Goal: Task Accomplishment & Management: Use online tool/utility

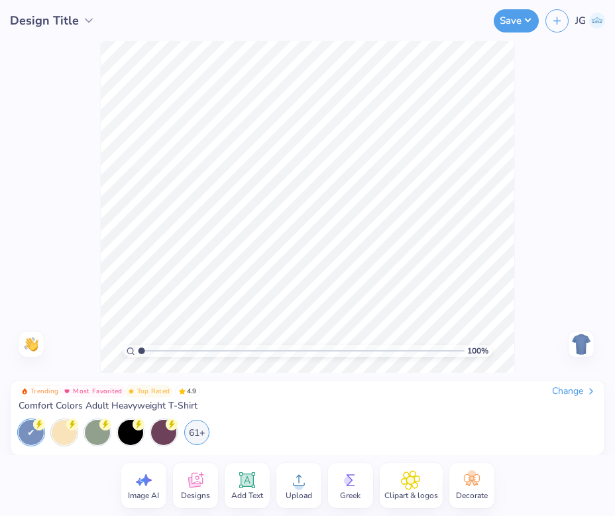
click at [575, 393] on div "Change" at bounding box center [574, 391] width 44 height 12
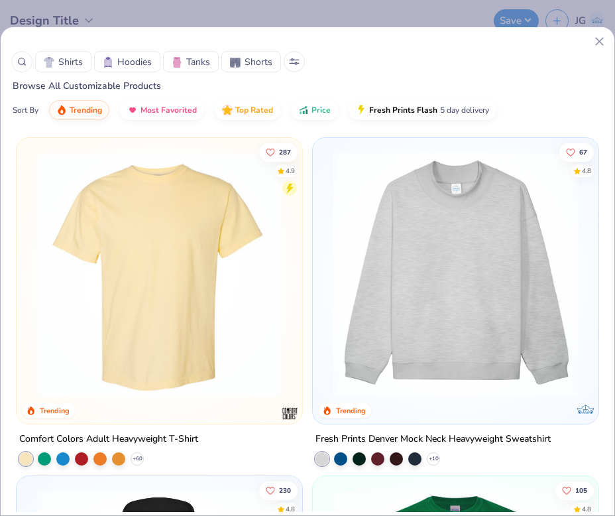
click at [187, 64] on span "Tanks" at bounding box center [198, 62] width 24 height 14
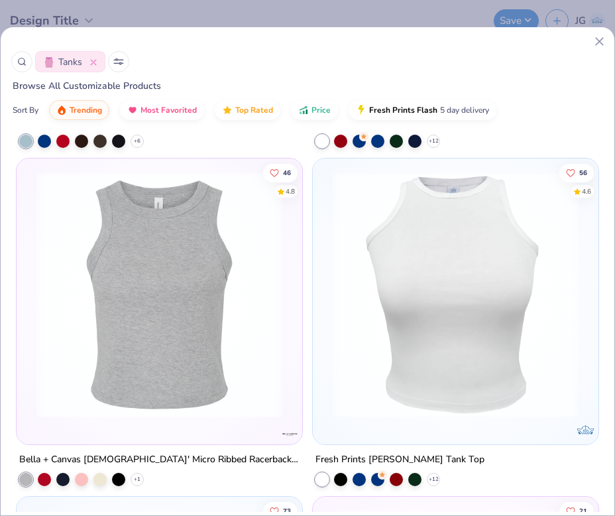
scroll to position [995, 0]
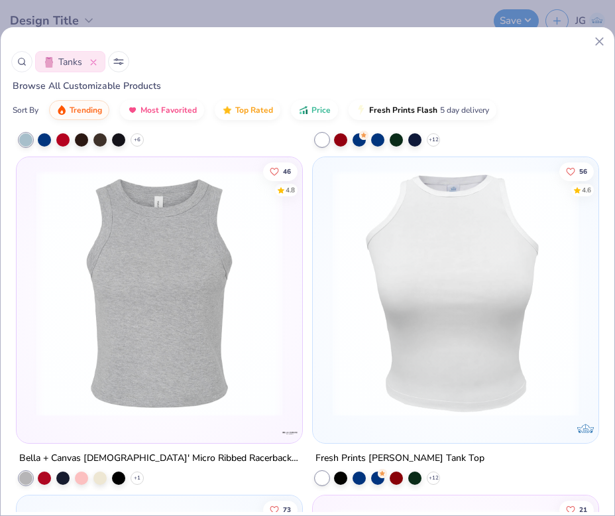
click at [99, 59] on button "Tanks" at bounding box center [70, 61] width 70 height 21
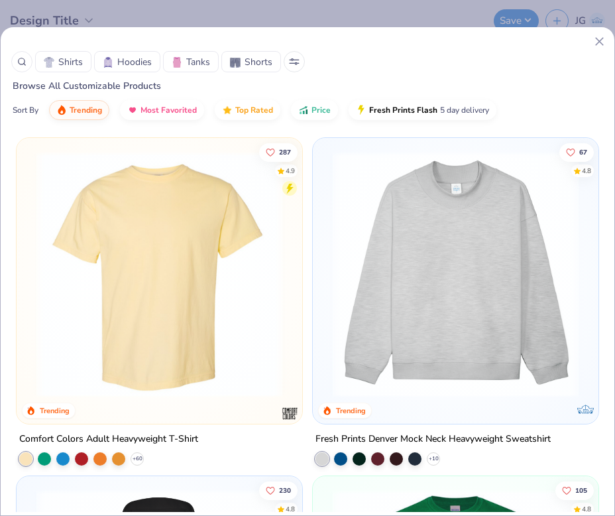
click at [69, 62] on span "Shirts" at bounding box center [70, 62] width 25 height 14
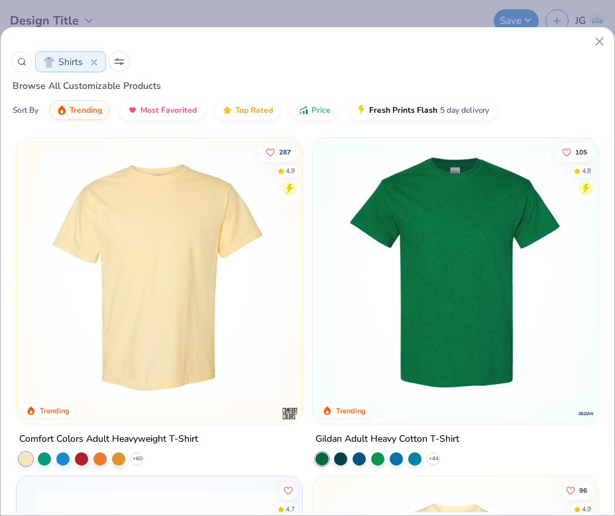
click at [125, 64] on button at bounding box center [119, 61] width 21 height 21
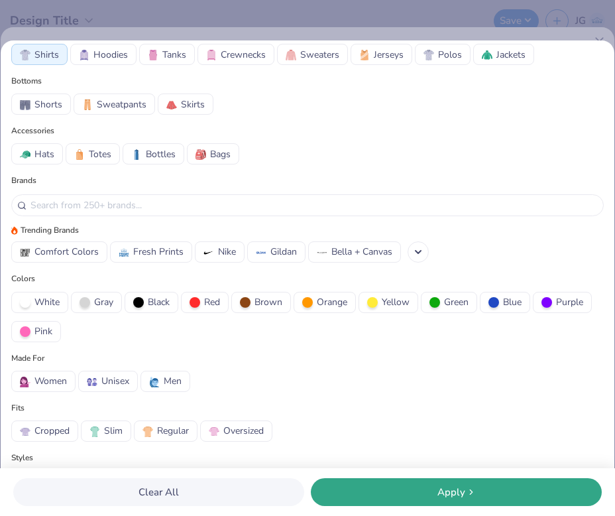
scroll to position [172, 0]
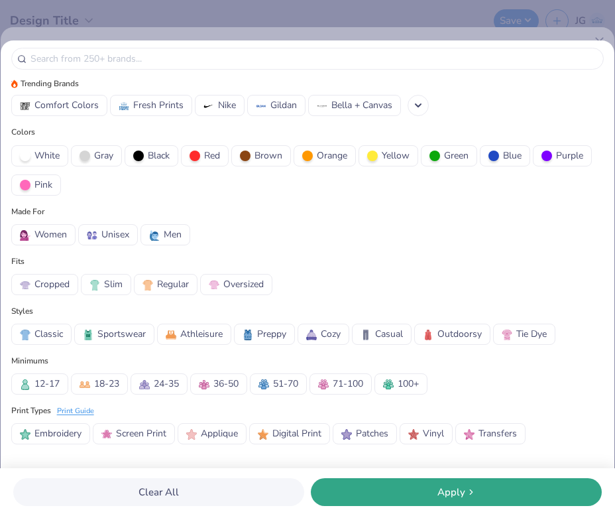
click at [186, 338] on span "Athleisure" at bounding box center [201, 334] width 42 height 14
click at [376, 499] on div "Apply" at bounding box center [456, 492] width 283 height 15
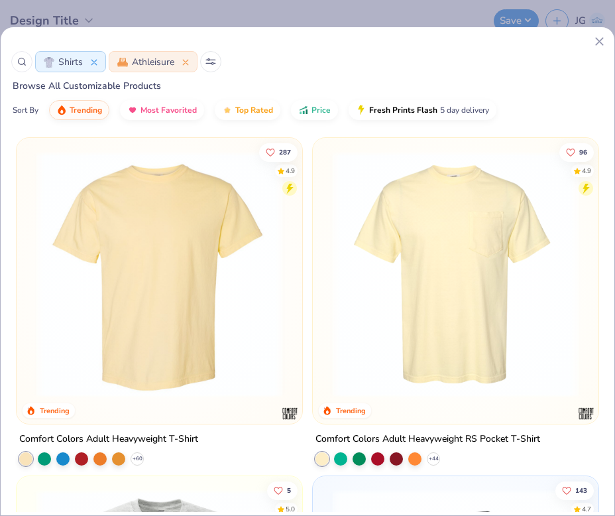
click at [312, 116] on div "Tops Shirts Hoodies Tanks Crewnecks Sweaters Jerseys Polos Jackets Bottoms Shor…" at bounding box center [307, 258] width 615 height 516
click at [301, 113] on div "Tops Shirts Hoodies Tanks Crewnecks Sweaters Jerseys Polos Jackets Bottoms Shor…" at bounding box center [307, 258] width 615 height 516
click at [302, 109] on div "Tops Shirts Hoodies Tanks Crewnecks Sweaters Jerseys Polos Jackets Bottoms Shor…" at bounding box center [307, 258] width 615 height 516
click at [315, 111] on div "Tops Shirts Hoodies Tanks Crewnecks Sweaters Jerseys Polos Jackets Bottoms Shor…" at bounding box center [307, 258] width 615 height 516
click at [319, 109] on div "Tops Shirts Hoodies Tanks Crewnecks Sweaters Jerseys Polos Jackets Bottoms Shor…" at bounding box center [307, 258] width 615 height 516
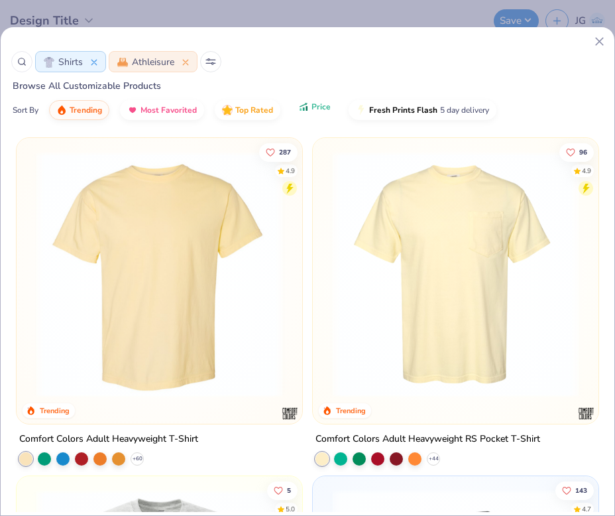
click at [307, 111] on icon "button" at bounding box center [307, 108] width 2 height 5
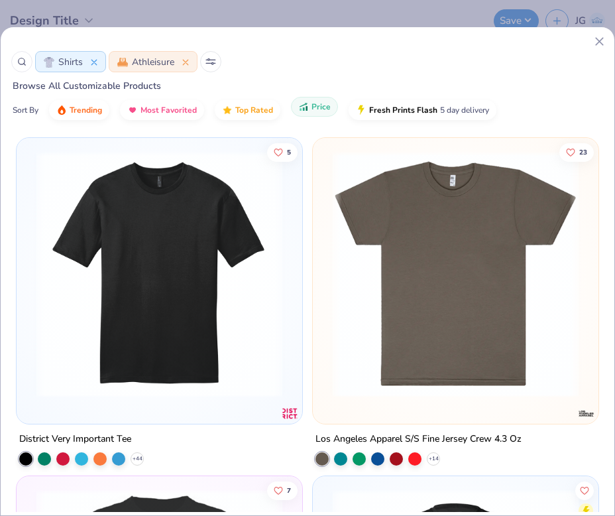
click at [307, 111] on icon "button" at bounding box center [307, 108] width 2 height 5
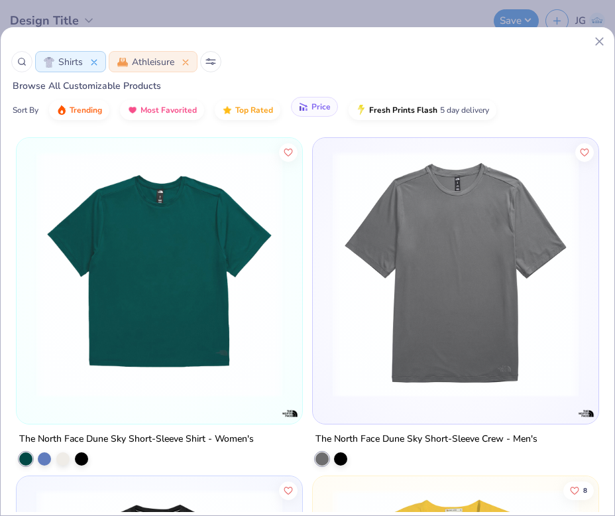
click at [307, 111] on icon "button" at bounding box center [303, 107] width 11 height 12
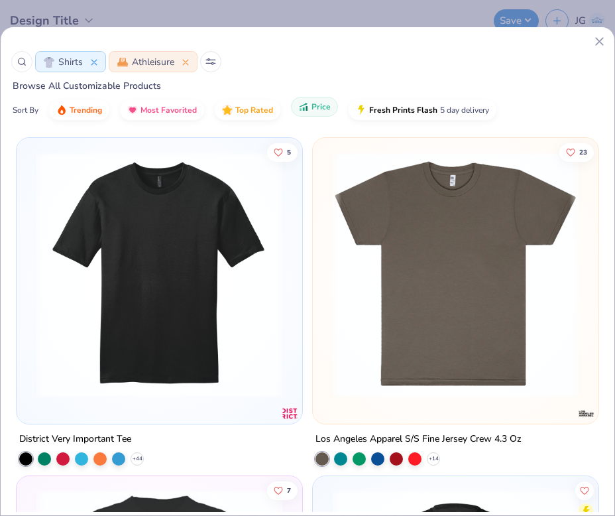
click at [320, 110] on span "Price" at bounding box center [321, 106] width 19 height 11
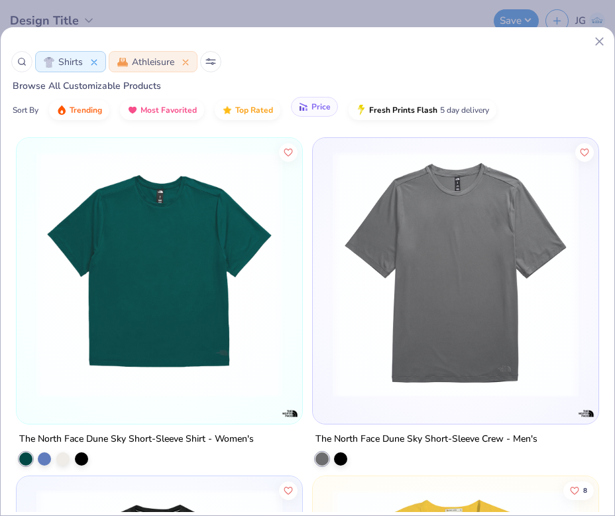
click at [318, 109] on span "Price" at bounding box center [321, 106] width 19 height 11
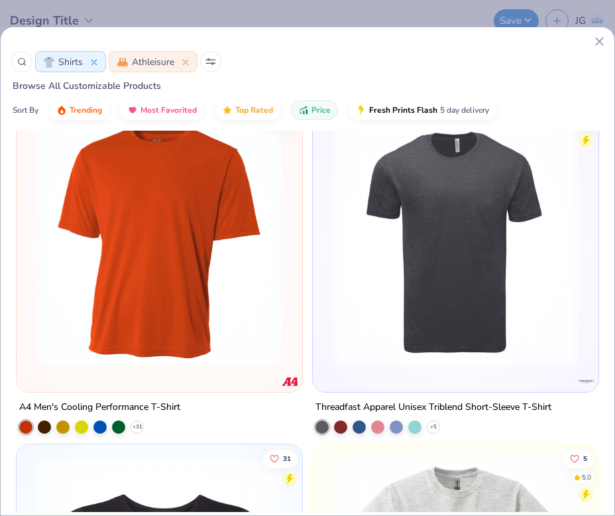
scroll to position [709, 0]
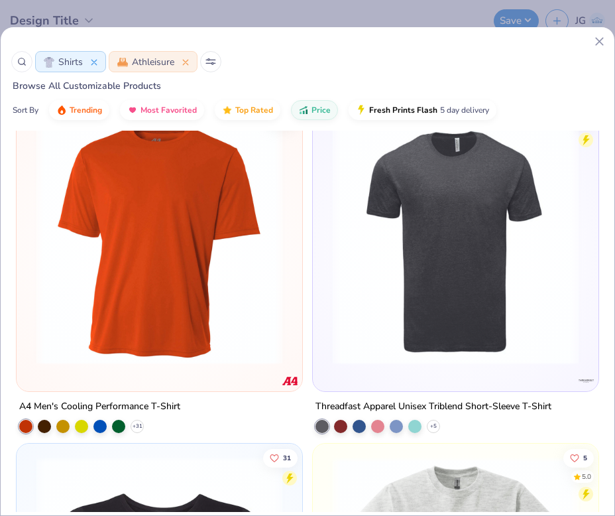
click at [157, 324] on img at bounding box center [159, 242] width 259 height 246
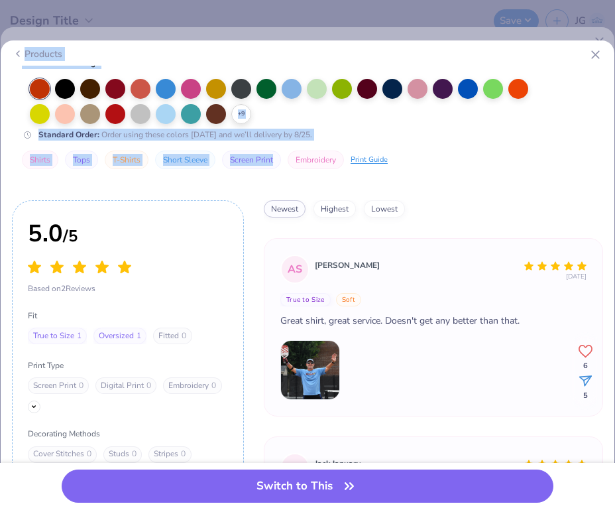
scroll to position [426, 0]
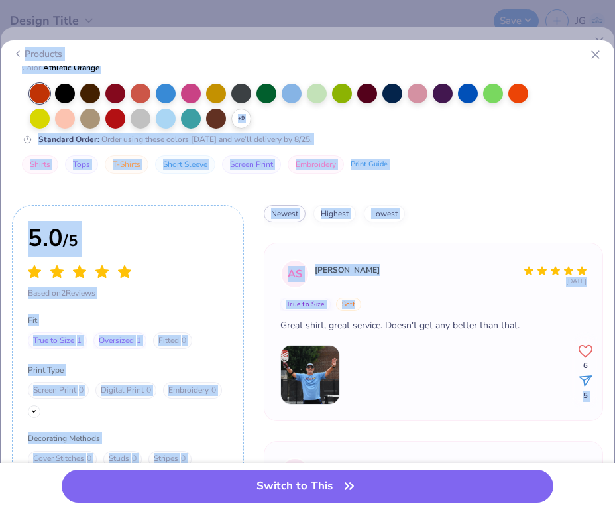
drag, startPoint x: 185, startPoint y: 48, endPoint x: 327, endPoint y: 302, distance: 291.5
click at [334, 307] on div "Products 6 36.1K Clicks 900+ Orders 5.0 2 A4 Men's Cooling Performance T-Shirt …" at bounding box center [308, 277] width 614 height 475
click at [593, 52] on line at bounding box center [595, 54] width 7 height 7
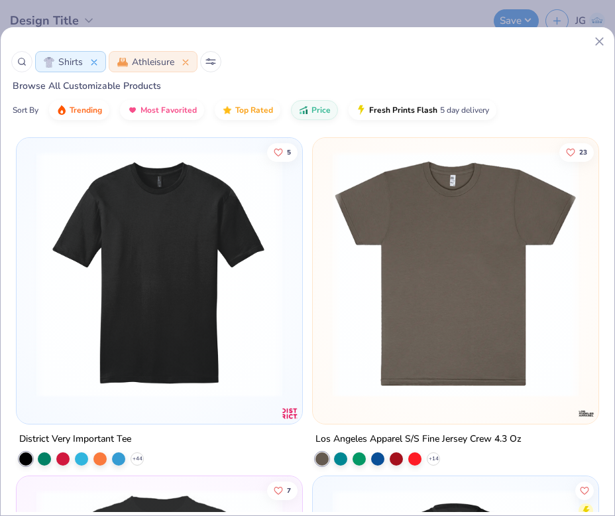
scroll to position [2, 0]
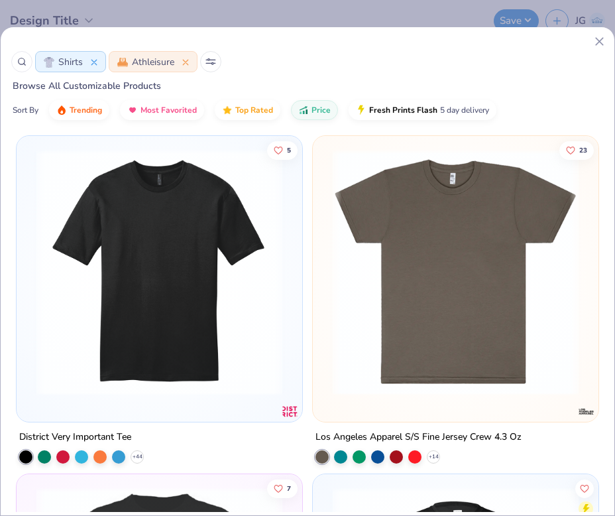
click at [432, 243] on img at bounding box center [455, 272] width 259 height 246
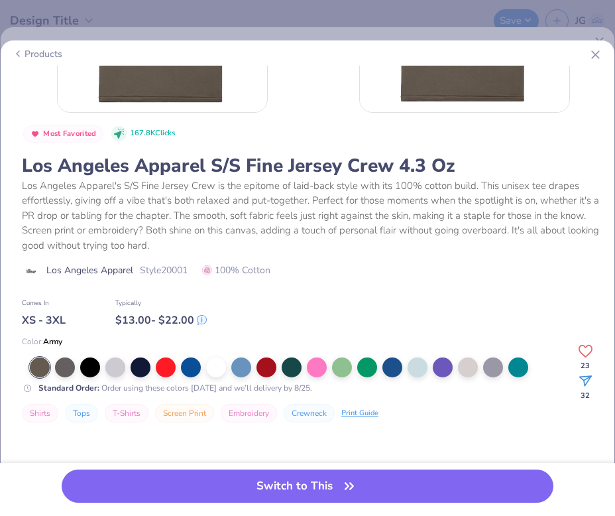
scroll to position [174, 0]
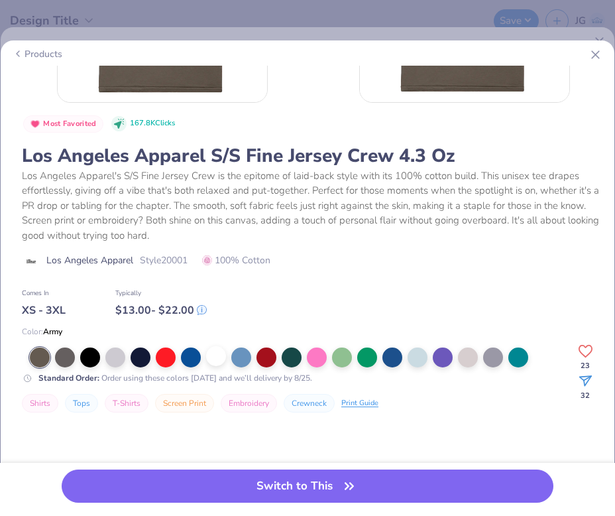
click at [219, 358] on div at bounding box center [216, 356] width 20 height 20
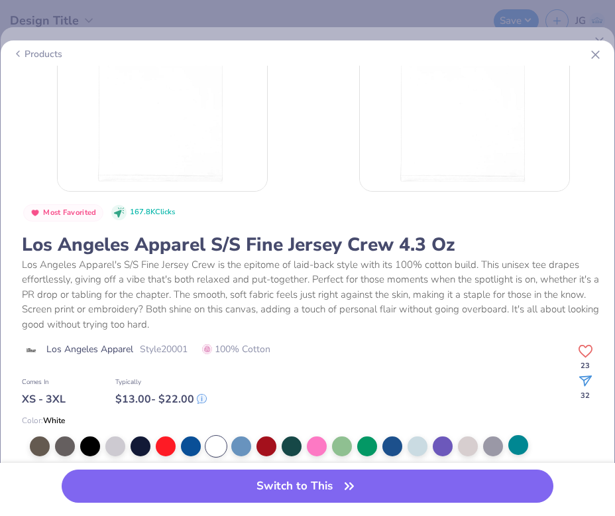
scroll to position [174, 0]
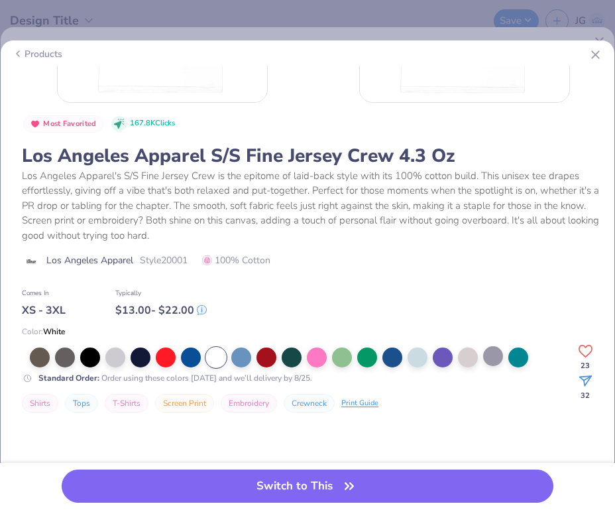
click at [491, 355] on div at bounding box center [493, 356] width 20 height 20
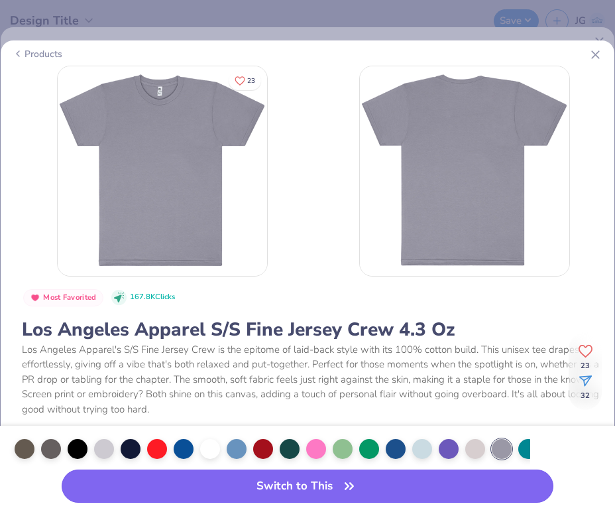
click at [268, 496] on button "Switch to This" at bounding box center [308, 485] width 492 height 33
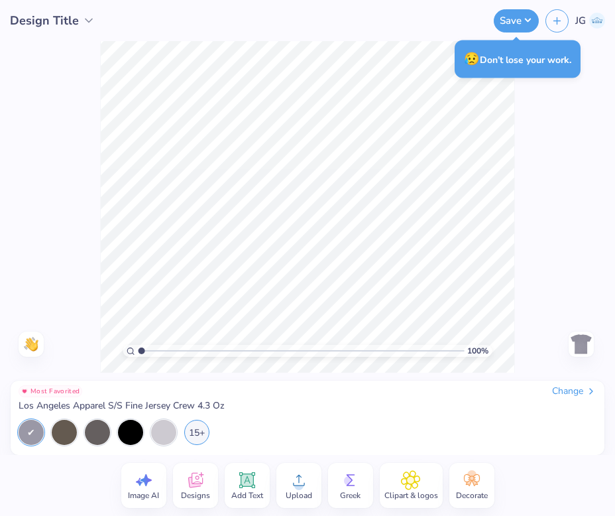
click at [302, 496] on span "Upload" at bounding box center [299, 495] width 27 height 11
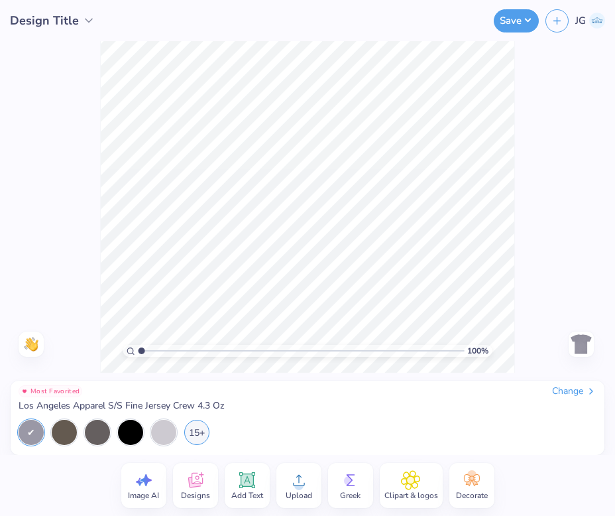
click at [298, 496] on span "Upload" at bounding box center [299, 495] width 27 height 11
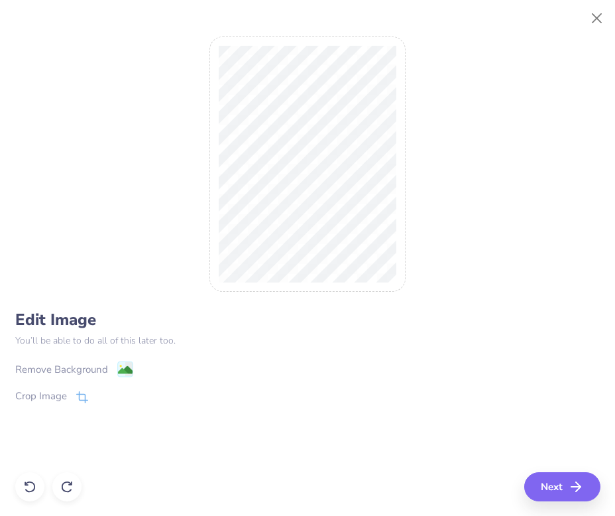
click at [127, 371] on image at bounding box center [124, 370] width 15 height 15
click at [573, 511] on div "Edit Image You’ll be able to do all of this later too. Remove Background Crop I…" at bounding box center [307, 265] width 615 height 501
click at [558, 482] on button "Next" at bounding box center [565, 486] width 76 height 29
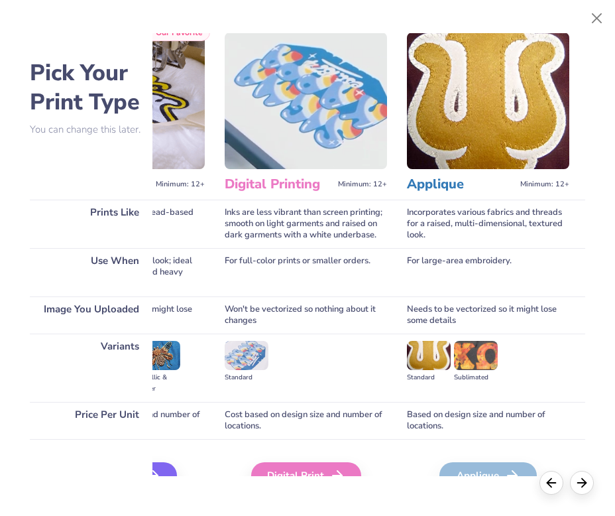
scroll to position [43, 199]
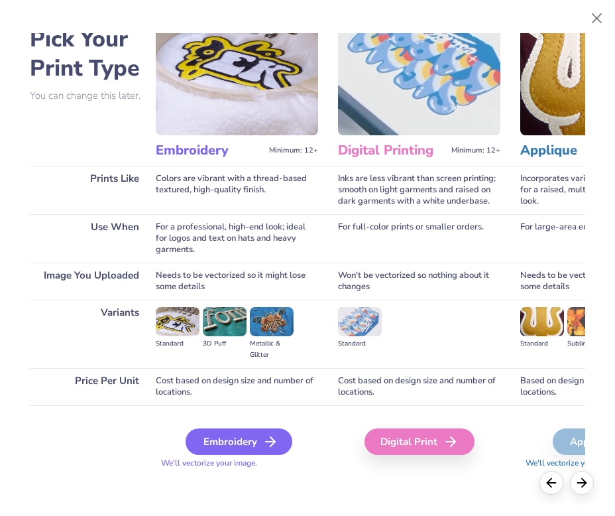
click at [227, 446] on div "Embroidery" at bounding box center [239, 441] width 107 height 27
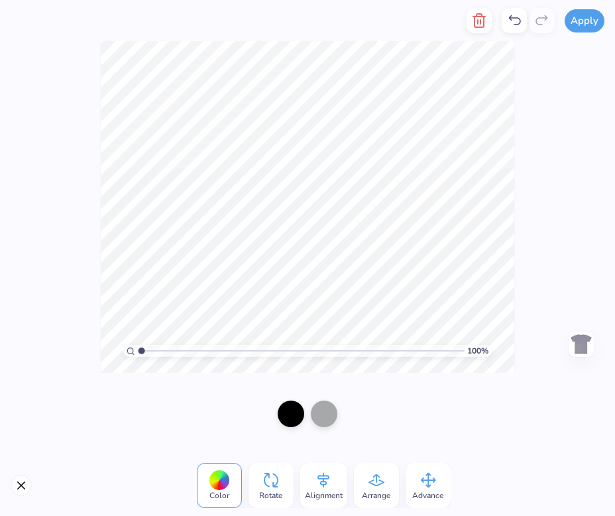
click at [517, 257] on div "100 % Need help? Chat with us. Back" at bounding box center [307, 207] width 615 height 332
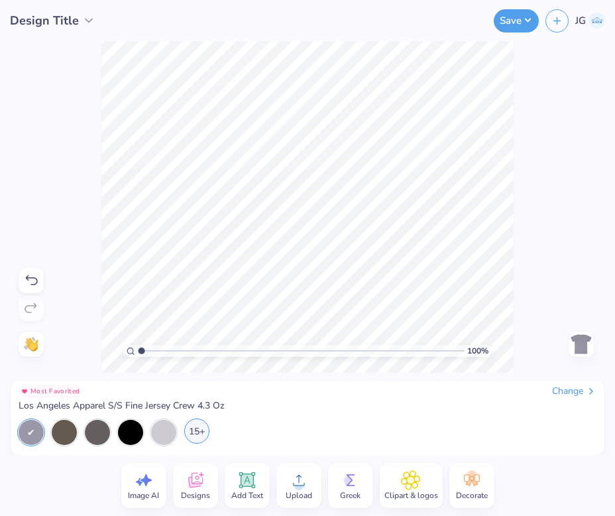
click at [205, 426] on div "15+" at bounding box center [196, 430] width 25 height 25
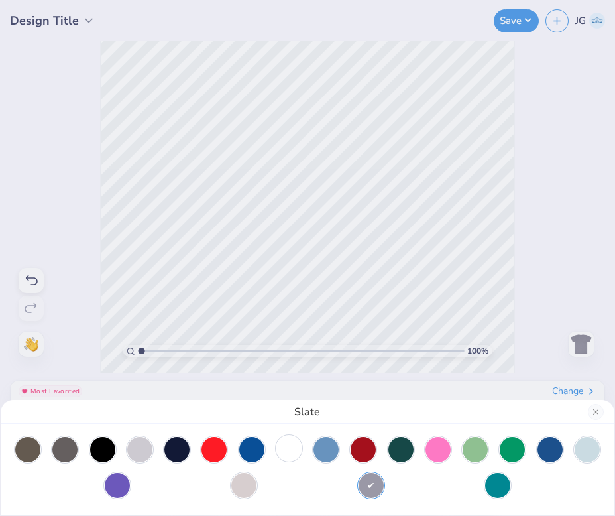
click at [277, 454] on div at bounding box center [289, 448] width 25 height 25
click at [290, 446] on div at bounding box center [289, 449] width 25 height 25
click at [600, 413] on button "Close" at bounding box center [596, 412] width 16 height 16
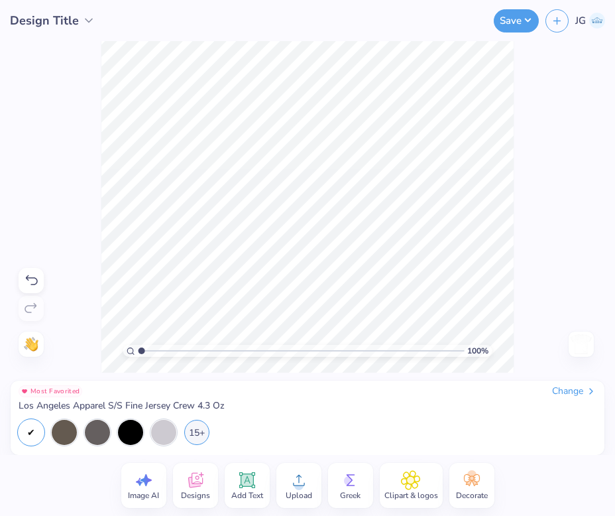
click at [241, 494] on span "Add Text" at bounding box center [247, 495] width 32 height 11
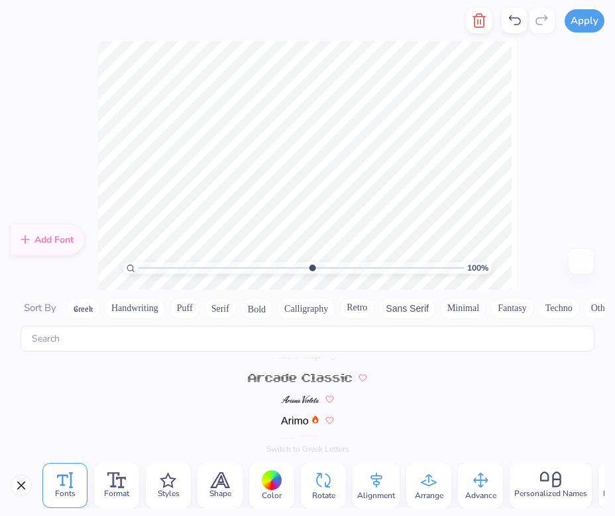
click at [311, 274] on input "range" at bounding box center [302, 268] width 326 height 12
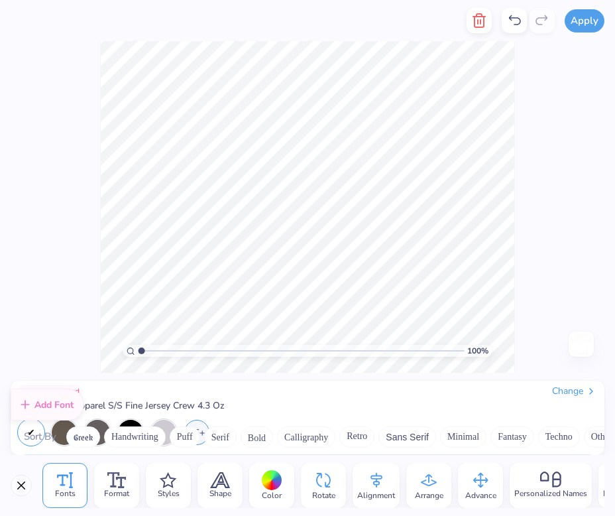
scroll to position [6522, 0]
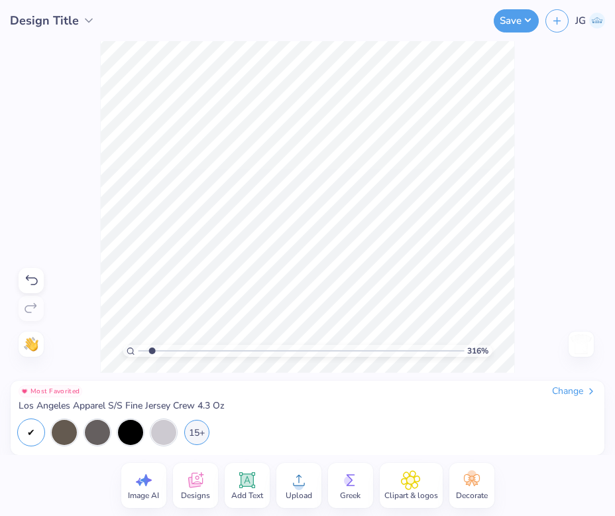
type input "1"
drag, startPoint x: 141, startPoint y: 347, endPoint x: 55, endPoint y: 355, distance: 86.5
click at [139, 355] on input "range" at bounding box center [302, 351] width 326 height 12
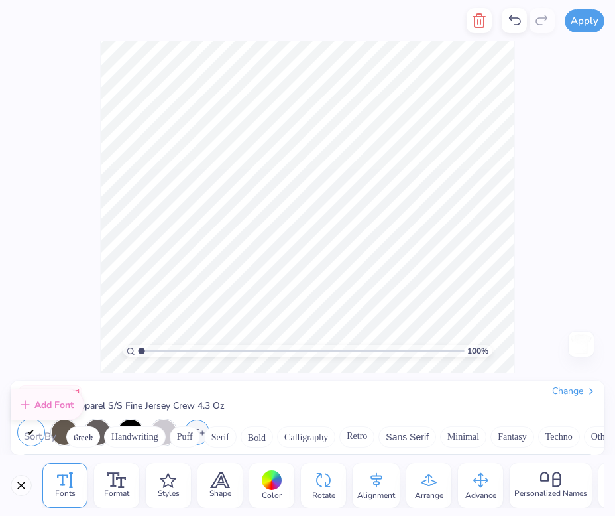
scroll to position [5779, 0]
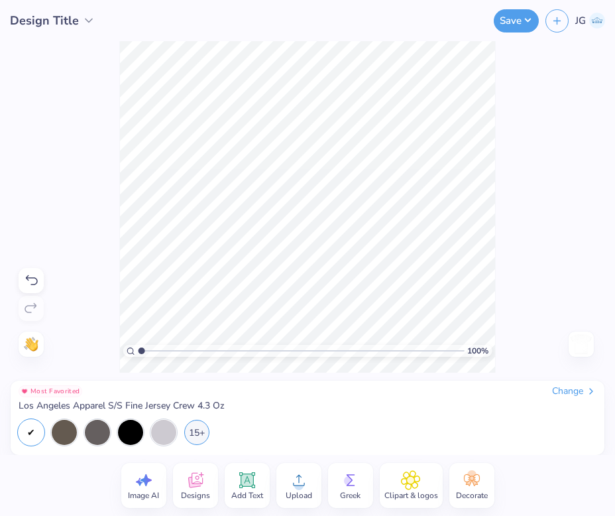
click at [240, 490] on span "Add Text" at bounding box center [247, 495] width 32 height 11
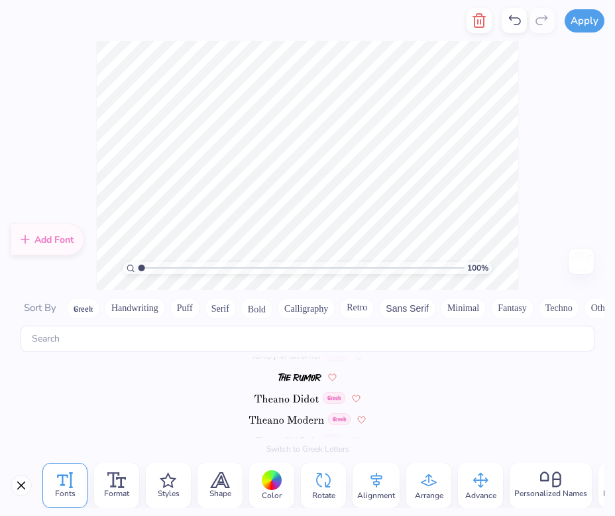
scroll to position [6041, 0]
click at [291, 371] on span at bounding box center [300, 376] width 43 height 12
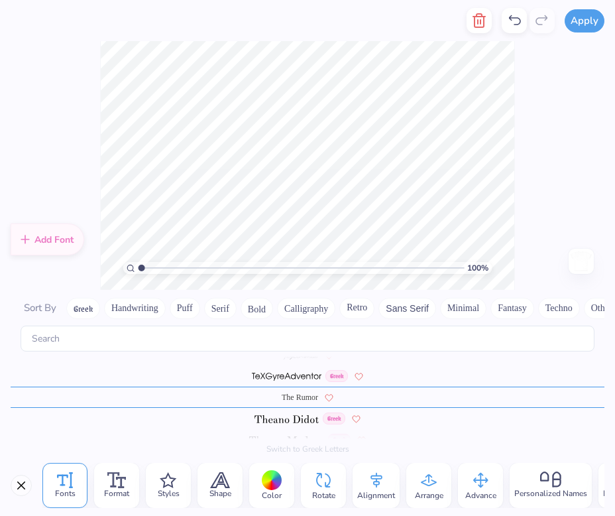
scroll to position [0, 0]
type textarea "Illmazing"
click at [17, 487] on button "Close" at bounding box center [21, 485] width 21 height 21
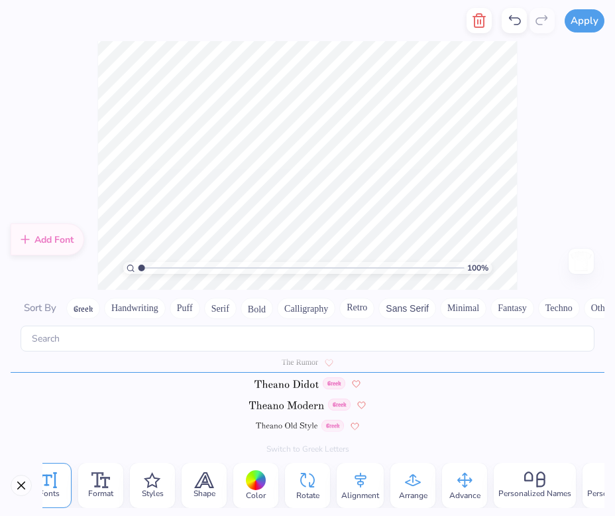
scroll to position [0, 0]
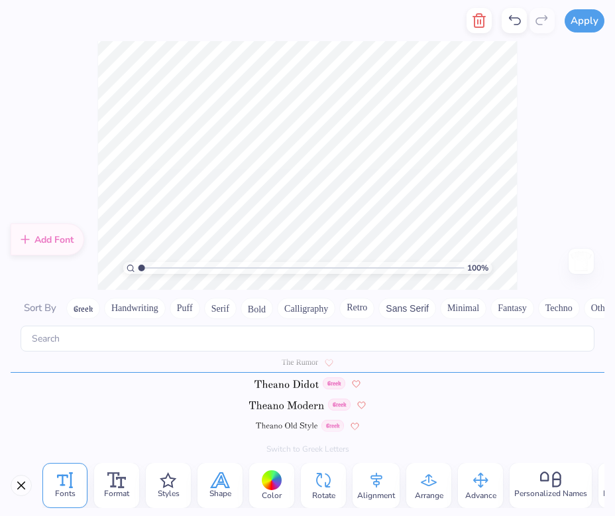
click at [216, 480] on icon at bounding box center [221, 480] width 18 height 15
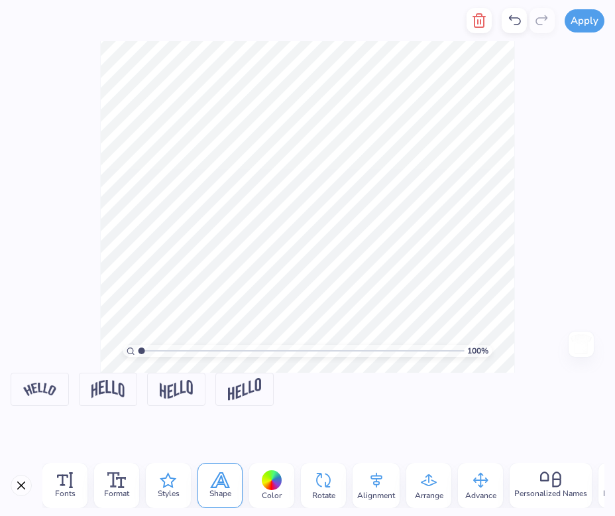
click at [168, 482] on icon at bounding box center [168, 480] width 17 height 16
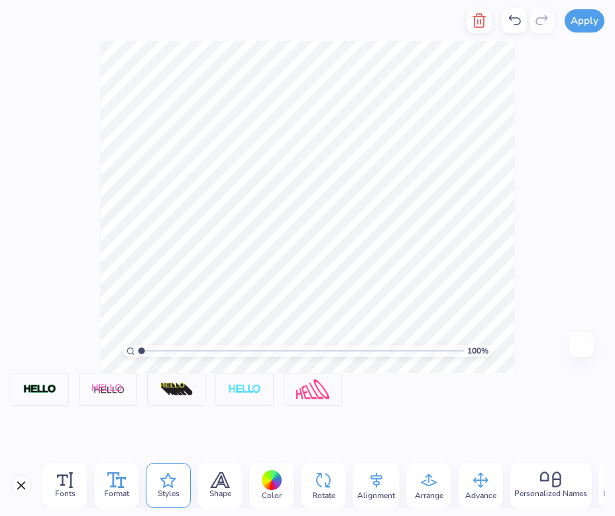
click at [117, 483] on icon at bounding box center [116, 480] width 19 height 16
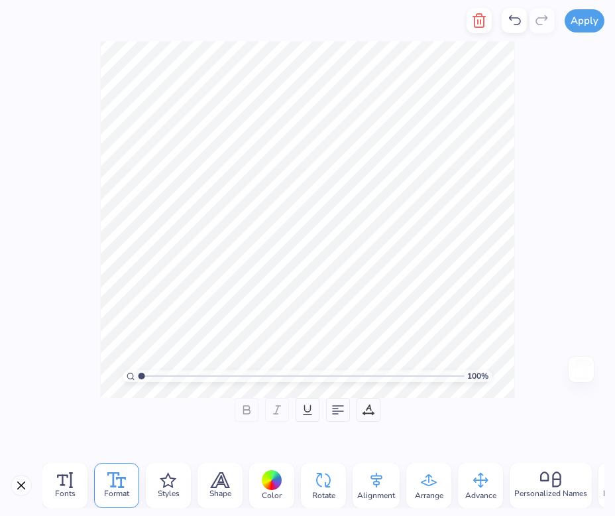
click at [446, 485] on div "Arrange" at bounding box center [428, 485] width 45 height 45
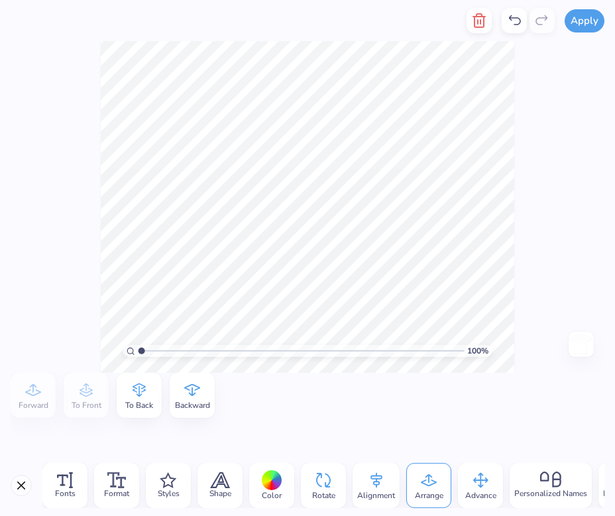
click at [493, 479] on div "Advance" at bounding box center [480, 485] width 45 height 45
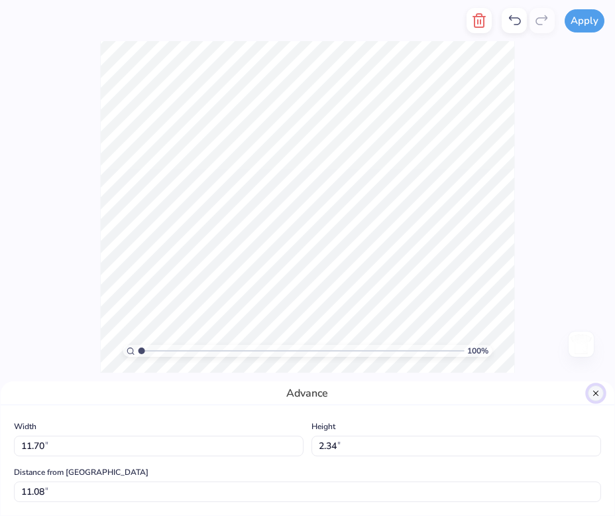
click at [591, 391] on button "Close" at bounding box center [596, 393] width 16 height 16
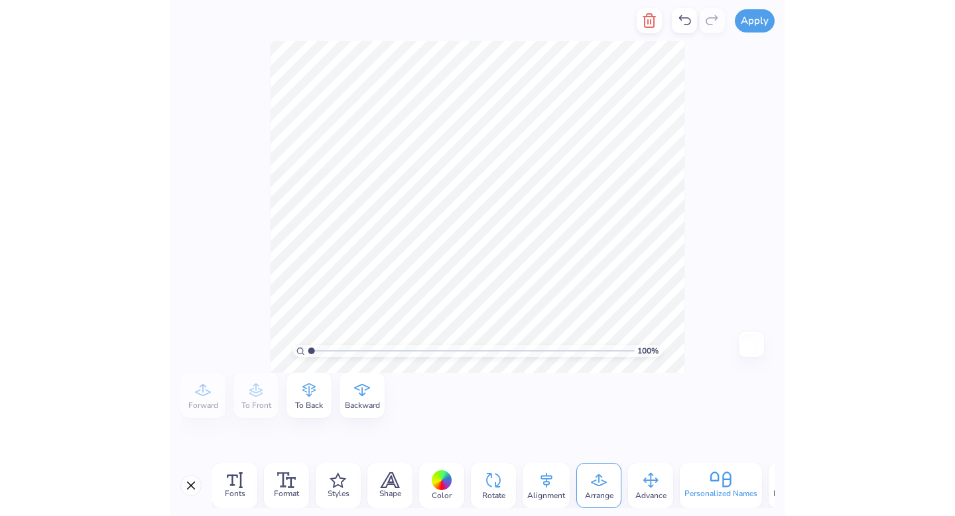
scroll to position [0, 84]
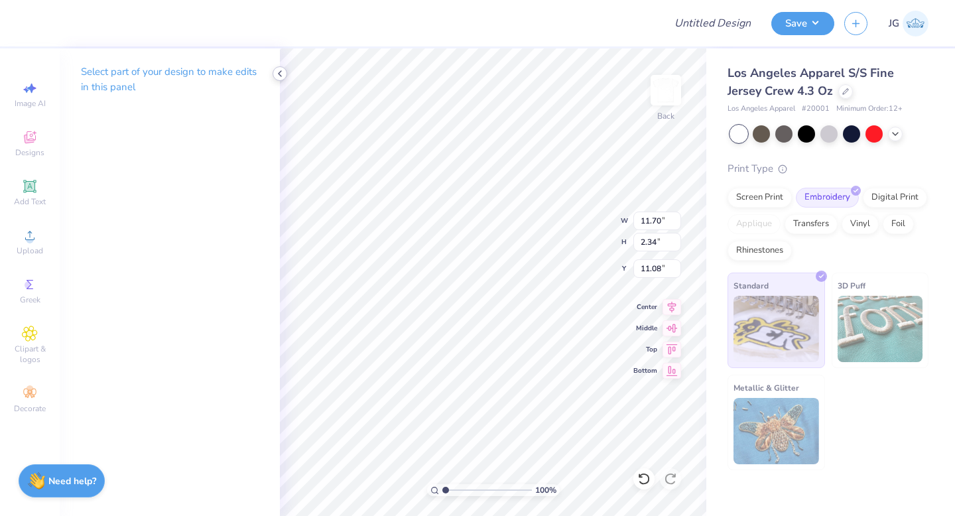
click at [280, 70] on icon at bounding box center [280, 73] width 11 height 11
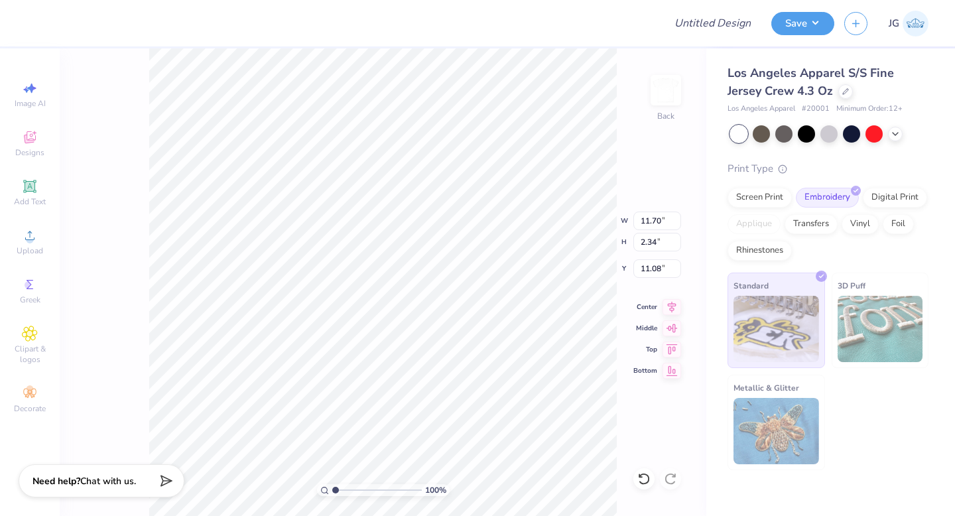
click at [36, 171] on div "Image AI Designs Add Text Upload Greek Clipart & logos Decorate" at bounding box center [30, 247] width 46 height 344
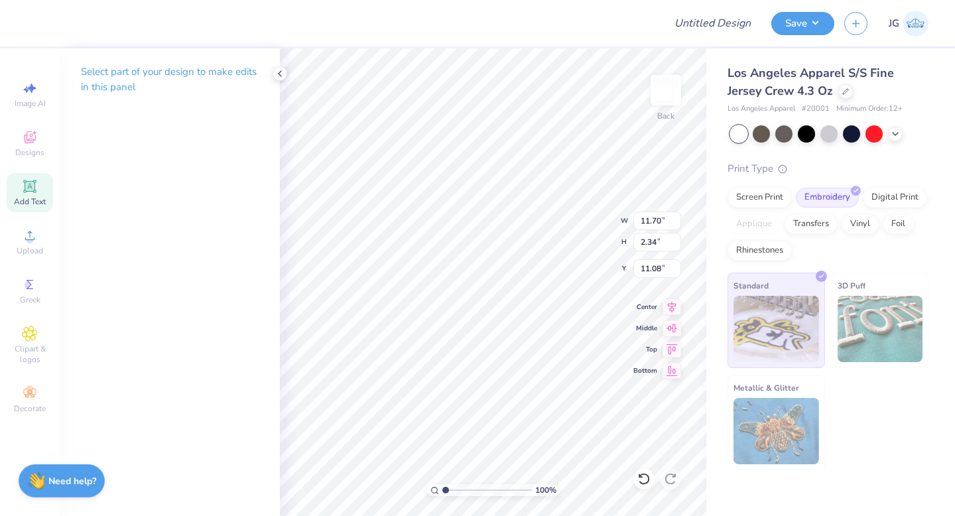
click at [34, 184] on icon at bounding box center [30, 186] width 10 height 10
type input "6.00"
type input "1.74"
type input "11.38"
click at [158, 75] on p "Select part of your design to make edits in this panel" at bounding box center [170, 79] width 178 height 31
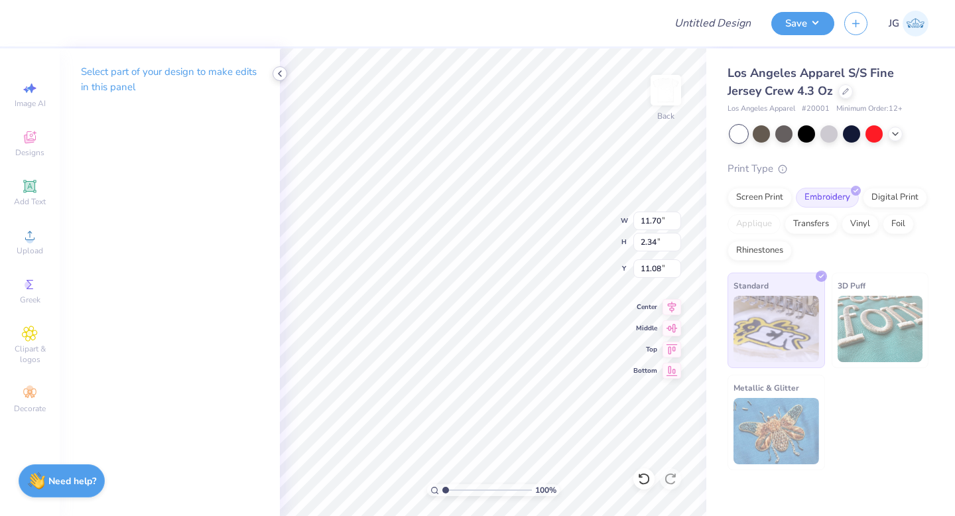
click at [280, 78] on icon at bounding box center [280, 73] width 11 height 11
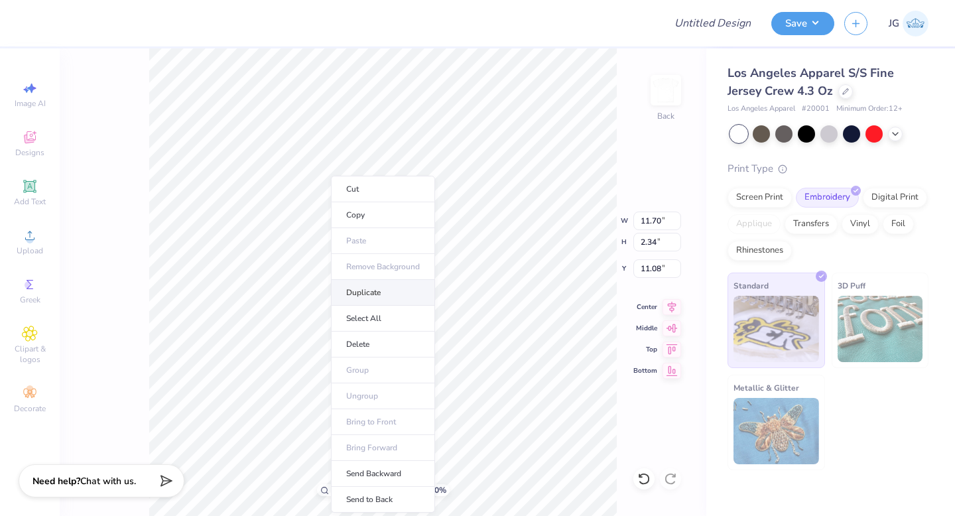
click at [365, 294] on li "Duplicate" at bounding box center [383, 293] width 104 height 26
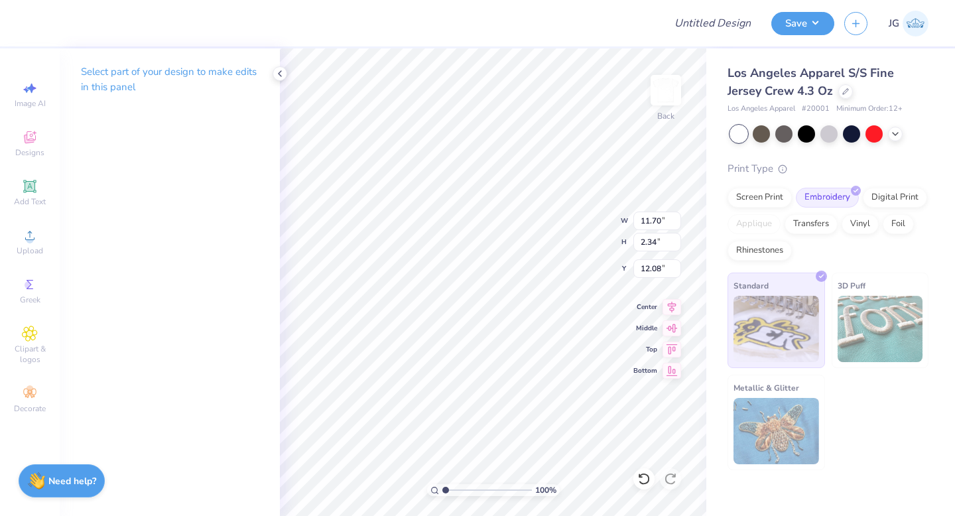
type input "12.08"
click at [133, 72] on p "Select part of your design to make edits in this panel" at bounding box center [170, 79] width 178 height 31
type input "12.14"
type input "11.92"
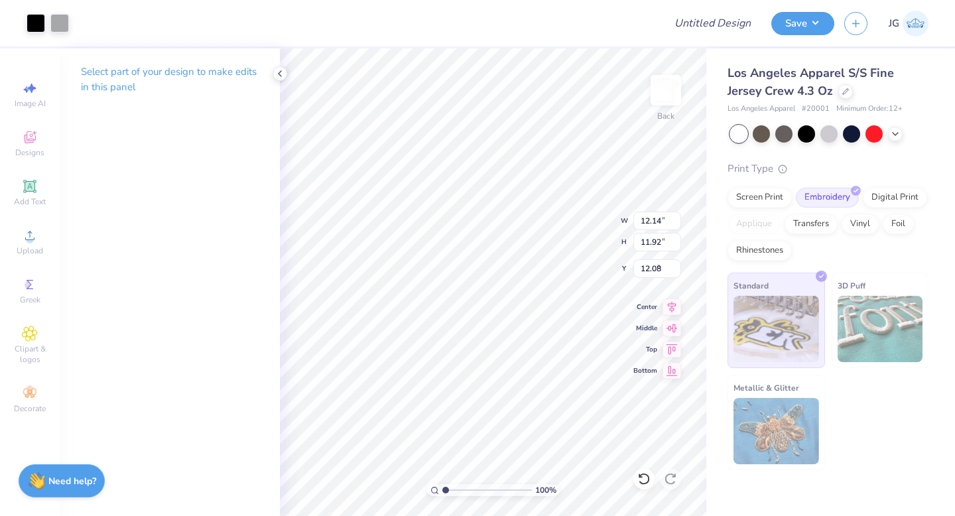
type input "3.49"
type input "11.70"
type input "2.34"
type input "12.25"
click at [29, 180] on icon at bounding box center [30, 186] width 16 height 16
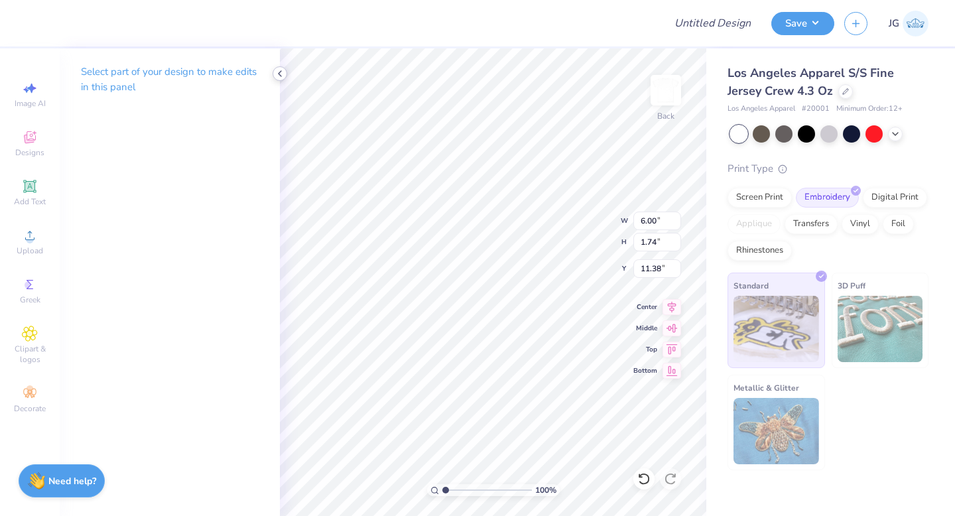
click at [280, 73] on icon at bounding box center [280, 73] width 11 height 11
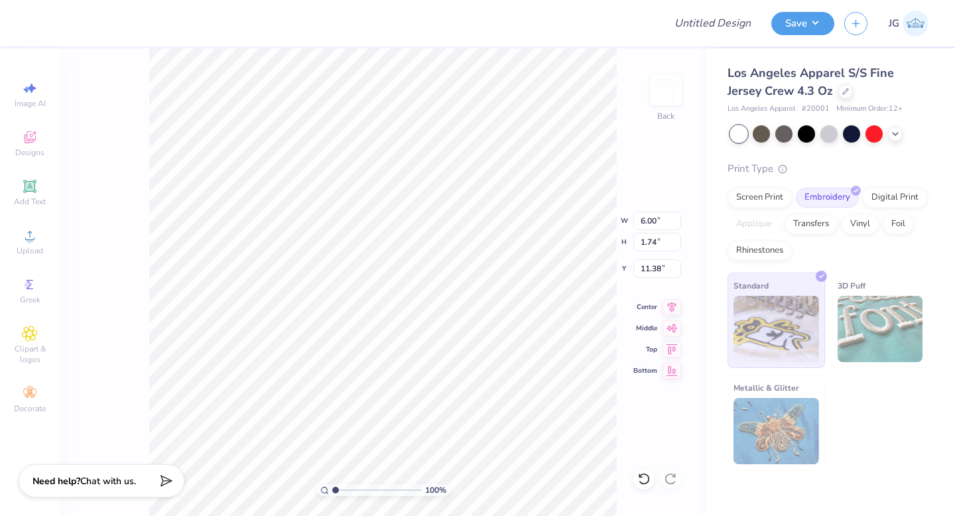
click at [97, 149] on div "100 % Back W 6.00 6.00 " H 1.74 1.74 " Y 11.38 11.38 " Center Middle Top Bottom" at bounding box center [383, 281] width 647 height 467
click at [23, 184] on icon at bounding box center [30, 186] width 16 height 16
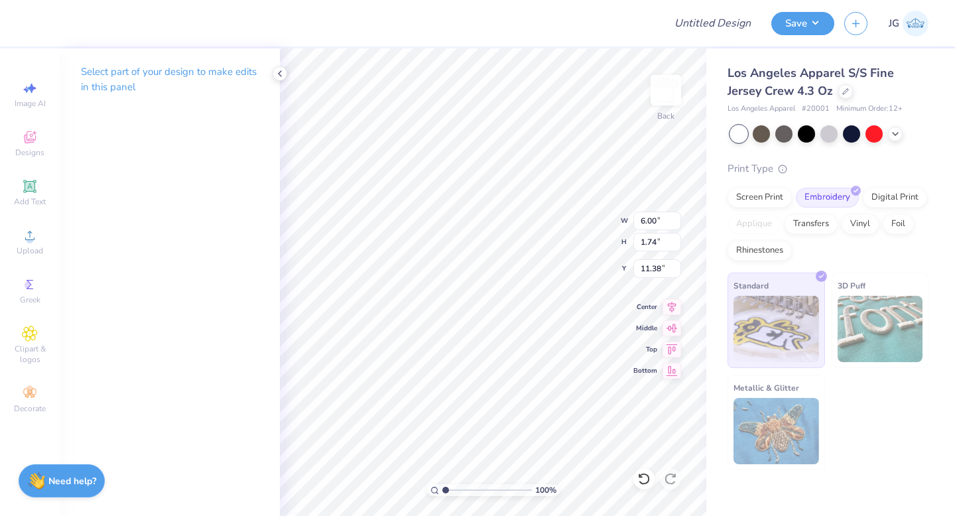
click at [103, 65] on p "Select part of your design to make edits in this panel" at bounding box center [170, 79] width 178 height 31
click at [115, 72] on p "Select part of your design to make edits in this panel" at bounding box center [170, 79] width 178 height 31
drag, startPoint x: 133, startPoint y: 84, endPoint x: 136, endPoint y: 249, distance: 165.8
click at [136, 249] on div "Select part of your design to make edits in this panel" at bounding box center [170, 281] width 220 height 467
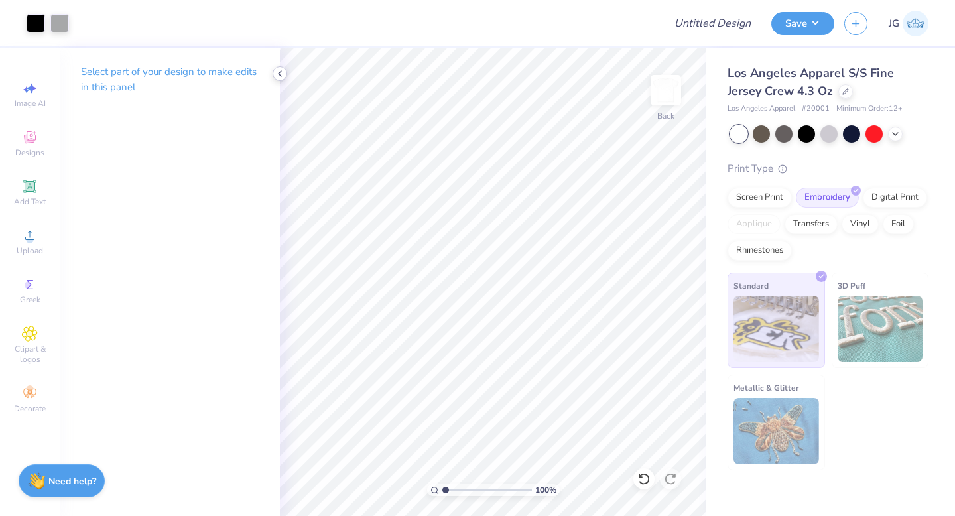
click at [280, 72] on polyline at bounding box center [280, 73] width 3 height 5
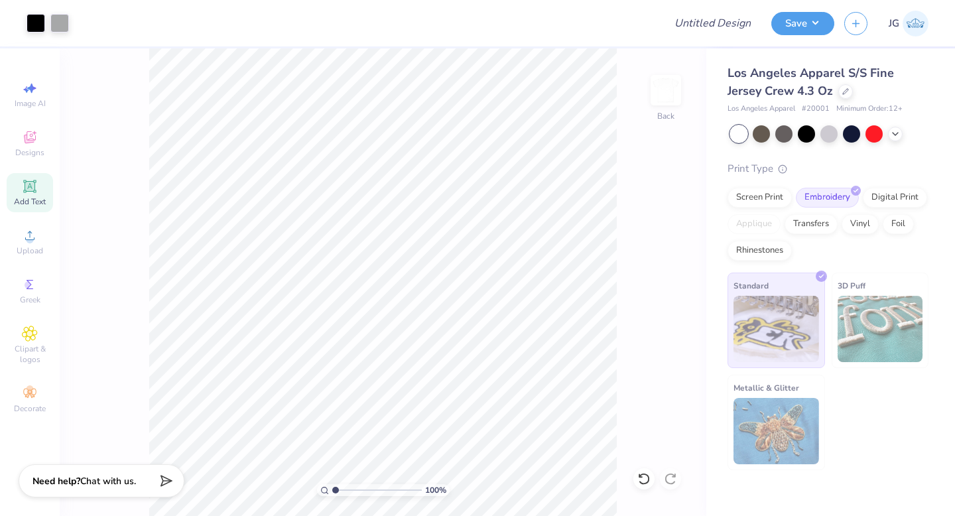
click at [41, 192] on div "Add Text" at bounding box center [30, 192] width 46 height 39
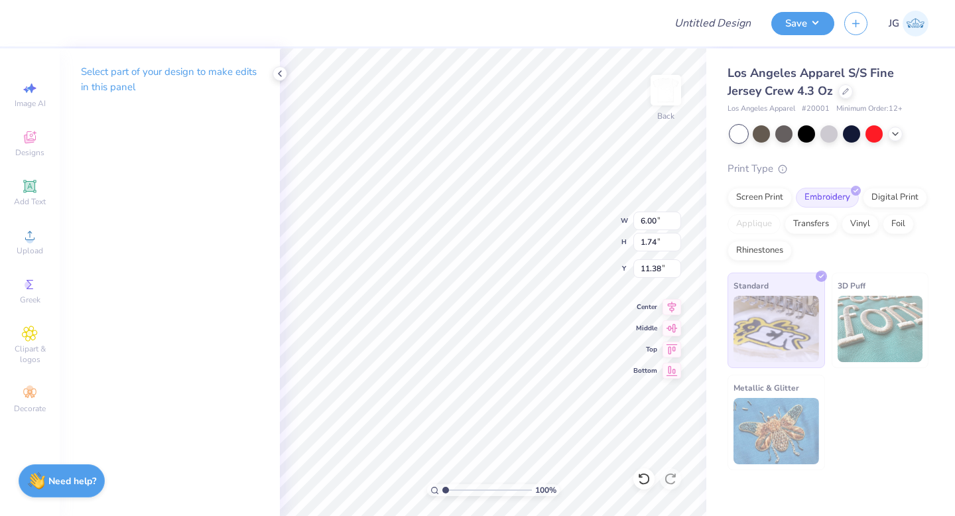
type input "12.14"
type input "11.92"
type input "3.49"
type input "6.00"
type input "1.74"
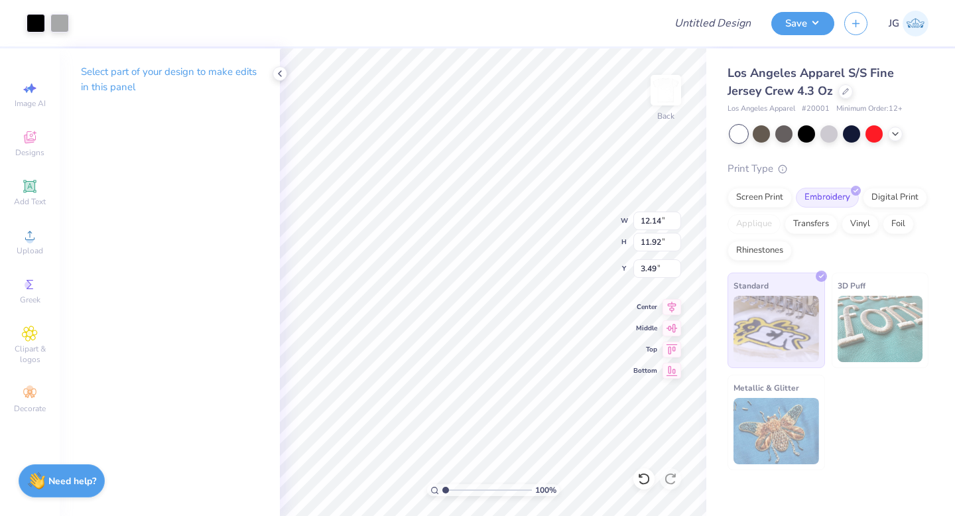
type input "11.38"
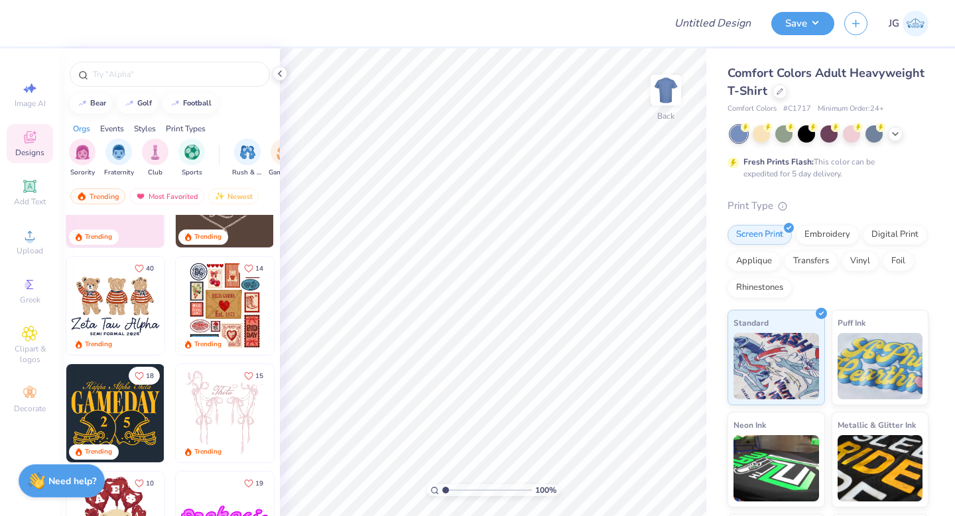
scroll to position [177, 0]
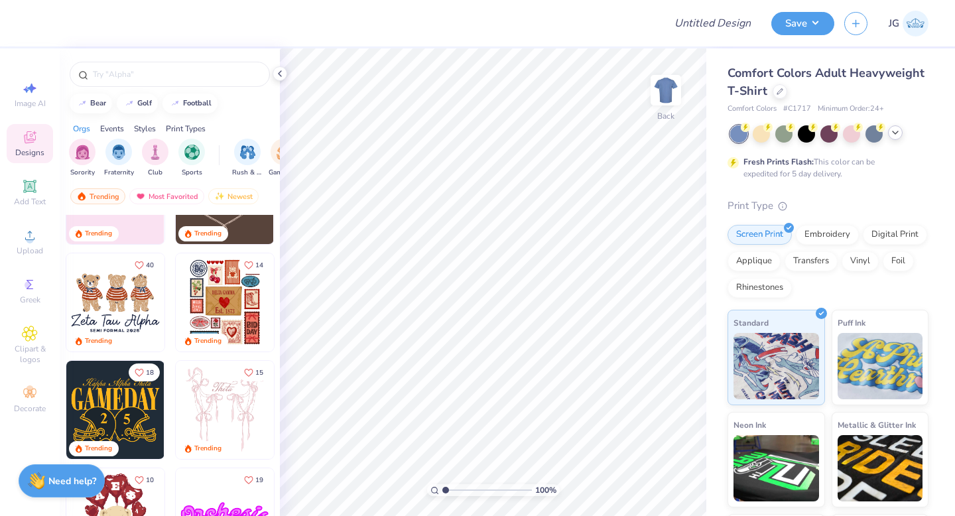
click at [895, 132] on icon at bounding box center [895, 132] width 11 height 11
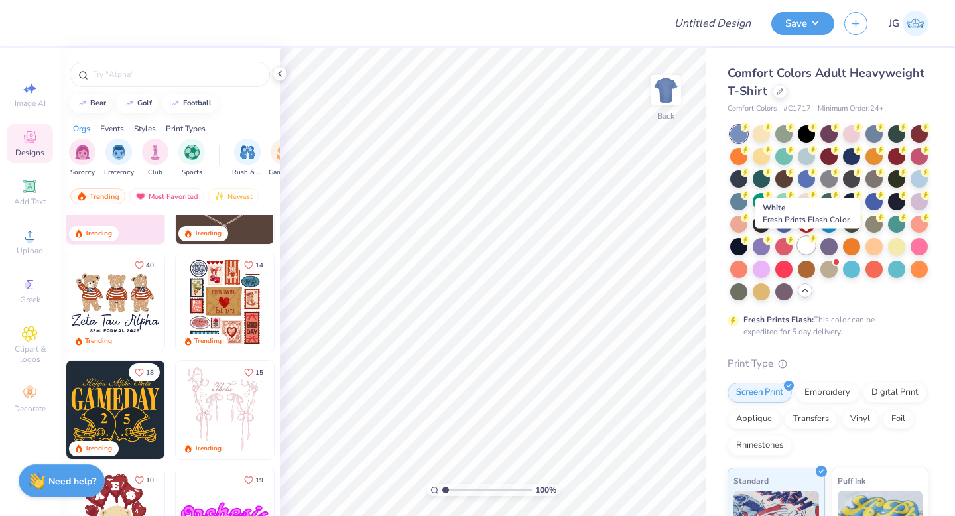
click at [811, 246] on div at bounding box center [806, 245] width 17 height 17
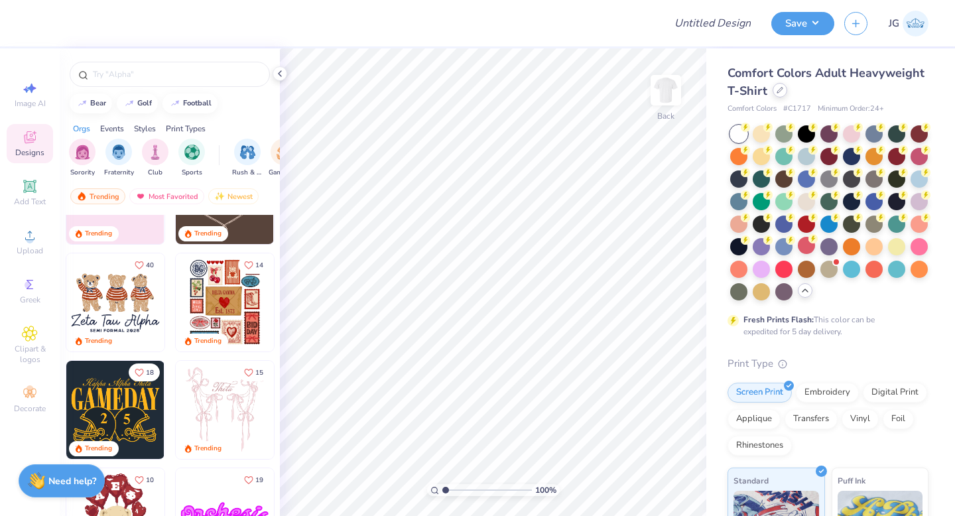
click at [780, 89] on icon at bounding box center [780, 90] width 7 height 7
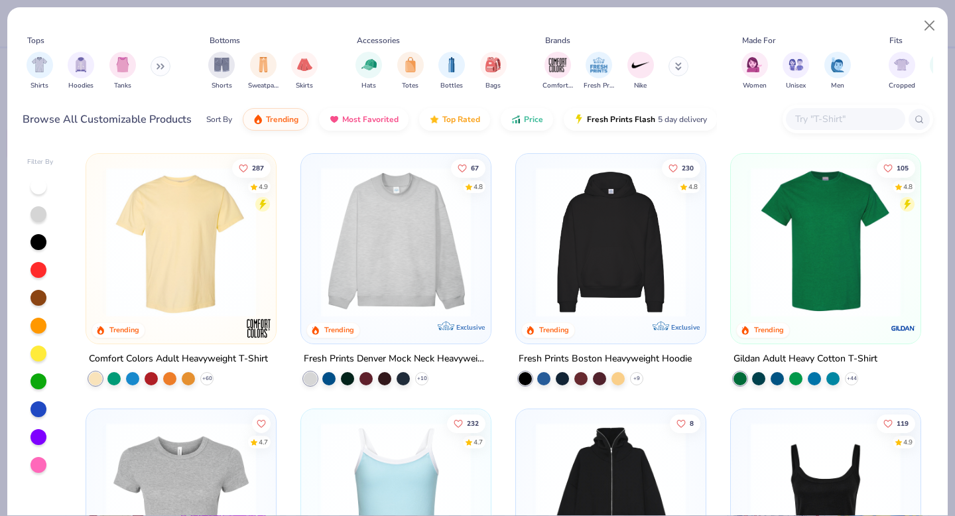
click at [613, 231] on img at bounding box center [610, 242] width 163 height 150
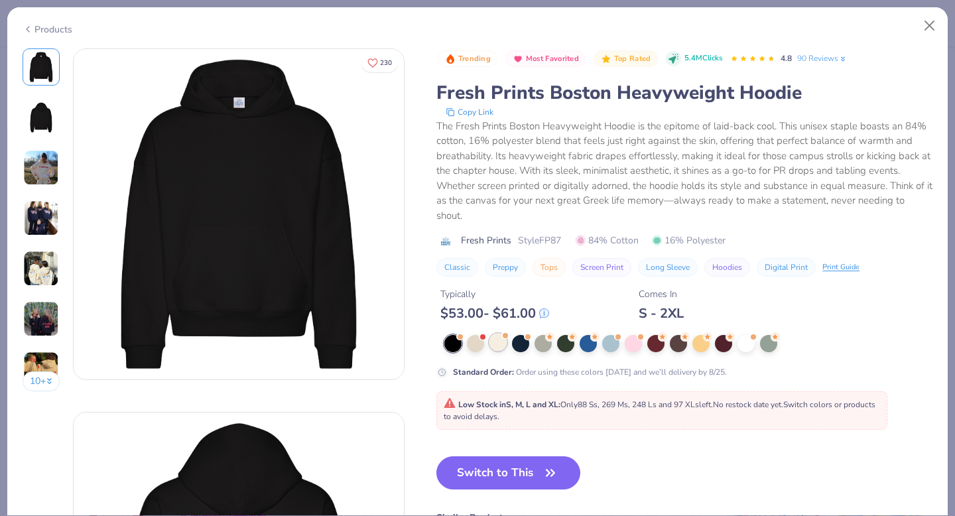
click at [497, 345] on div at bounding box center [497, 342] width 17 height 17
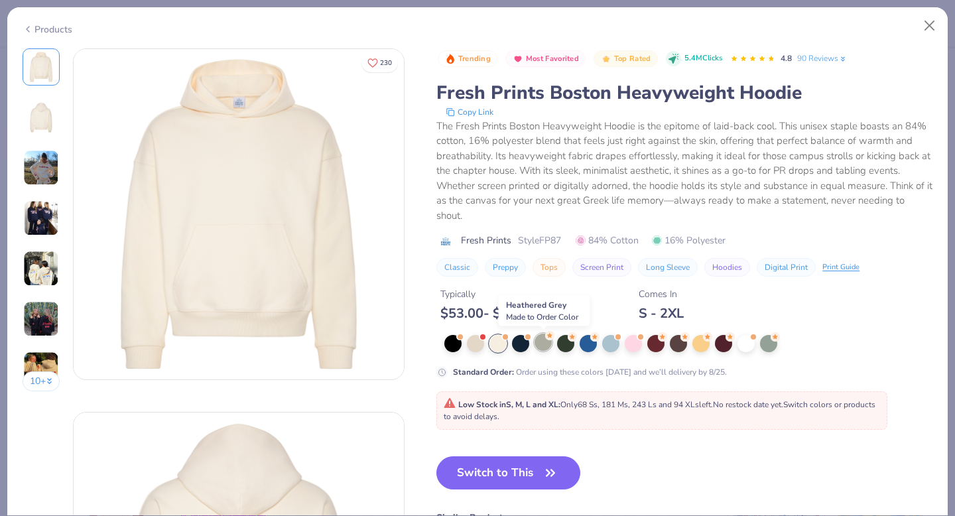
click at [544, 343] on div at bounding box center [542, 342] width 17 height 17
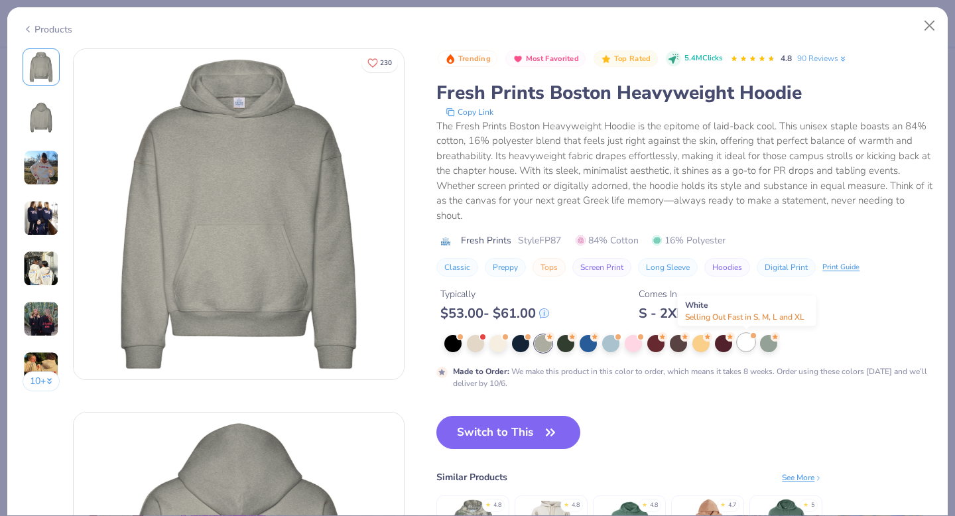
click at [753, 338] on span at bounding box center [752, 335] width 7 height 7
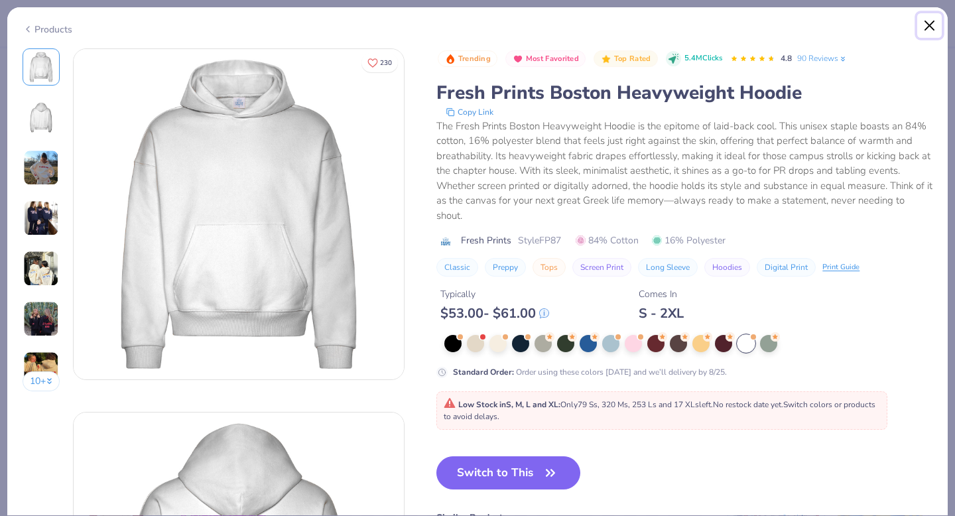
click at [928, 21] on button "Close" at bounding box center [929, 25] width 25 height 25
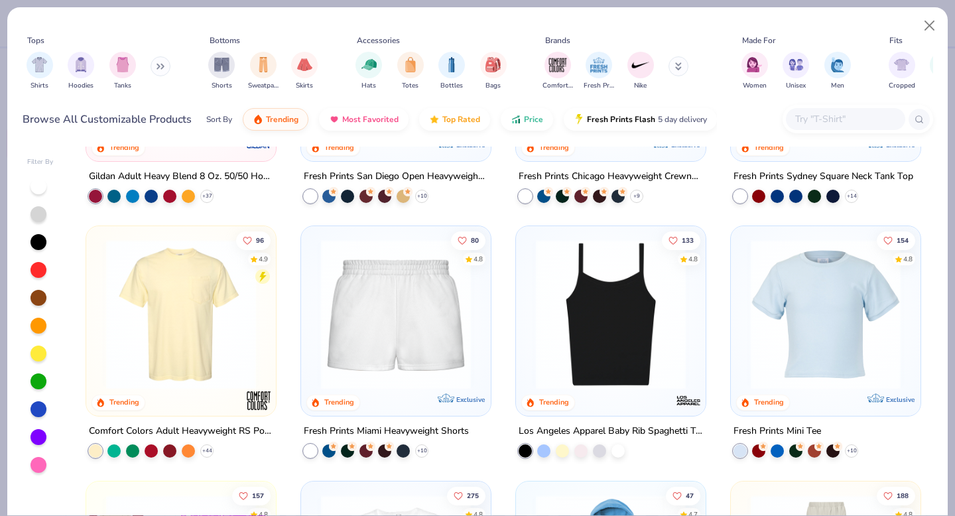
scroll to position [695, 0]
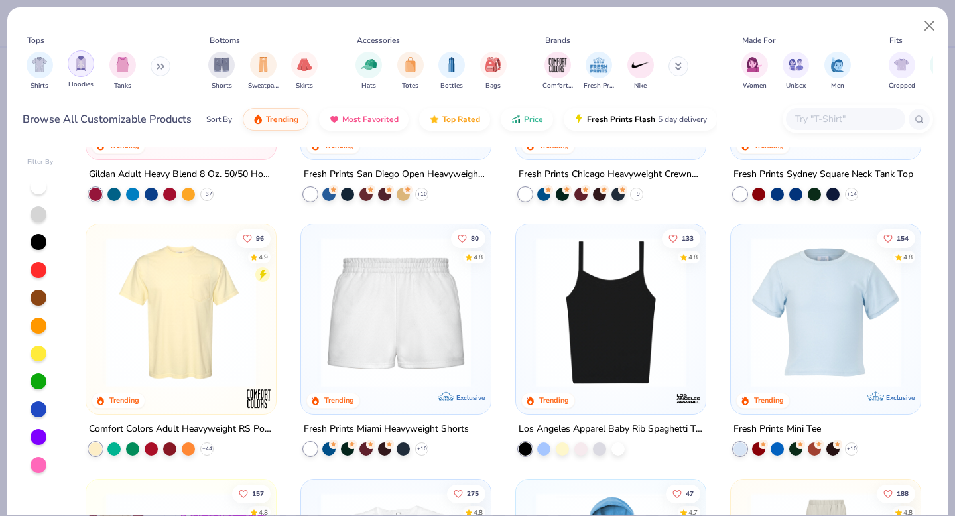
click at [74, 62] on img "filter for Hoodies" at bounding box center [81, 63] width 15 height 15
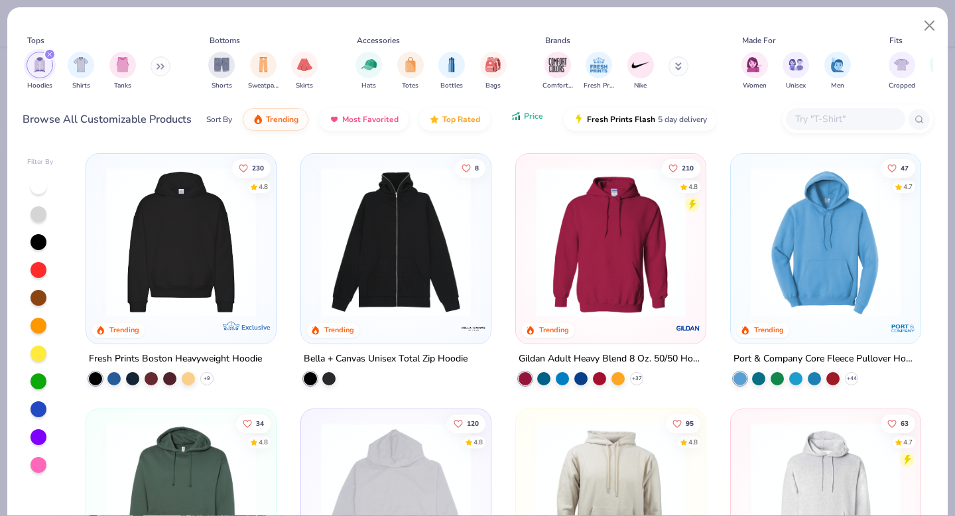
click at [517, 126] on button "Price" at bounding box center [527, 116] width 52 height 23
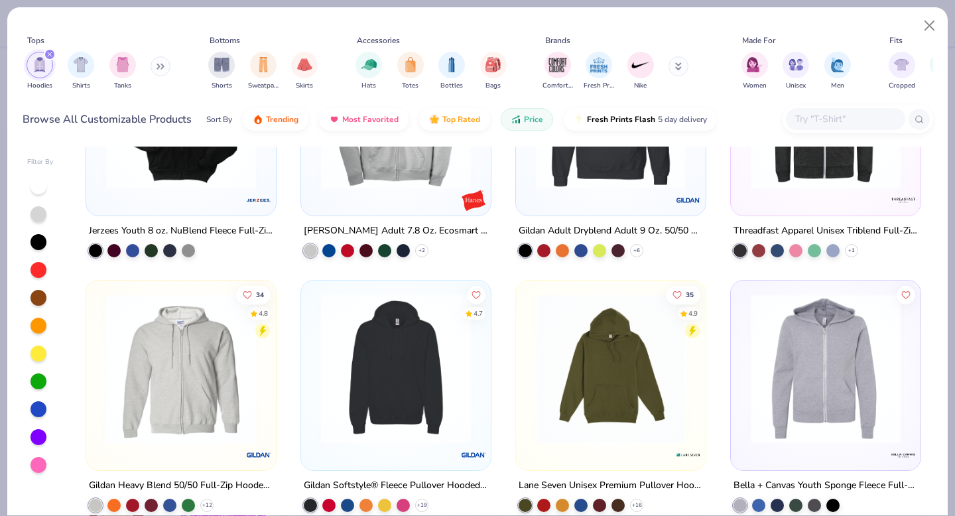
scroll to position [729, 0]
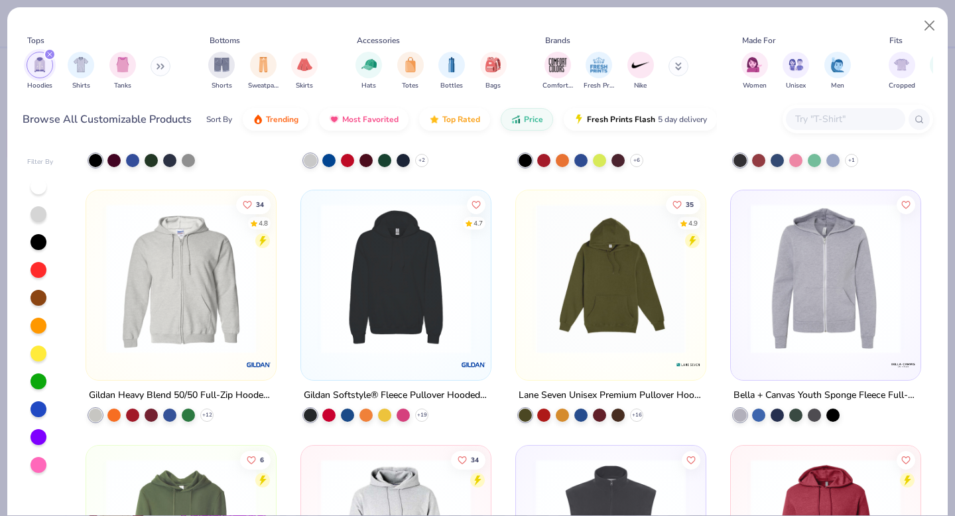
click at [590, 321] on img at bounding box center [610, 279] width 163 height 150
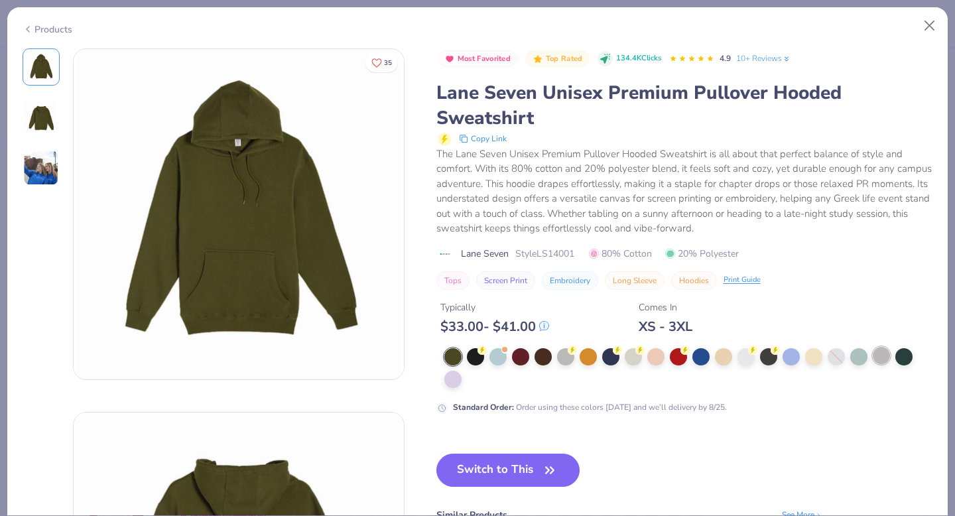
click at [878, 355] on div at bounding box center [881, 355] width 17 height 17
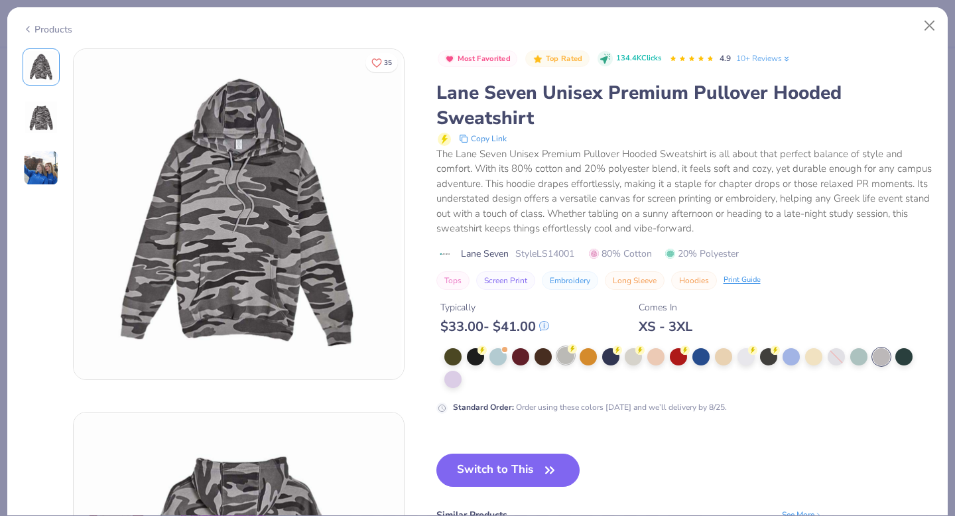
click at [561, 351] on div at bounding box center [565, 355] width 17 height 17
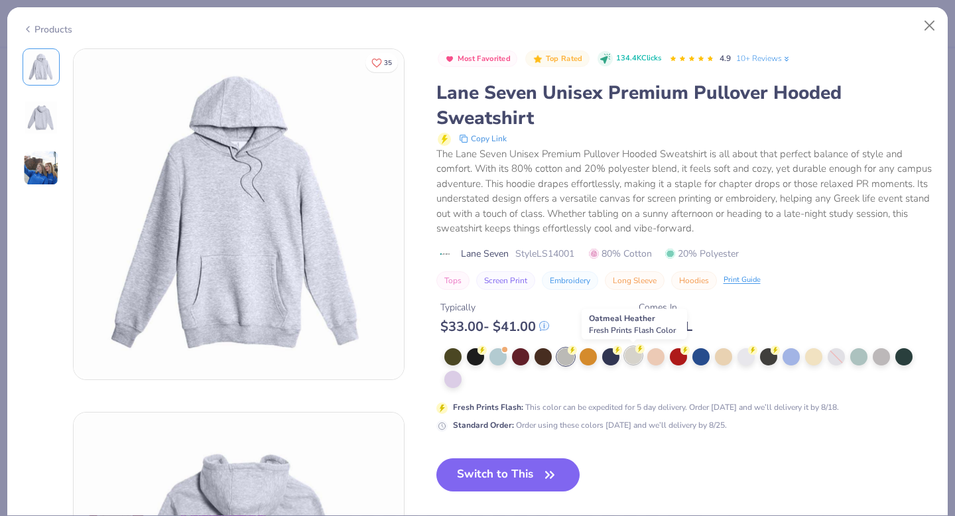
click at [633, 356] on div at bounding box center [633, 355] width 17 height 17
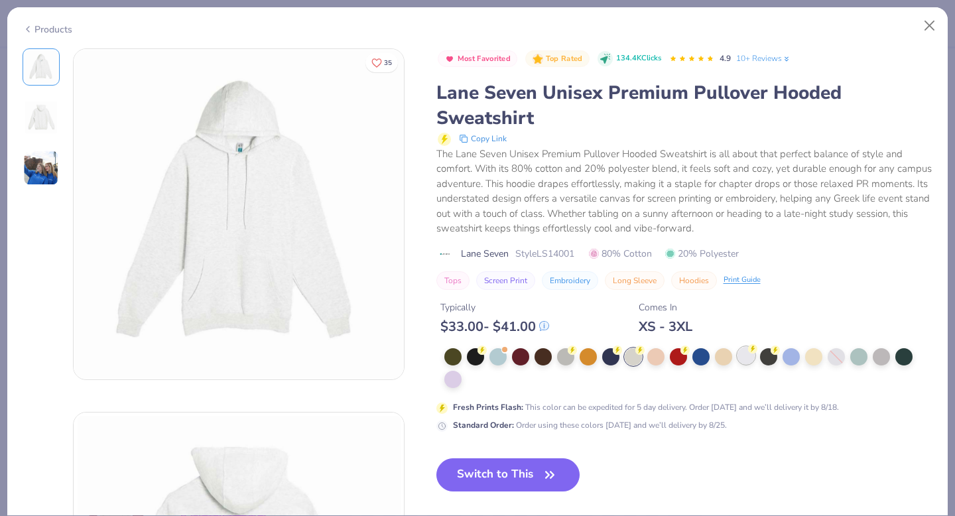
click at [750, 356] on div at bounding box center [745, 355] width 17 height 17
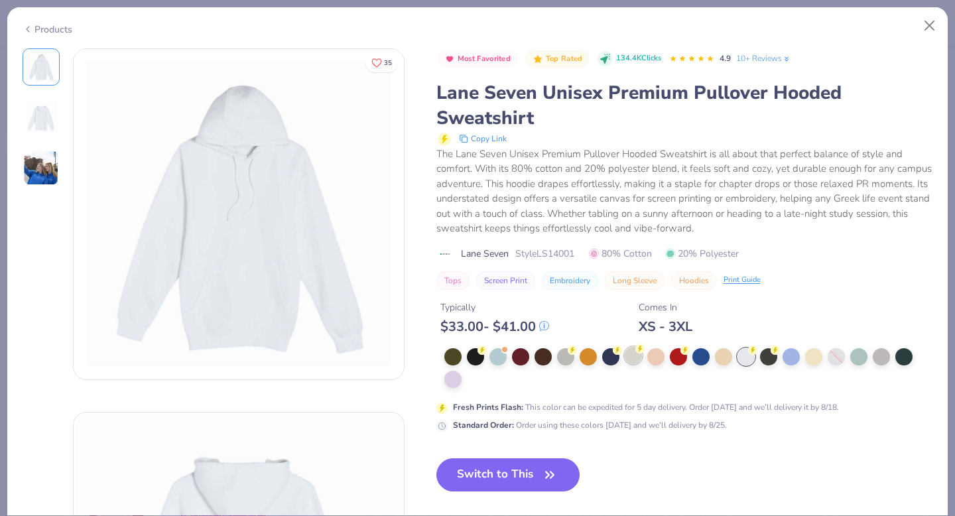
click at [631, 353] on div at bounding box center [633, 355] width 17 height 17
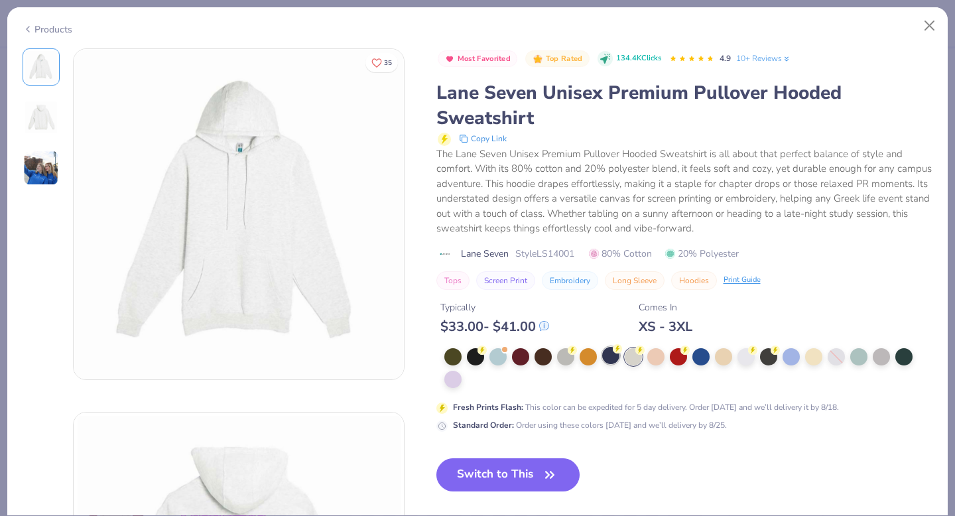
click at [613, 357] on div at bounding box center [610, 355] width 17 height 17
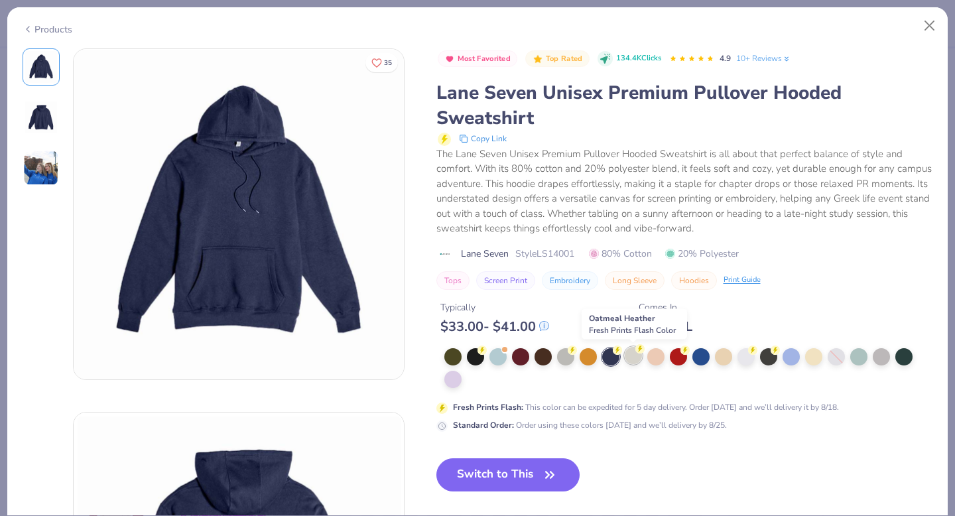
click at [635, 356] on div at bounding box center [633, 355] width 17 height 17
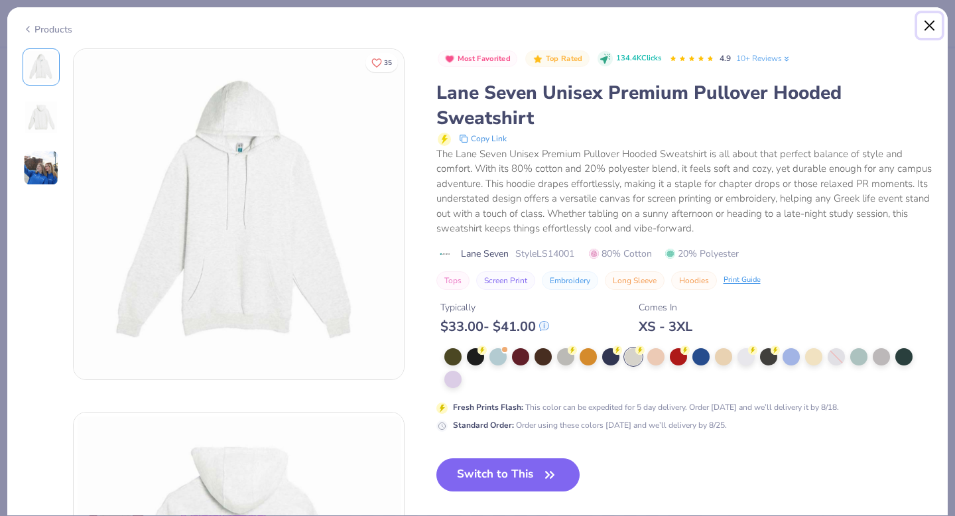
click at [934, 26] on button "Close" at bounding box center [929, 25] width 25 height 25
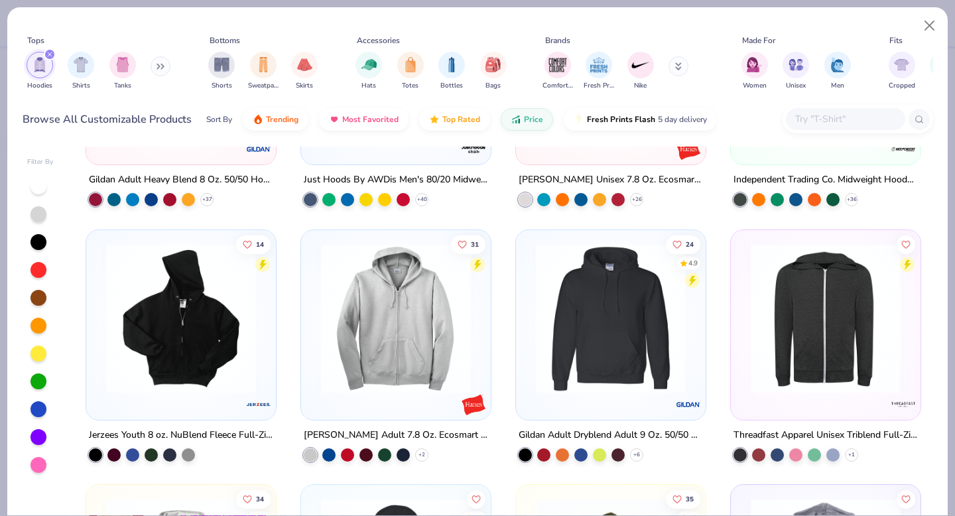
scroll to position [457, 0]
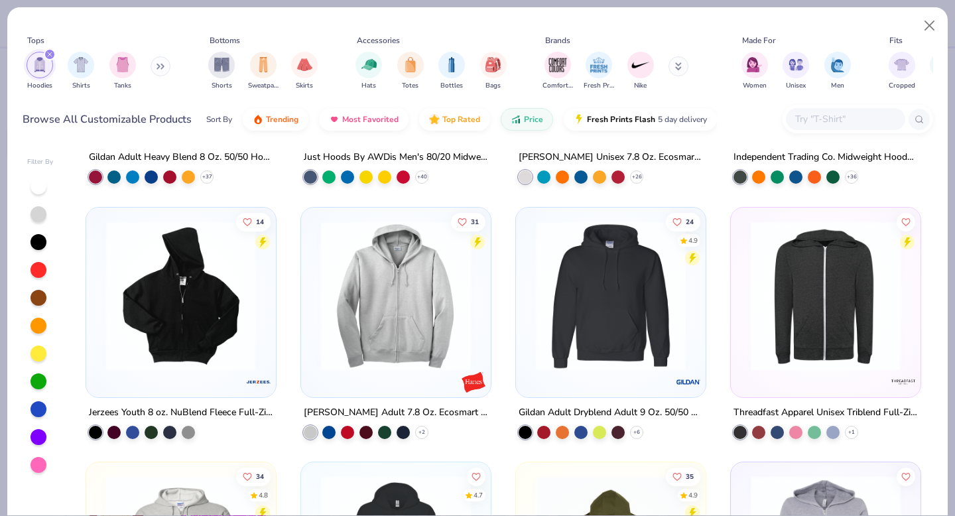
click at [606, 341] on img at bounding box center [610, 295] width 163 height 150
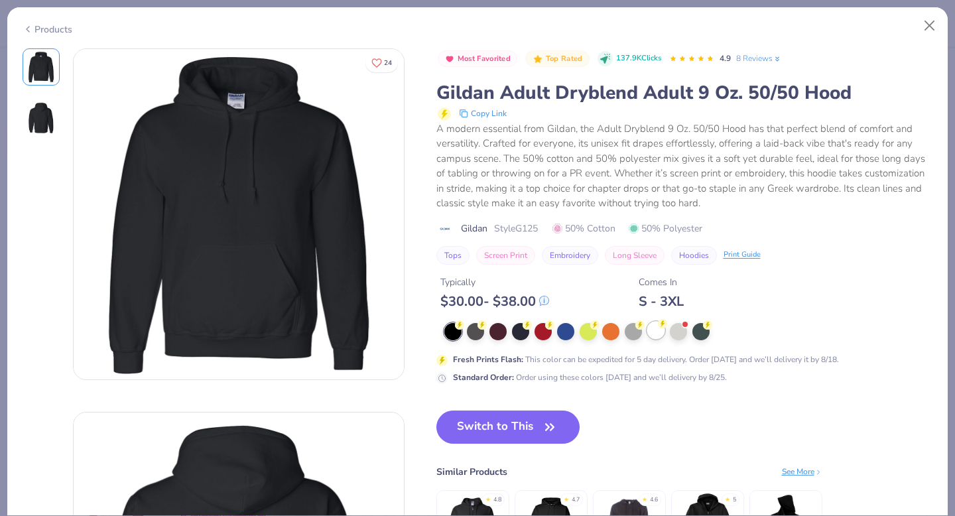
click at [660, 332] on div at bounding box center [655, 330] width 17 height 17
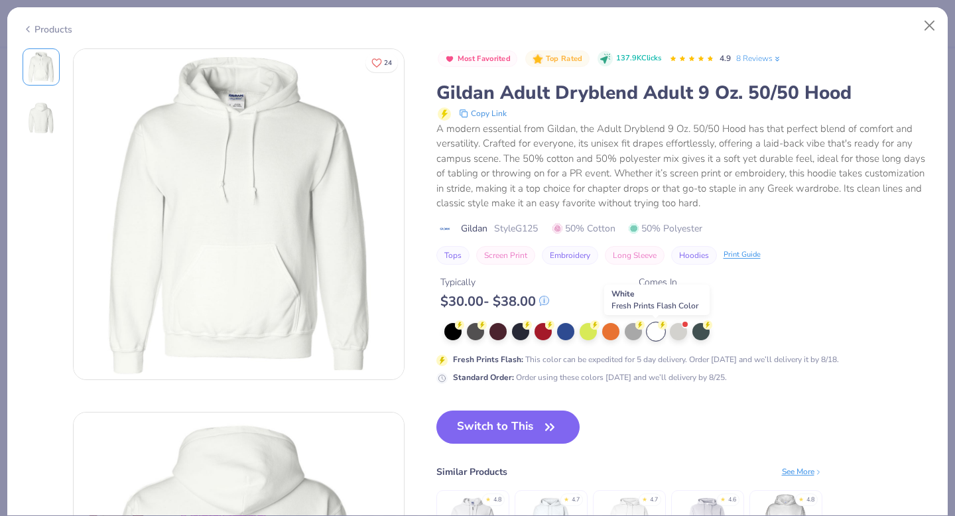
click at [647, 332] on div at bounding box center [655, 331] width 17 height 17
click at [635, 332] on div at bounding box center [633, 330] width 17 height 17
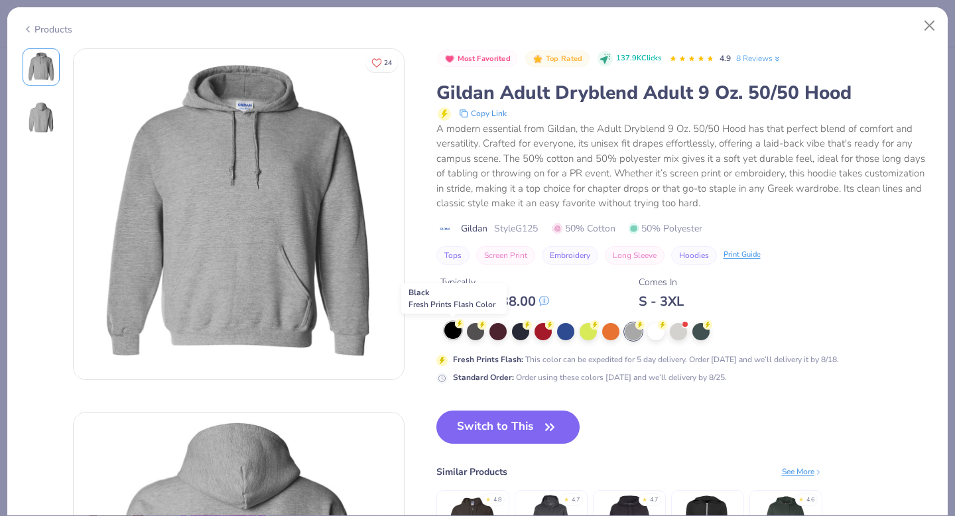
click at [455, 331] on div at bounding box center [452, 330] width 17 height 17
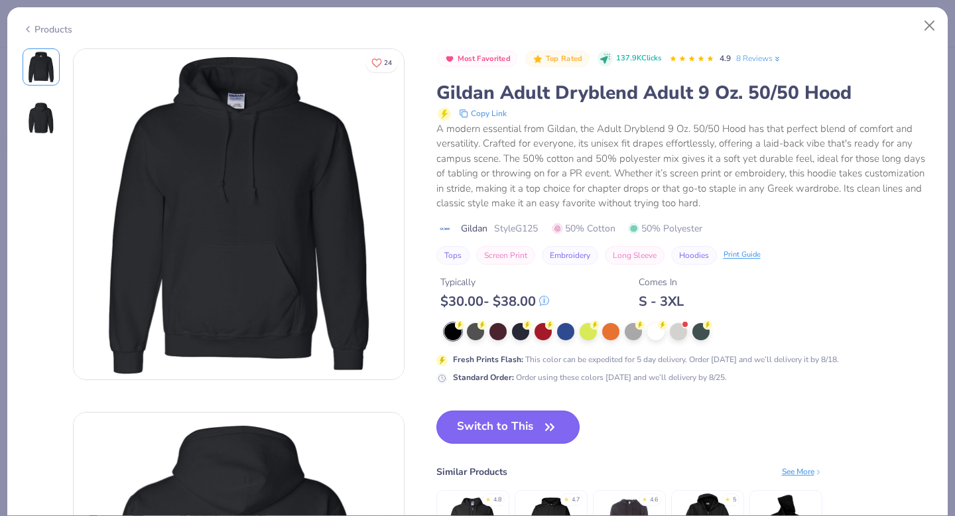
click at [536, 431] on button "Switch to This" at bounding box center [508, 426] width 144 height 33
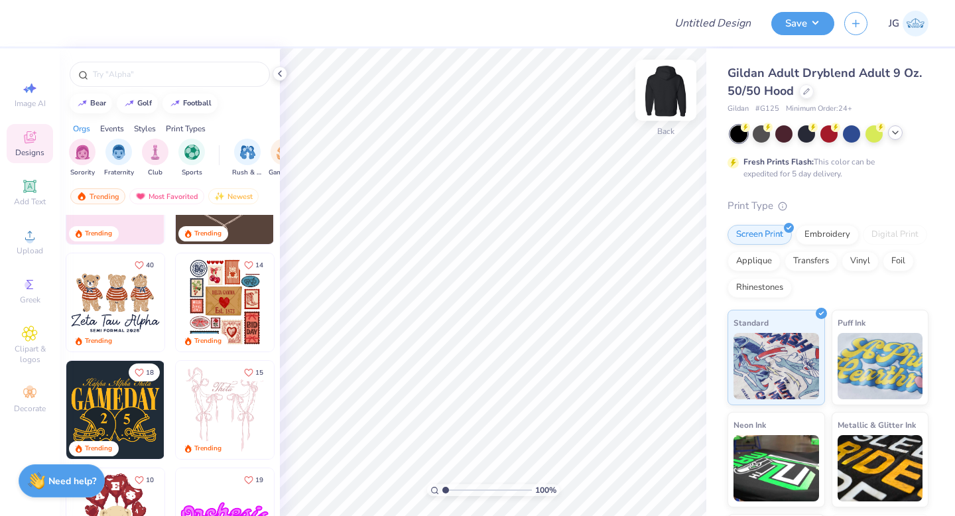
click at [671, 92] on img at bounding box center [665, 90] width 53 height 53
click at [660, 96] on img at bounding box center [665, 90] width 53 height 53
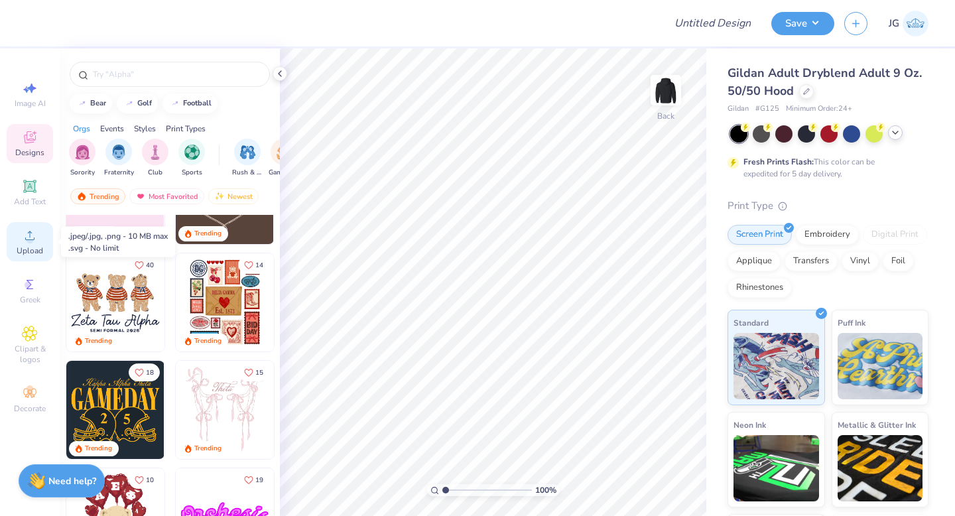
click at [36, 232] on icon at bounding box center [30, 235] width 16 height 16
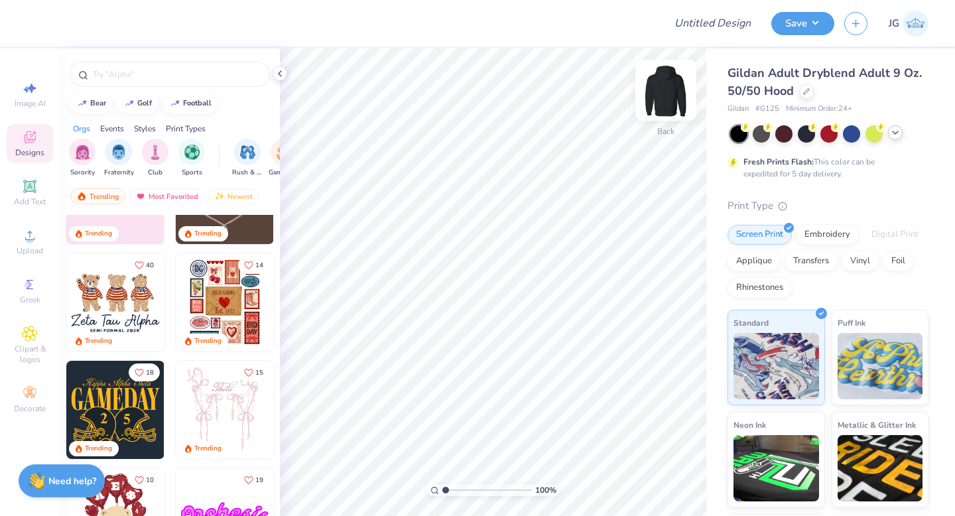
click at [674, 93] on img at bounding box center [665, 90] width 53 height 53
click at [26, 239] on icon at bounding box center [29, 235] width 9 height 9
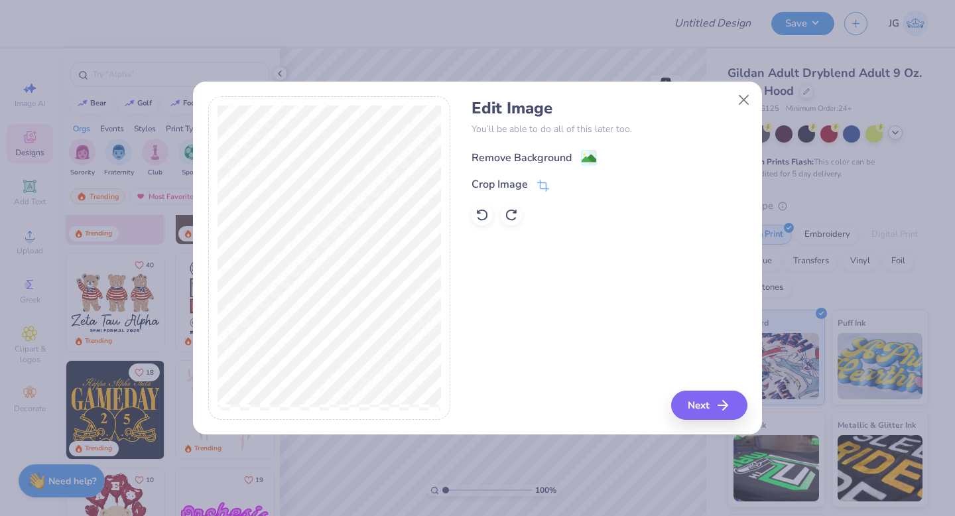
click at [583, 158] on image at bounding box center [589, 158] width 15 height 15
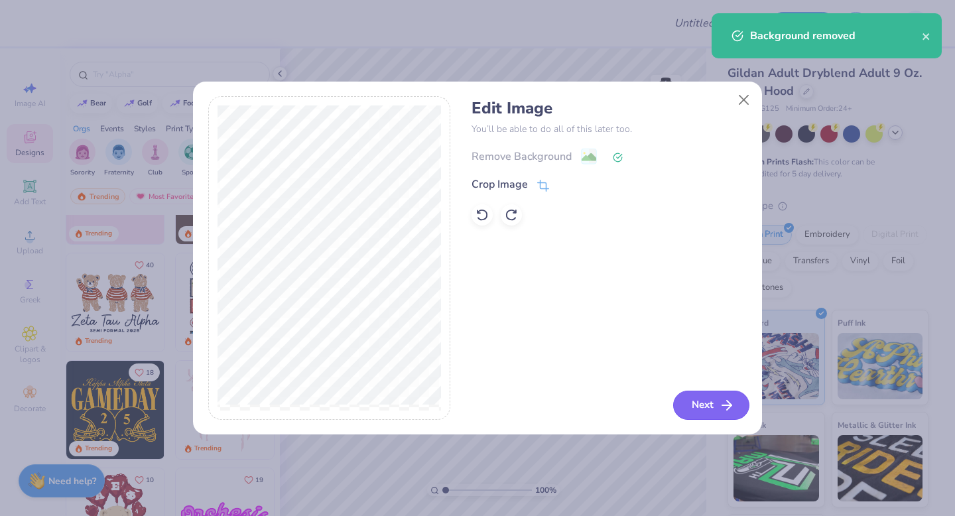
click at [723, 400] on icon "button" at bounding box center [727, 405] width 16 height 16
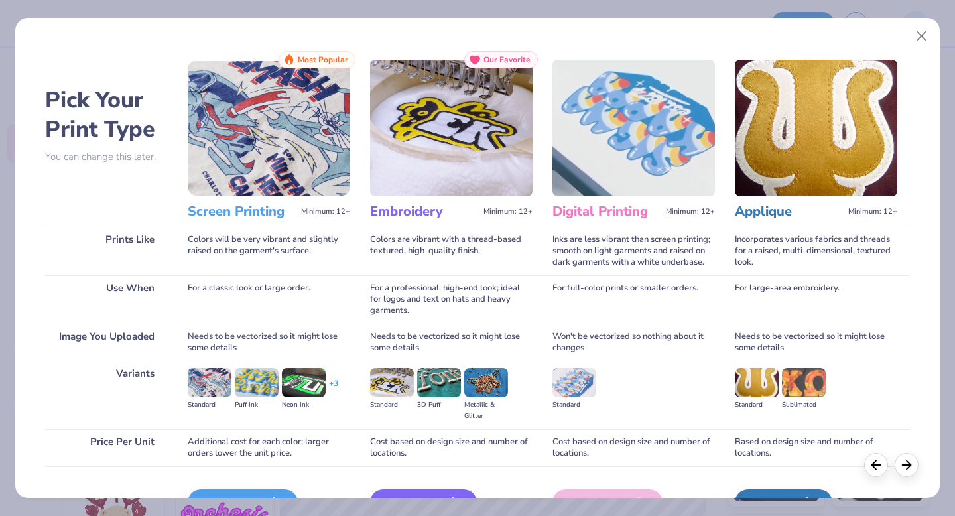
scroll to position [79, 0]
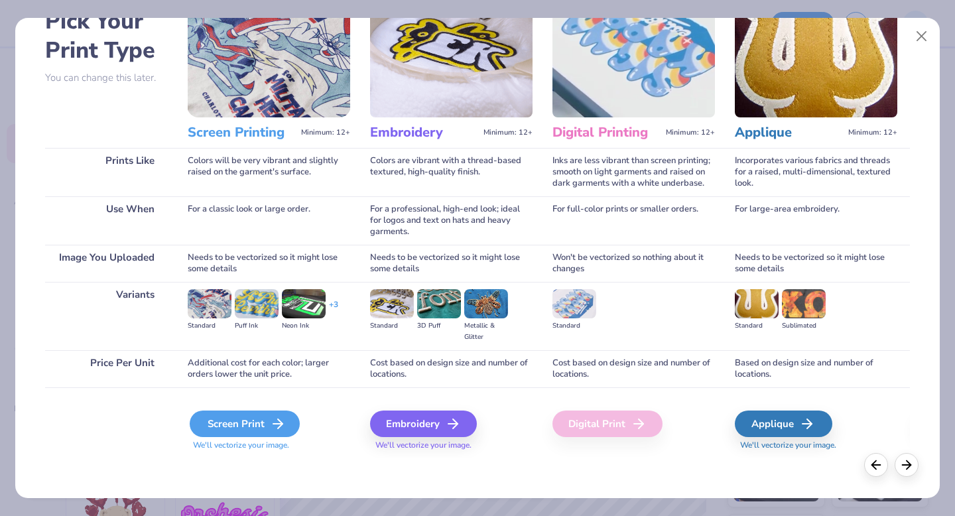
click at [255, 415] on div "Screen Print" at bounding box center [245, 423] width 110 height 27
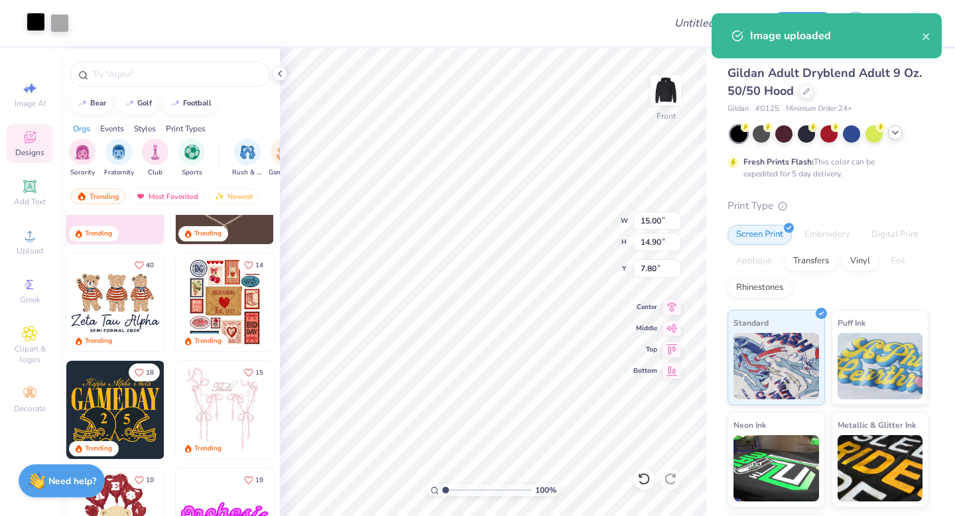
click at [32, 24] on div at bounding box center [36, 22] width 19 height 19
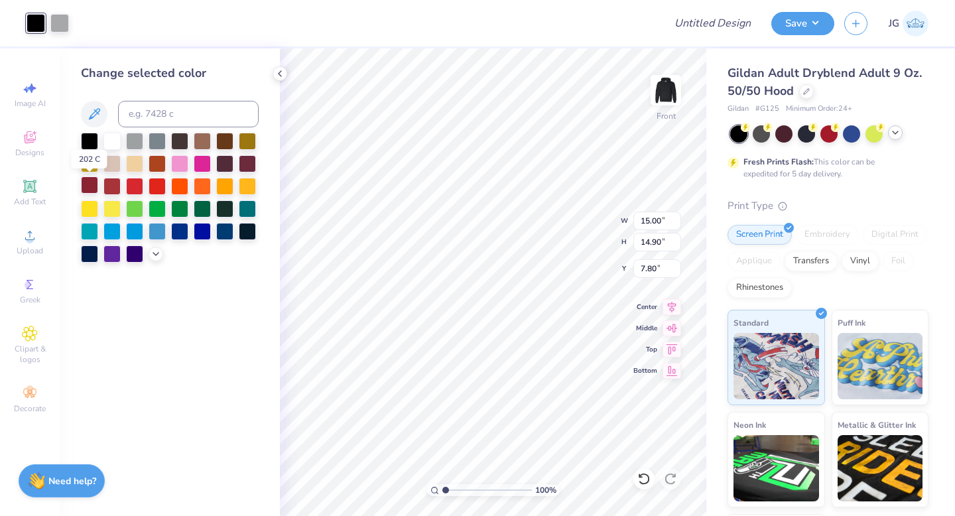
click at [90, 180] on div at bounding box center [89, 184] width 17 height 17
click at [178, 236] on div at bounding box center [179, 229] width 17 height 17
click at [204, 145] on div at bounding box center [202, 139] width 17 height 17
click at [62, 27] on div at bounding box center [59, 22] width 19 height 19
click at [113, 140] on div at bounding box center [111, 139] width 17 height 17
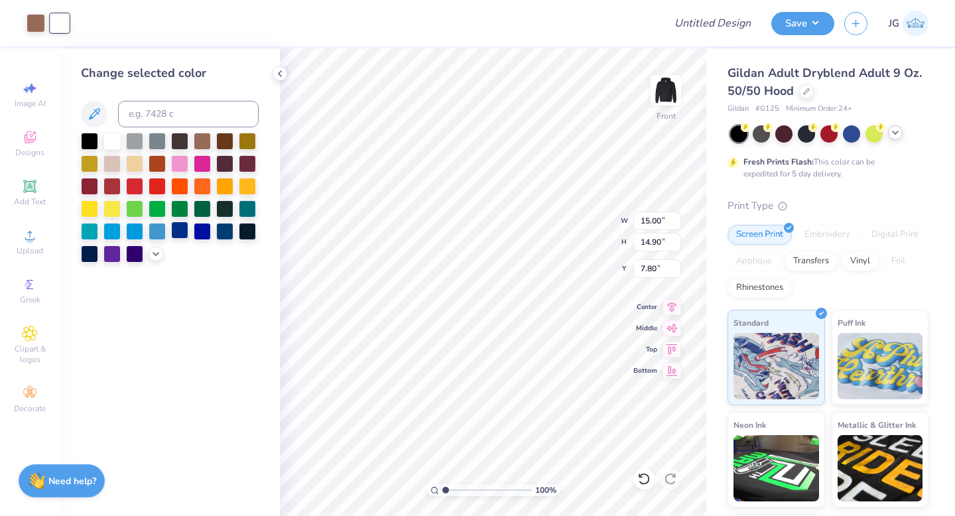
click at [180, 231] on div at bounding box center [179, 229] width 17 height 17
click at [108, 161] on div at bounding box center [111, 162] width 17 height 17
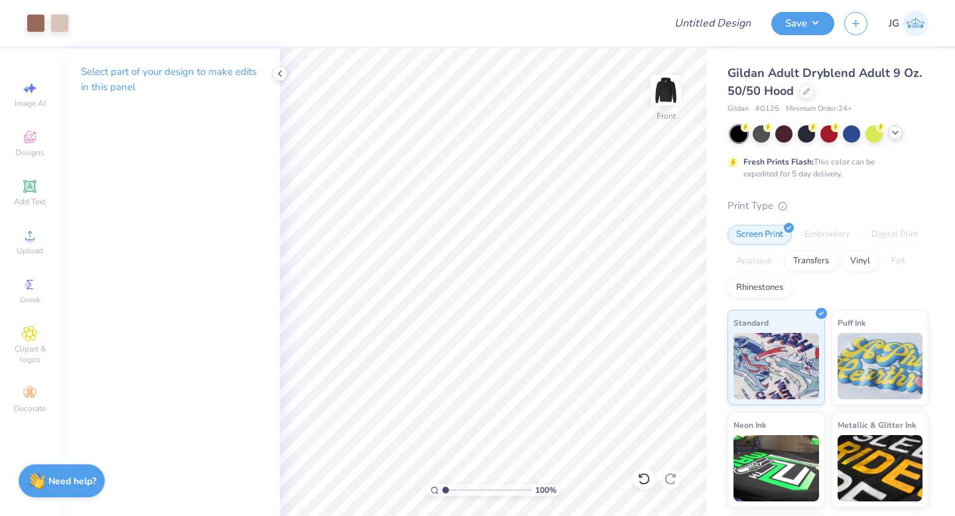
click at [889, 138] on div at bounding box center [829, 133] width 198 height 17
click at [891, 138] on div at bounding box center [895, 132] width 15 height 15
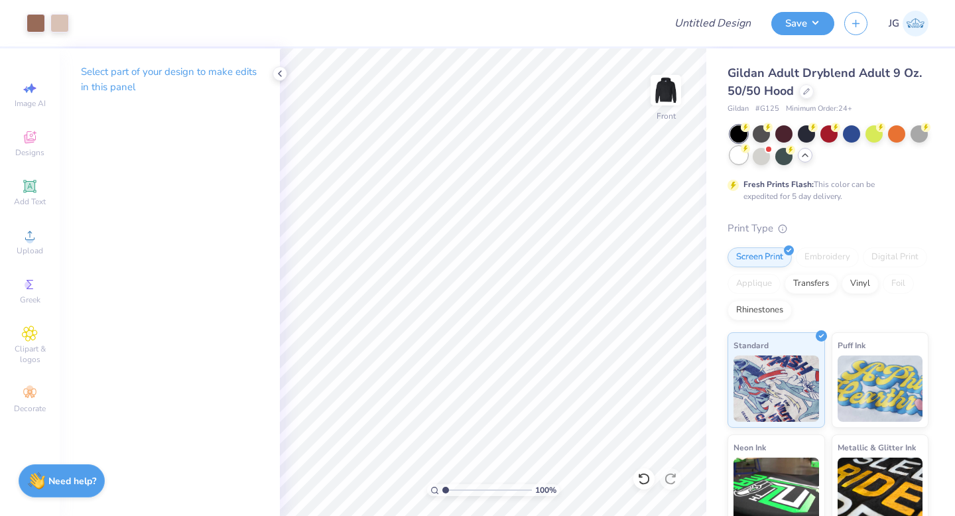
click at [744, 155] on div at bounding box center [738, 155] width 17 height 17
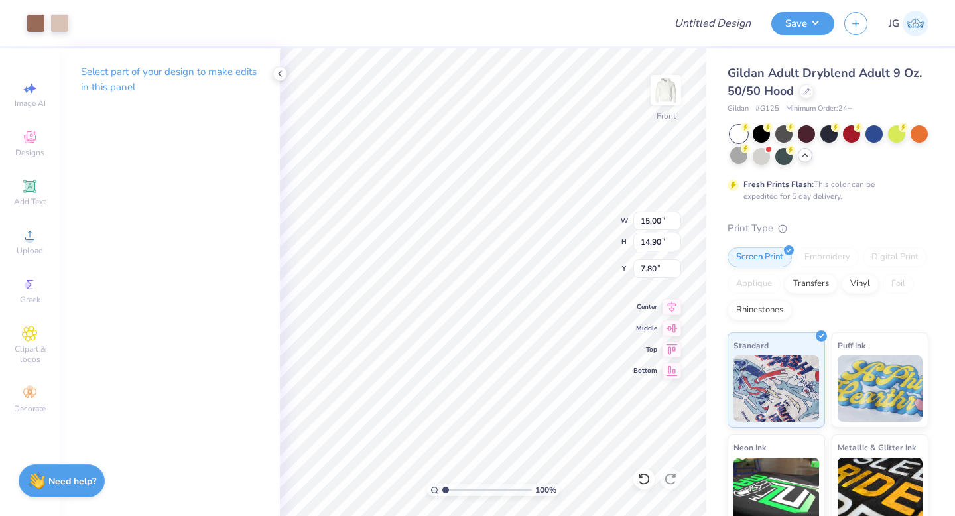
type input "12.52"
type input "12.43"
type input "6.00"
click at [668, 91] on img at bounding box center [665, 90] width 53 height 53
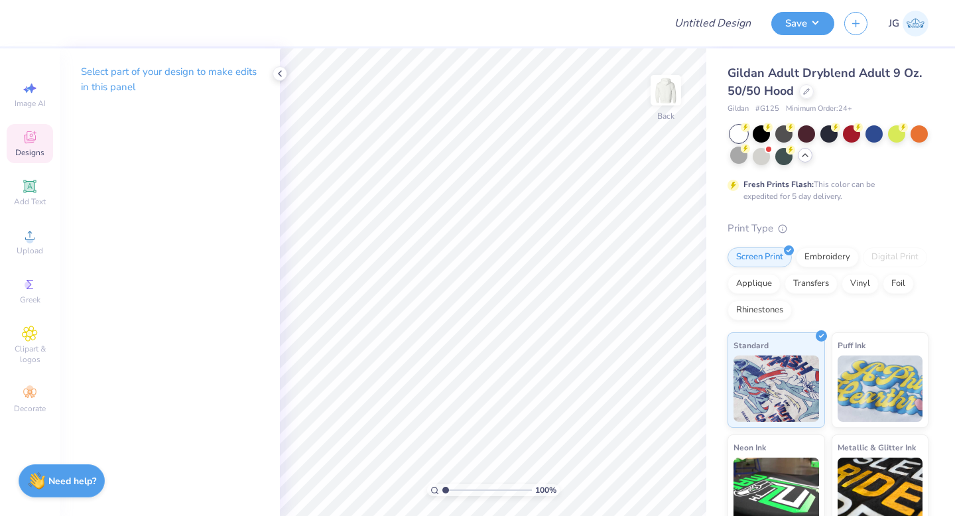
click at [25, 149] on span "Designs" at bounding box center [29, 152] width 29 height 11
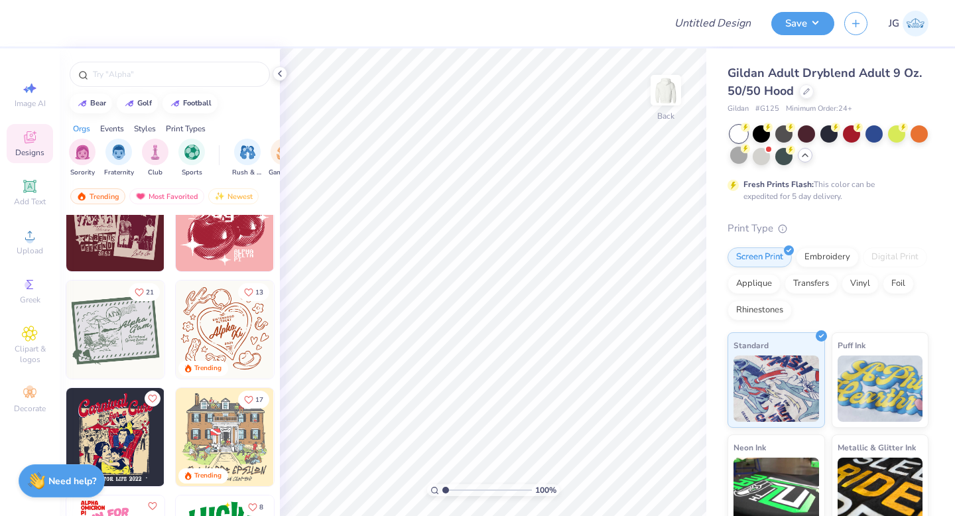
scroll to position [3842, 0]
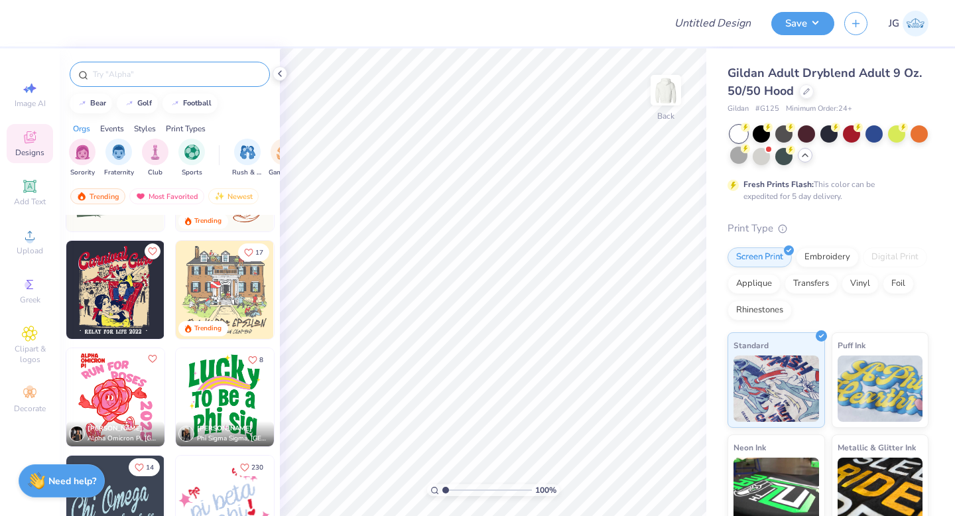
click at [132, 86] on div at bounding box center [170, 74] width 200 height 25
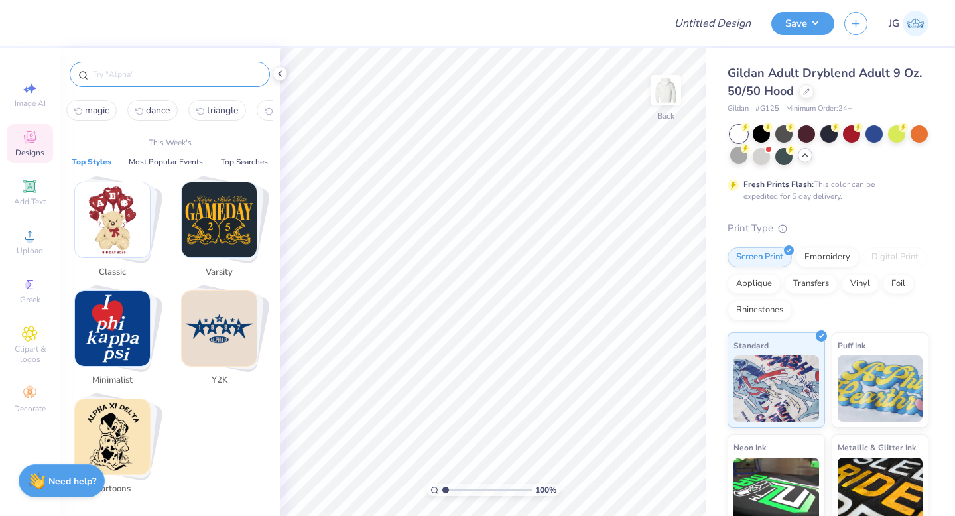
click at [113, 80] on input "text" at bounding box center [177, 74] width 170 height 13
click at [34, 326] on icon at bounding box center [29, 334] width 15 height 16
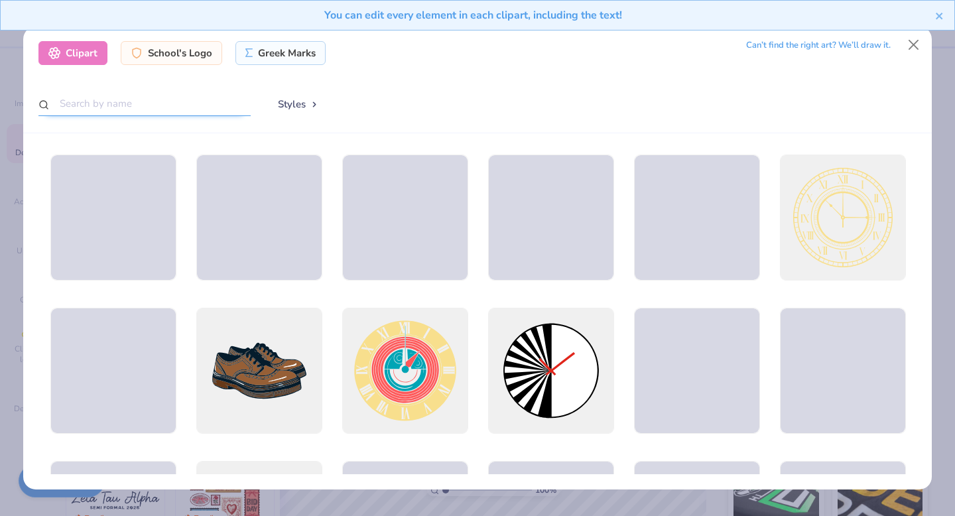
click at [157, 103] on input "text" at bounding box center [144, 104] width 212 height 25
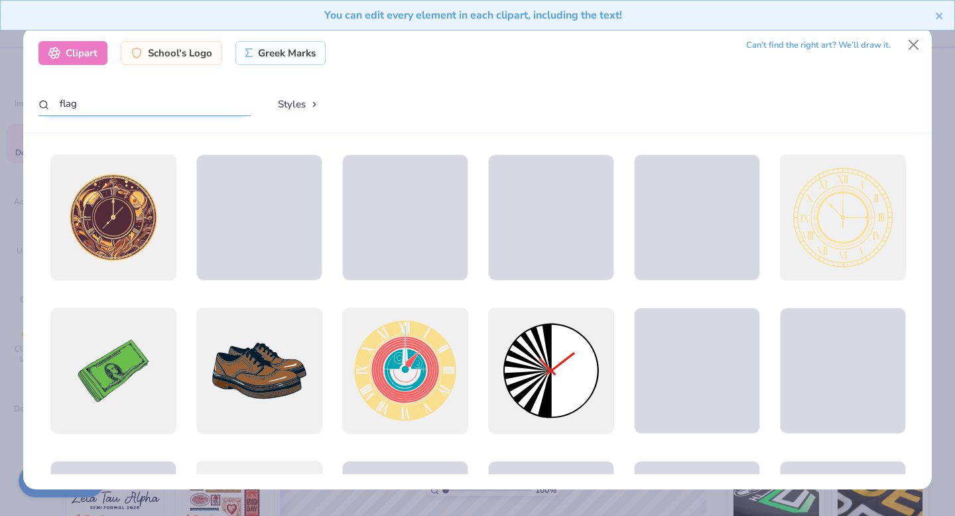
type input "flag"
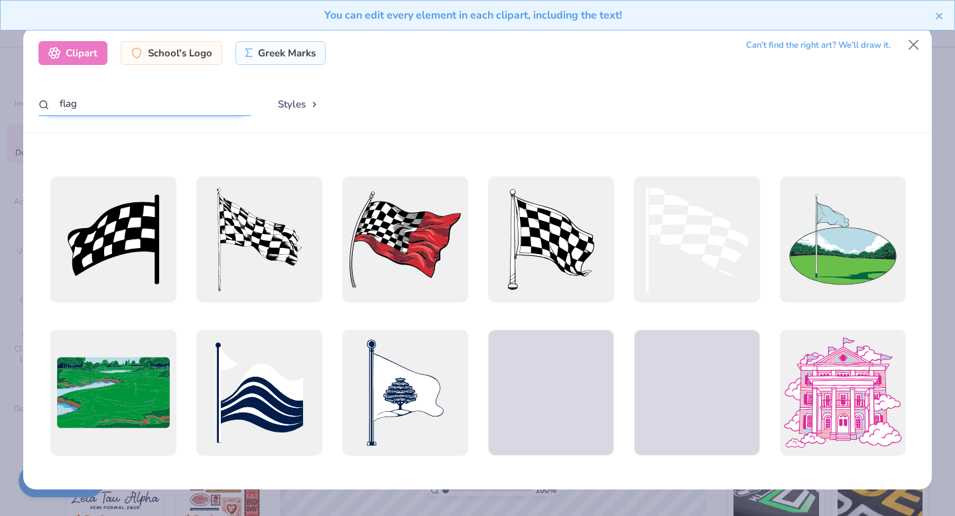
scroll to position [441, 0]
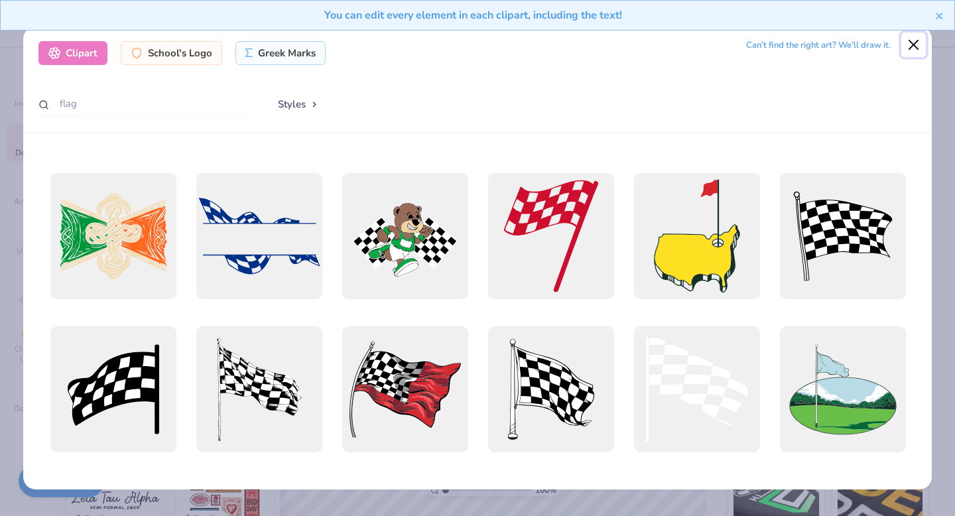
click at [912, 47] on button "Close" at bounding box center [913, 44] width 25 height 25
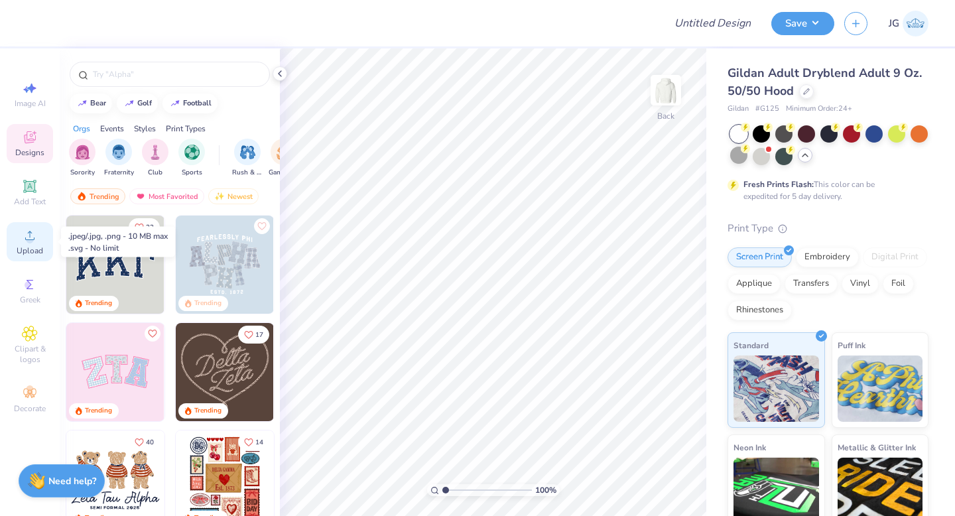
click at [24, 239] on icon at bounding box center [30, 235] width 16 height 16
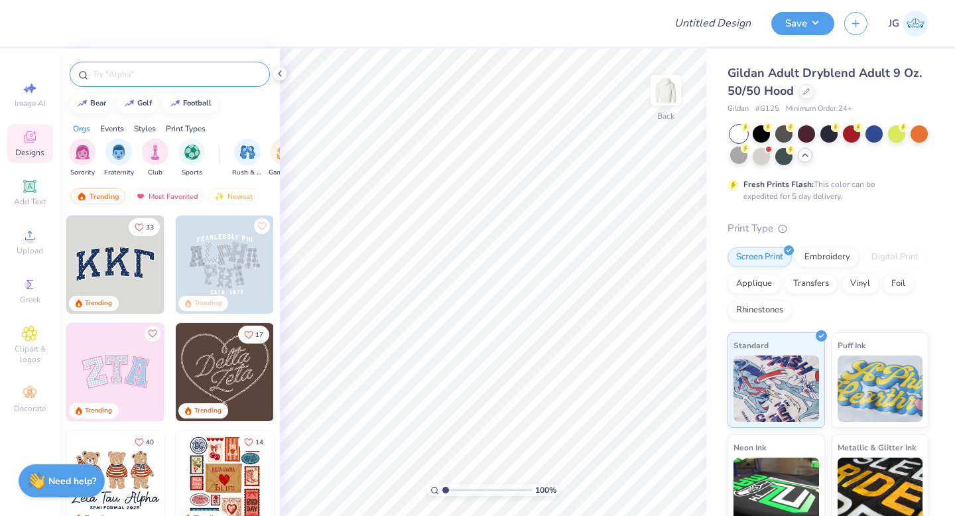
click at [137, 62] on div at bounding box center [170, 74] width 200 height 25
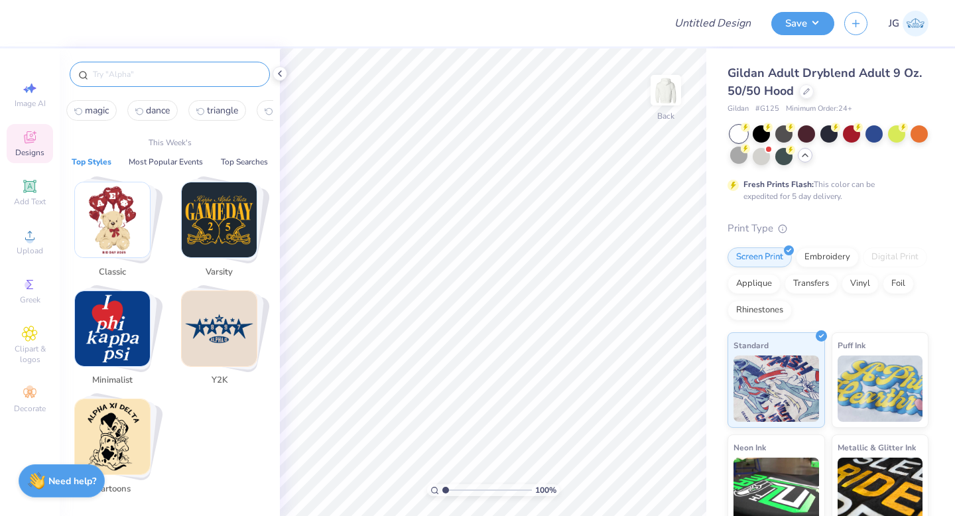
click at [136, 68] on input "text" at bounding box center [177, 74] width 170 height 13
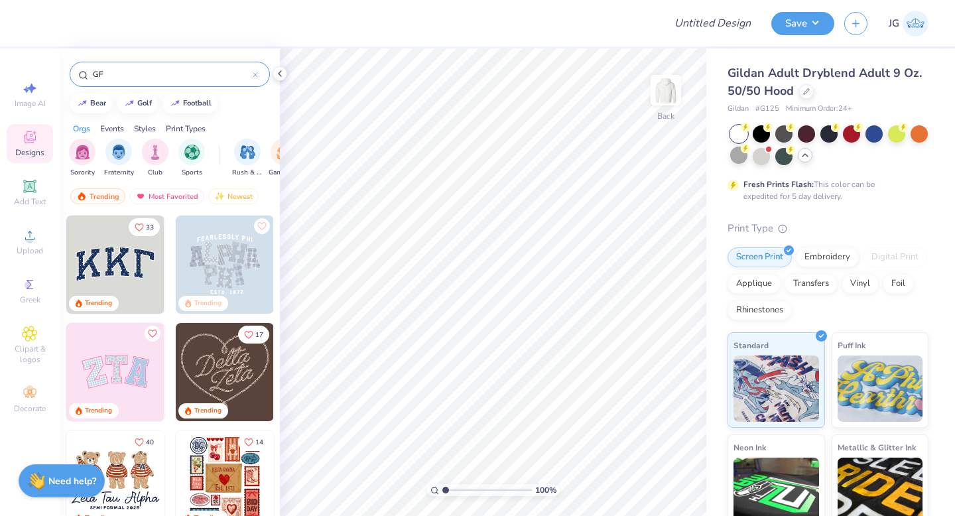
type input "G"
type input "FLAG"
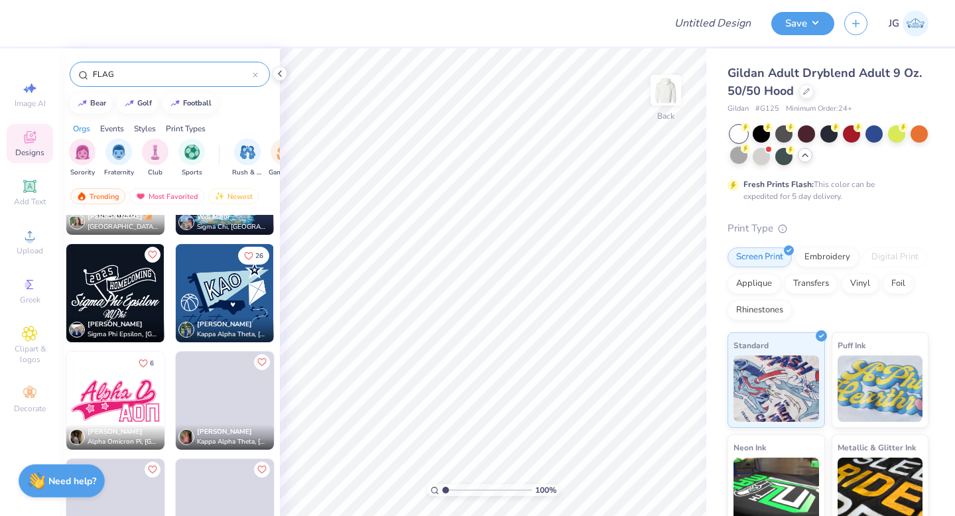
scroll to position [1692, 0]
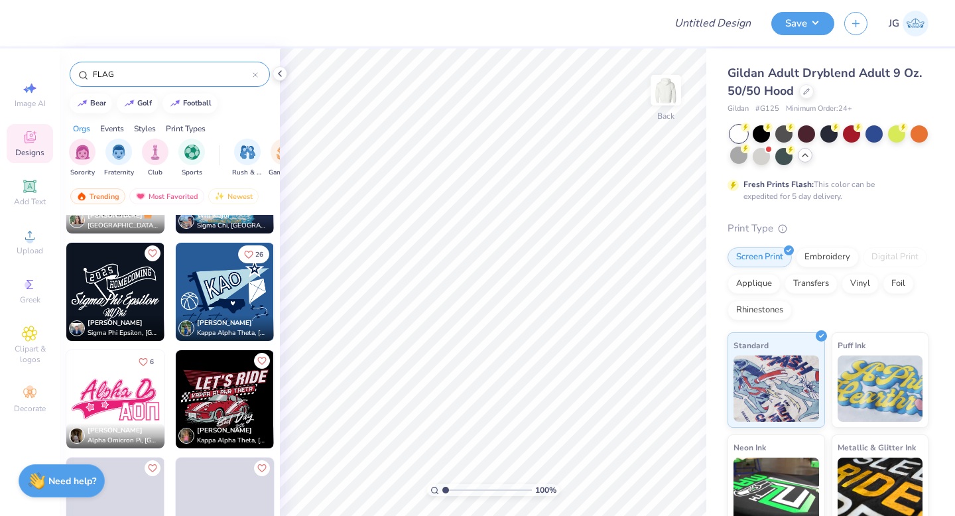
click at [212, 302] on img at bounding box center [225, 292] width 98 height 98
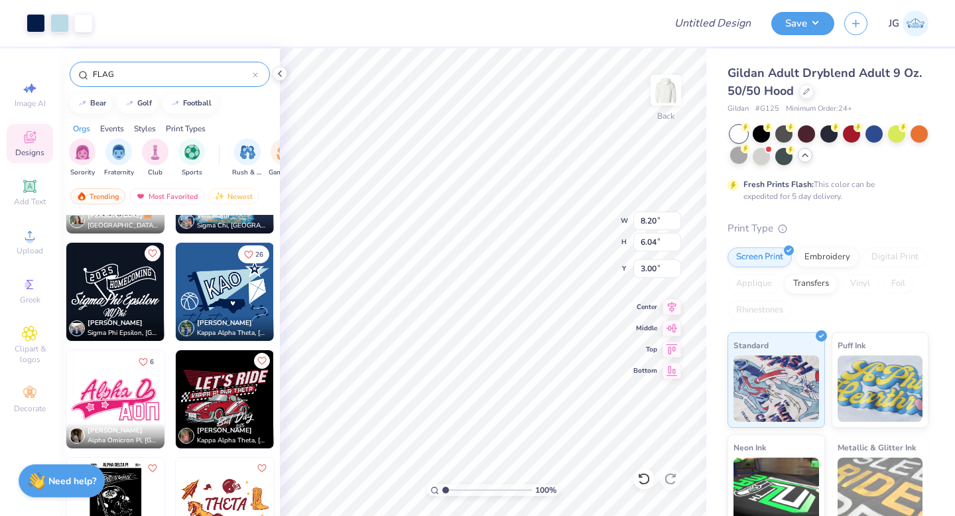
type input "12.04"
type input "8.88"
type input "14.86"
type input "10.96"
type input "1.58"
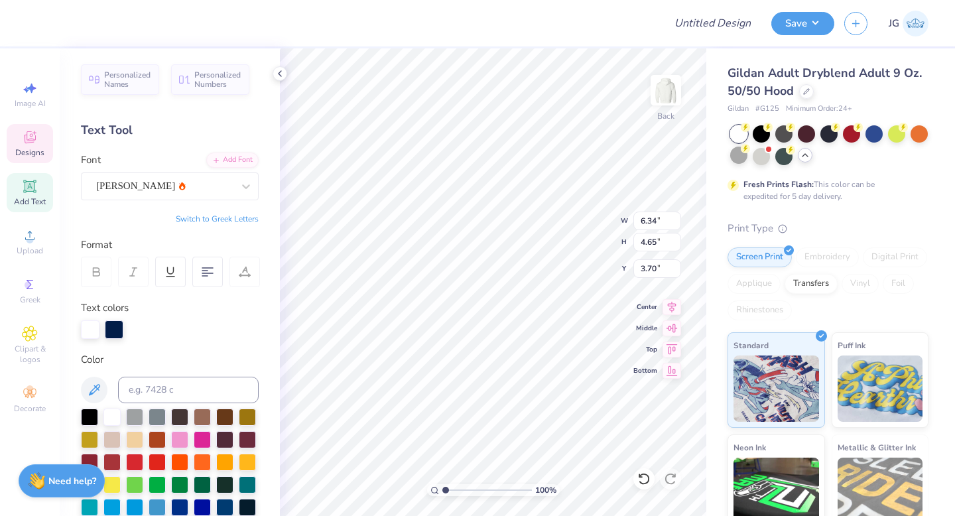
scroll to position [1, 1]
type textarea "ILLMAZING"
type input "3.43"
type input "8.26"
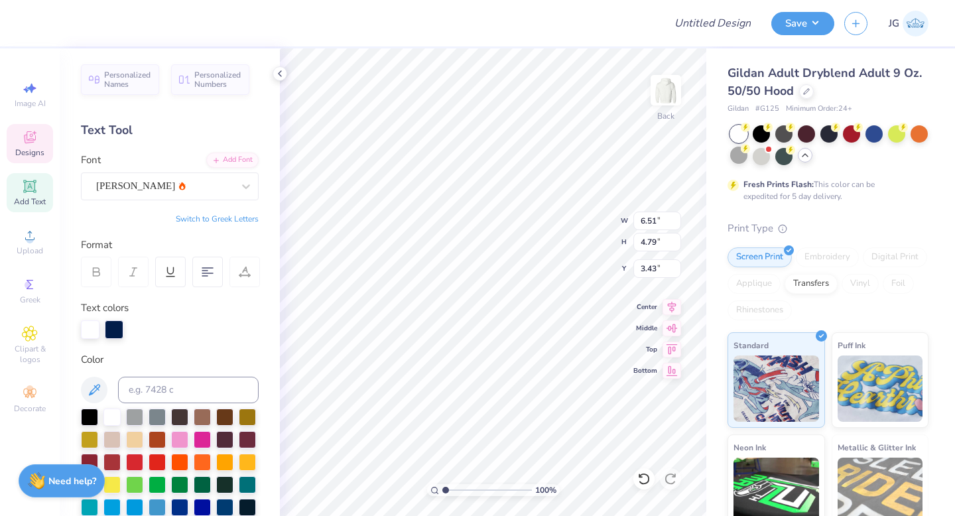
type input "6.08"
type input "3.00"
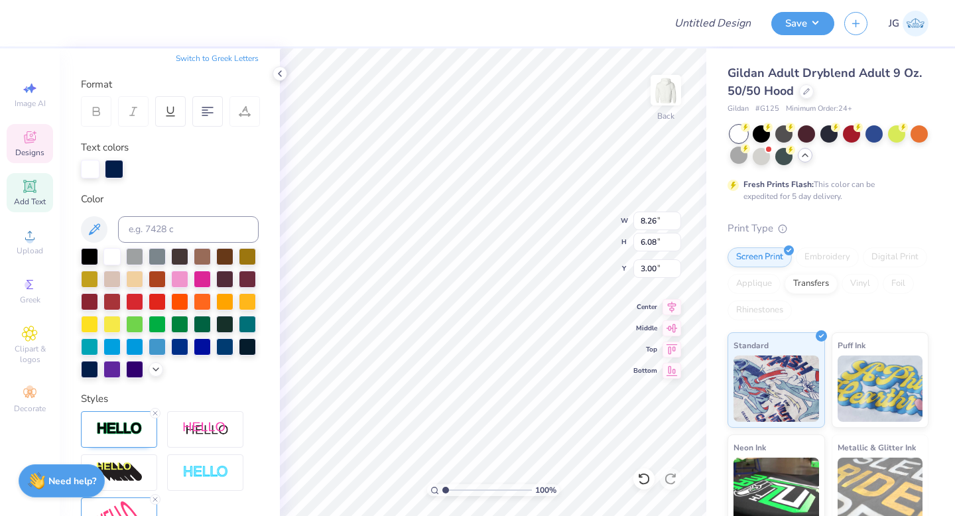
scroll to position [306, 0]
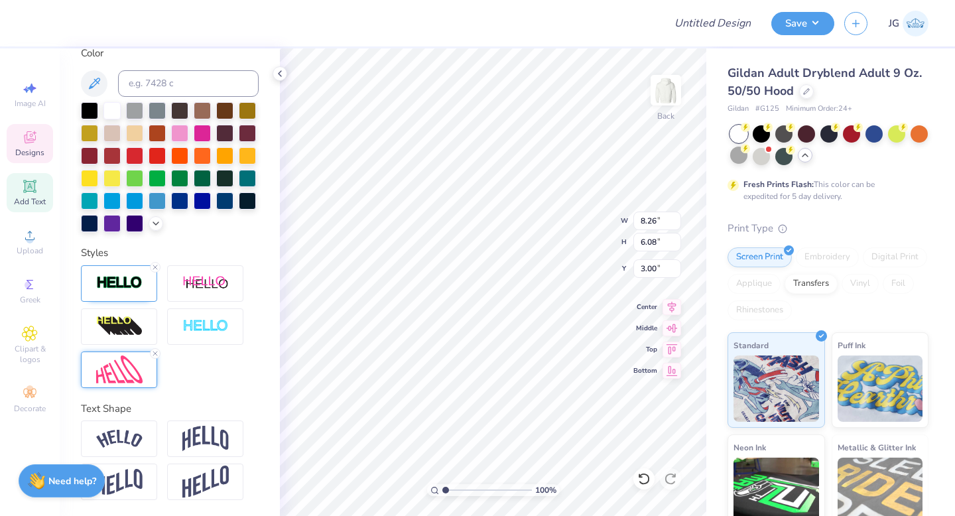
click at [124, 381] on img at bounding box center [119, 369] width 46 height 29
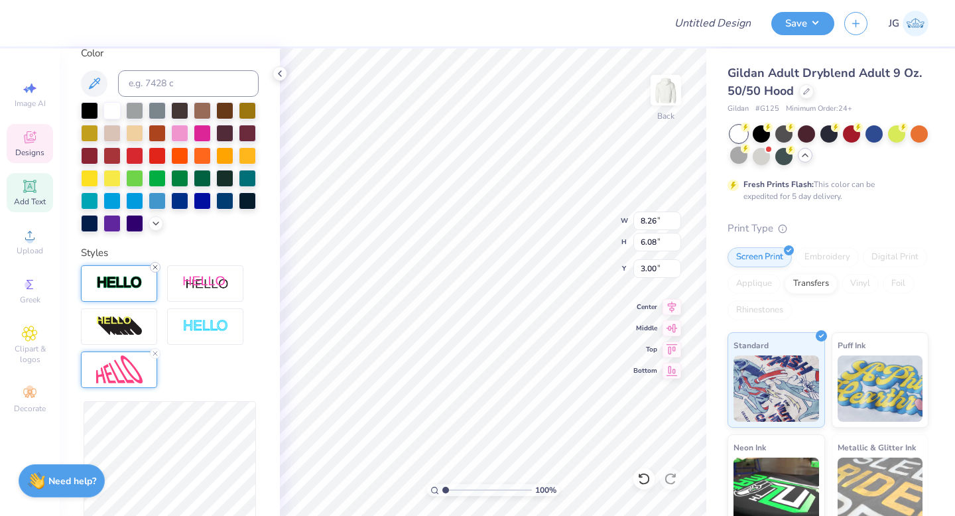
click at [157, 267] on icon at bounding box center [155, 267] width 8 height 8
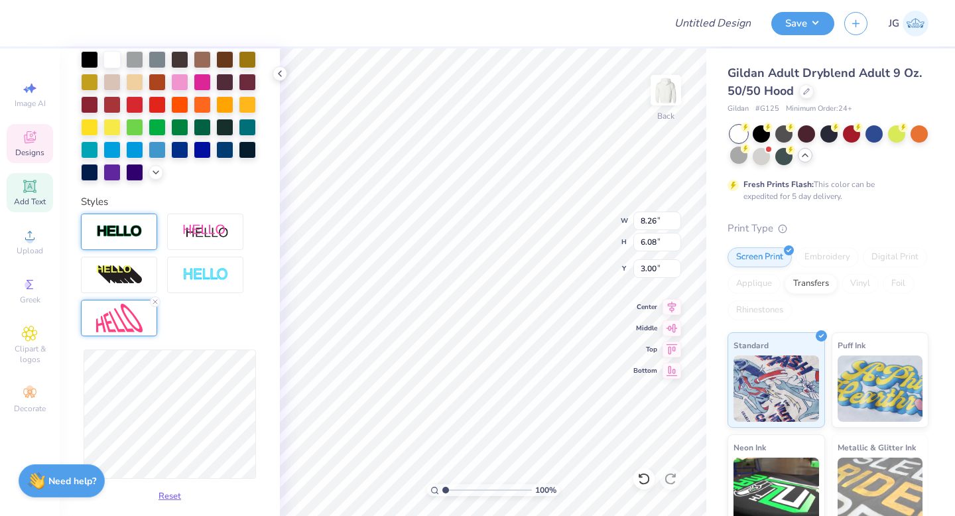
type input "8.02"
type input "5.85"
type input "3.12"
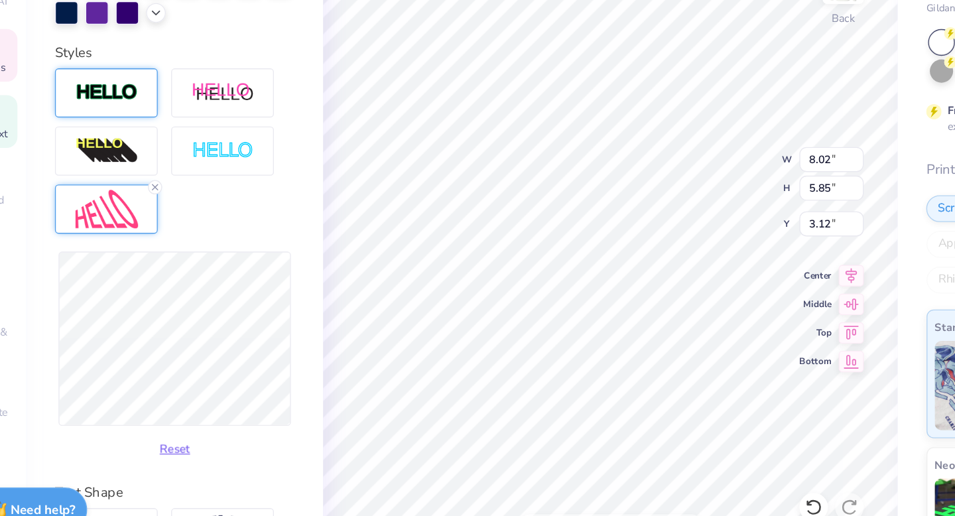
scroll to position [385, 0]
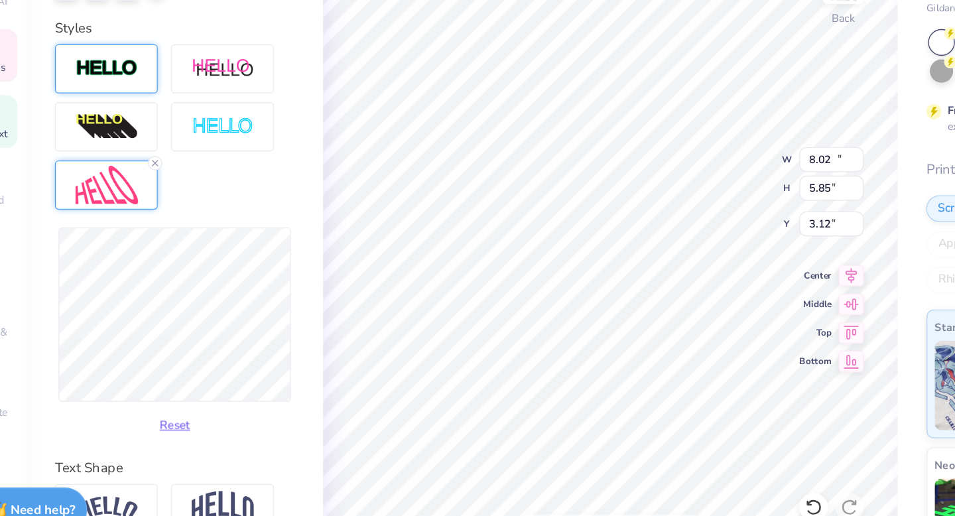
type input "10.33"
type input "5.93"
type input "4.09"
type input "9.39"
type input "5.87"
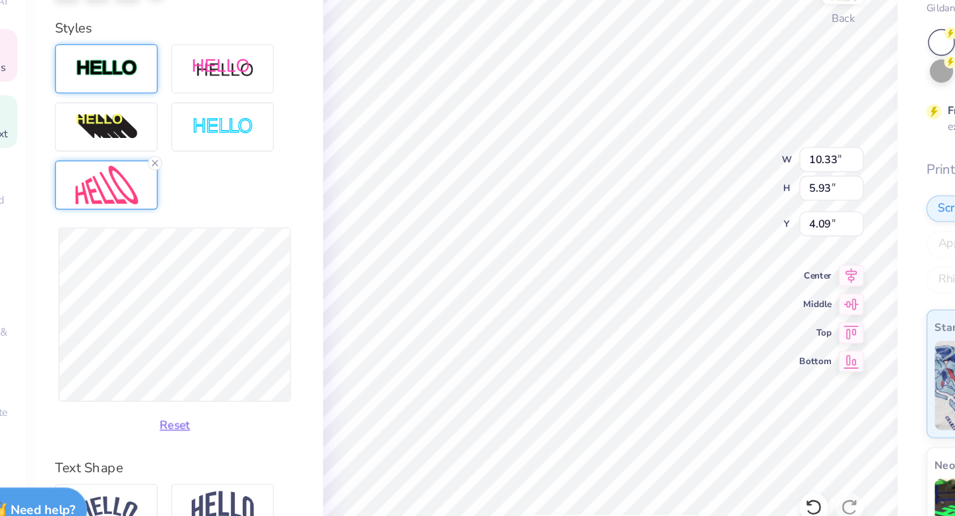
type input "3.39"
type input "9.18"
type input "4.92"
type input "3.94"
type input "5.55"
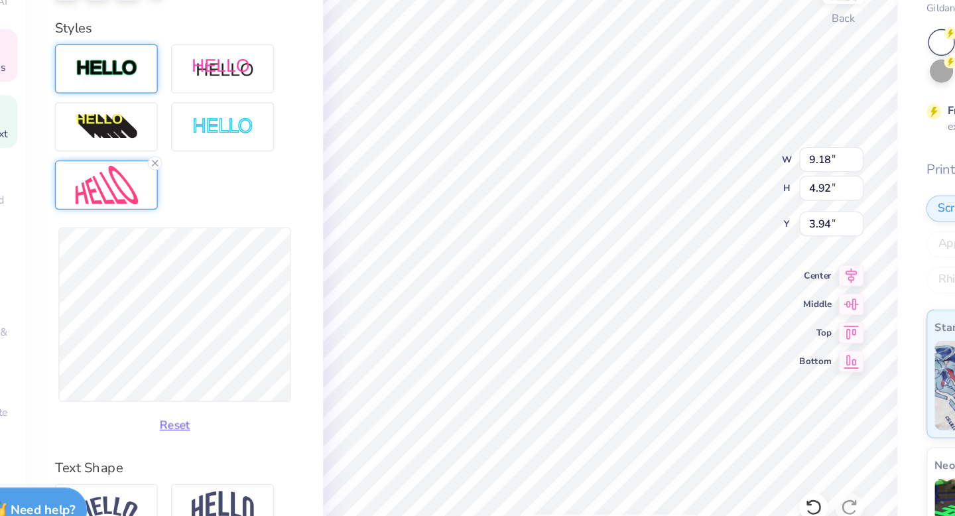
type input "3.64"
type input "10.74"
type input "6.66"
type input "2.72"
click at [167, 416] on button "Reset" at bounding box center [170, 415] width 34 height 22
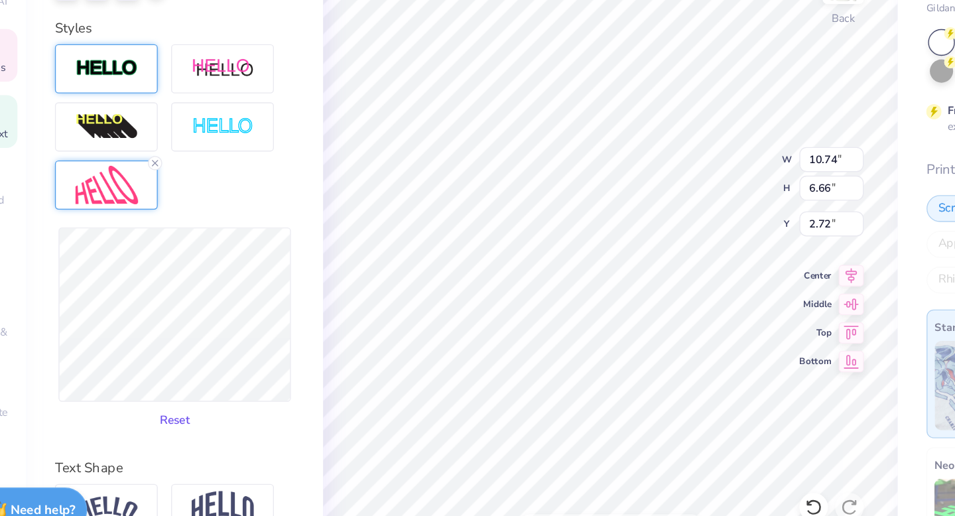
type input "18.40"
type input "5.82"
type input "2.92"
type input "19.16"
type input "6.75"
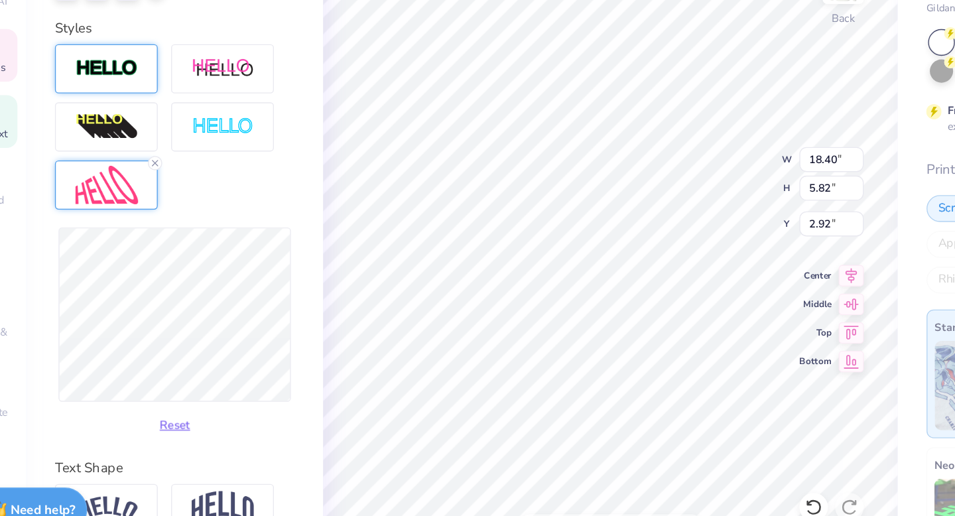
type input "4.06"
type input "3.83"
type input "4.36"
type input "9.17"
type input "3.23"
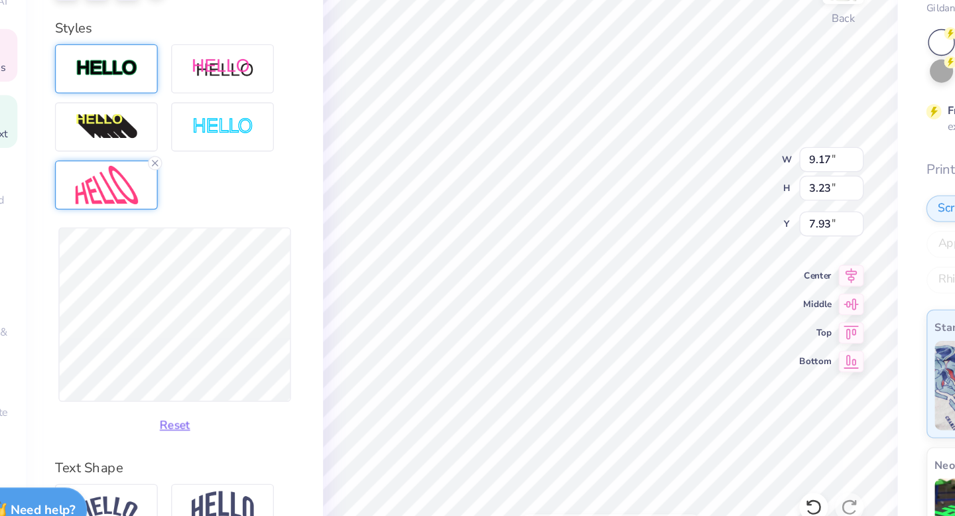
type input "4.61"
type input "9.27"
type input "4.51"
type input "3.72"
type input "9.97"
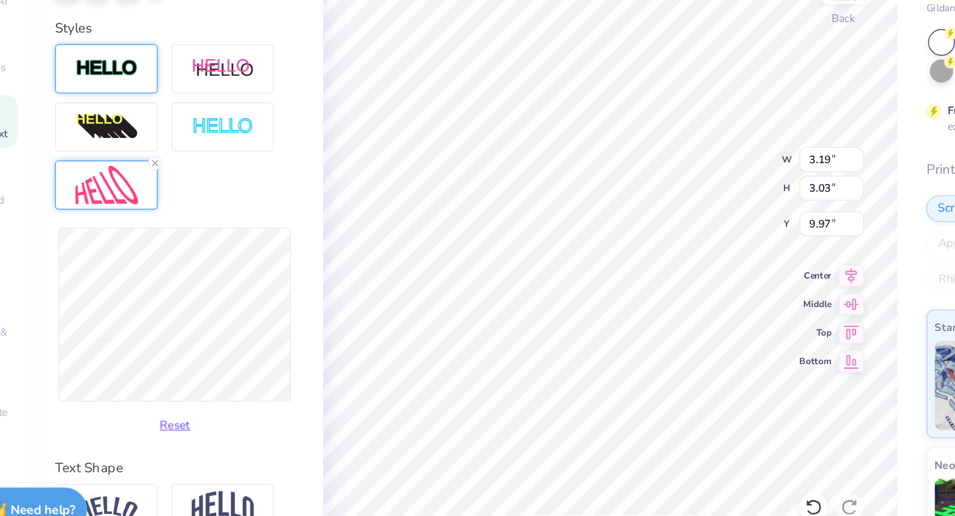
type input "9.27"
type input "4.51"
type input "3.72"
type input "9.88"
type input "4.54"
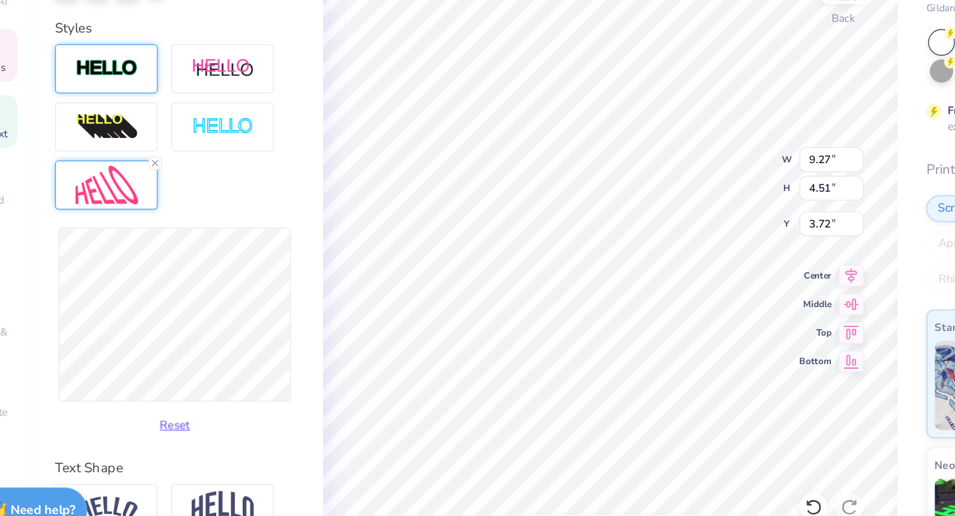
type input "4.14"
type input "5.56"
type input "3.45"
type input "3.00"
type input "10.10"
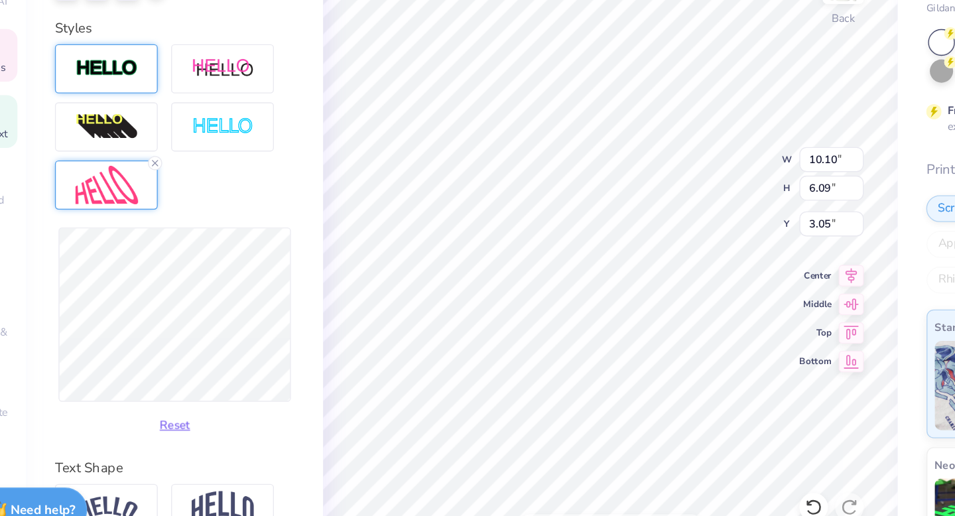
type input "6.09"
type input "3.05"
type input "10.57"
type input "3.10"
type input "10.58"
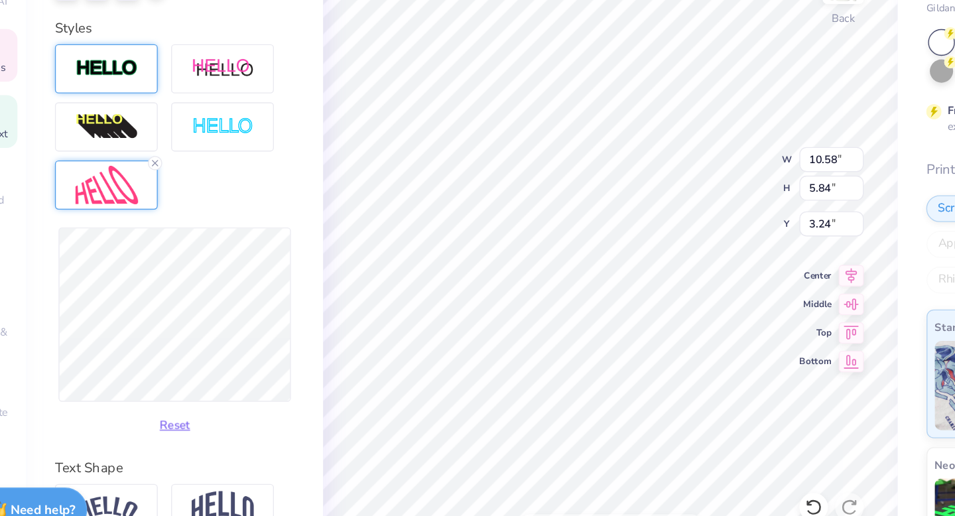
type input "5.84"
type input "3.24"
type input "10.57"
type input "5.68"
type input "3.29"
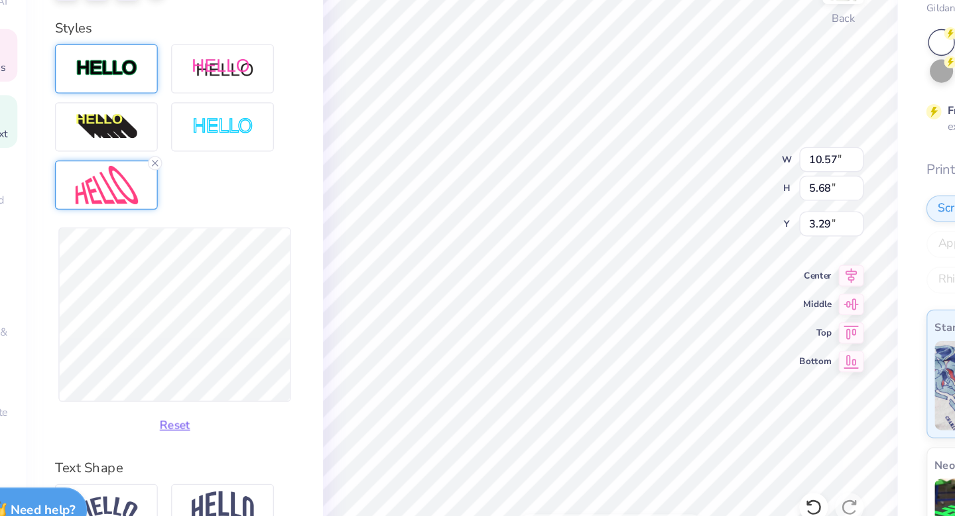
type input "10.33"
type input "3.28"
type input "3.32"
click at [654, 212] on input "10.33" at bounding box center [657, 221] width 48 height 19
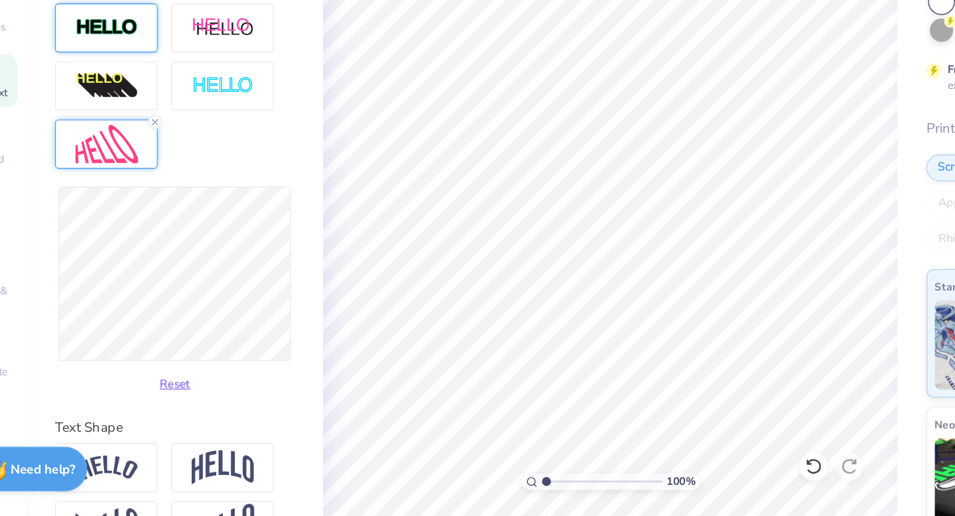
scroll to position [0, 0]
type input "1.61"
click at [450, 489] on input "range" at bounding box center [487, 490] width 90 height 12
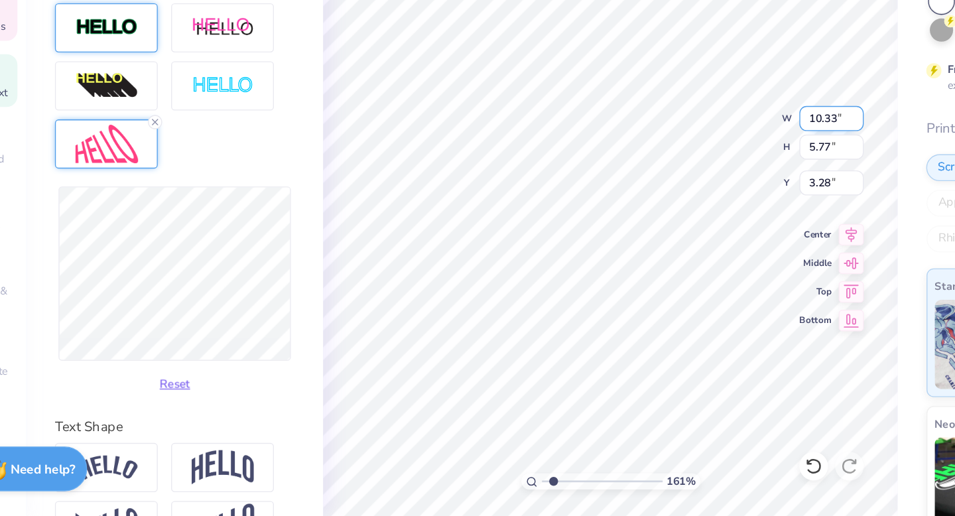
type input "5.77"
type input "3.28"
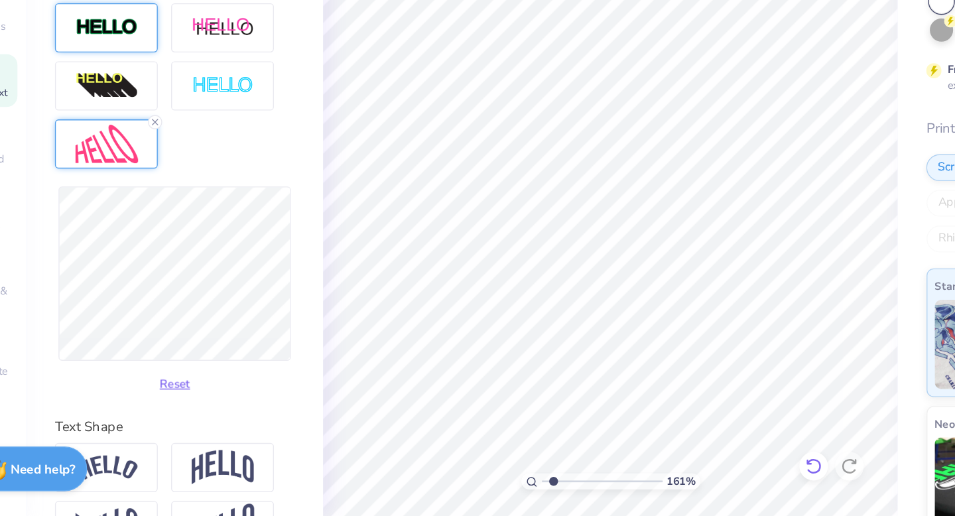
click at [640, 477] on icon at bounding box center [640, 475] width 3 height 3
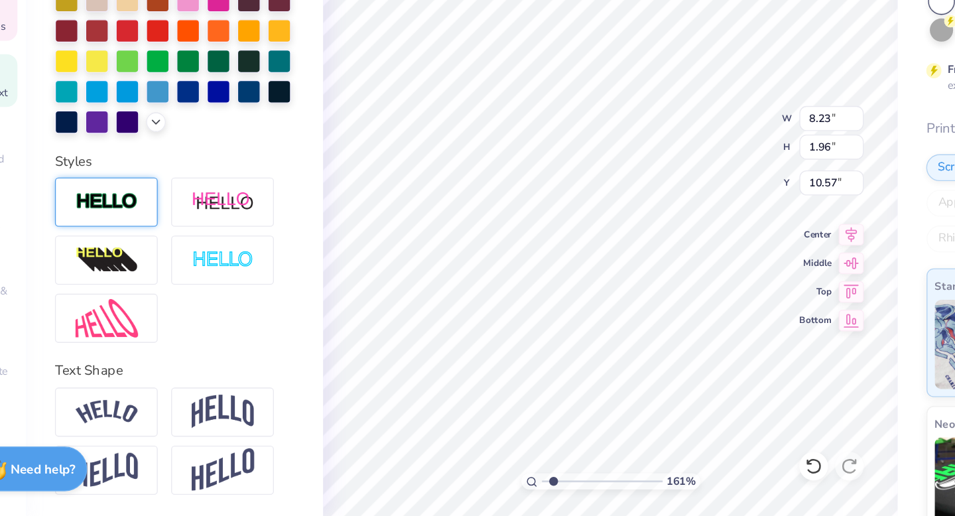
scroll to position [255, 0]
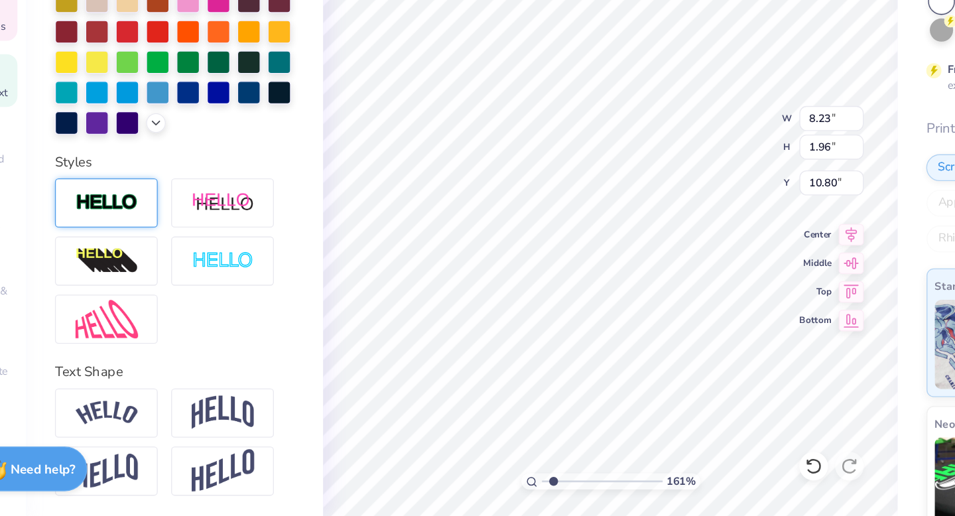
type input "10.80"
type textarea "Palm Spungs, CA"
type input "7.42"
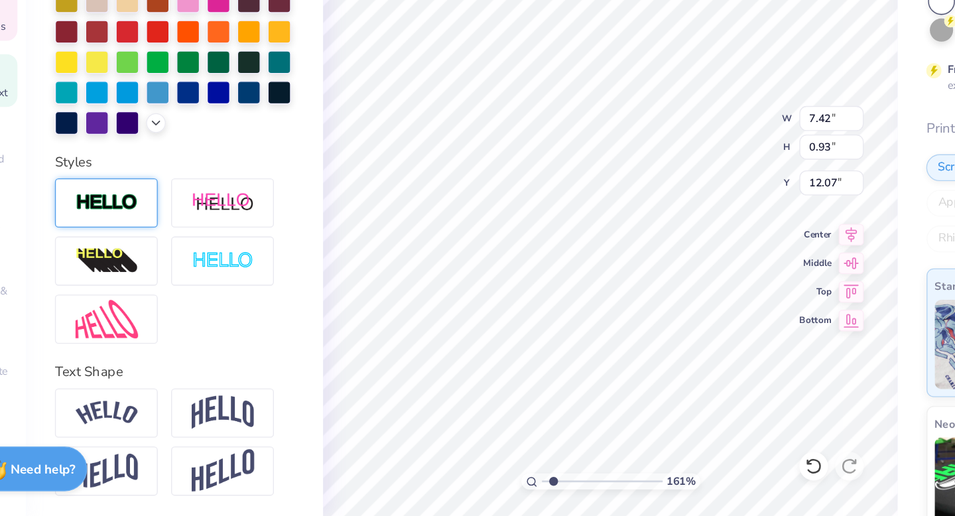
type input "0.93"
type input "12.07"
type input "6.26"
type input "2.47"
type input "8.33"
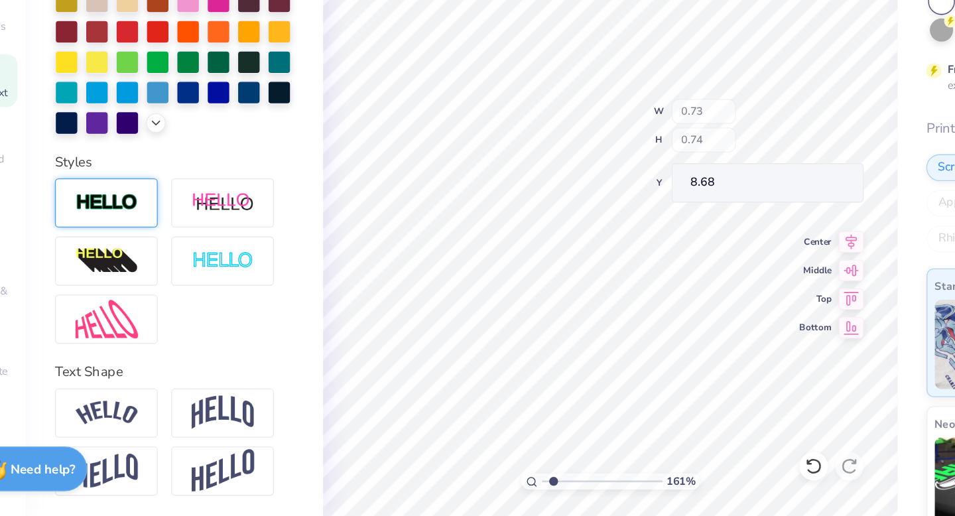
type input "8.68"
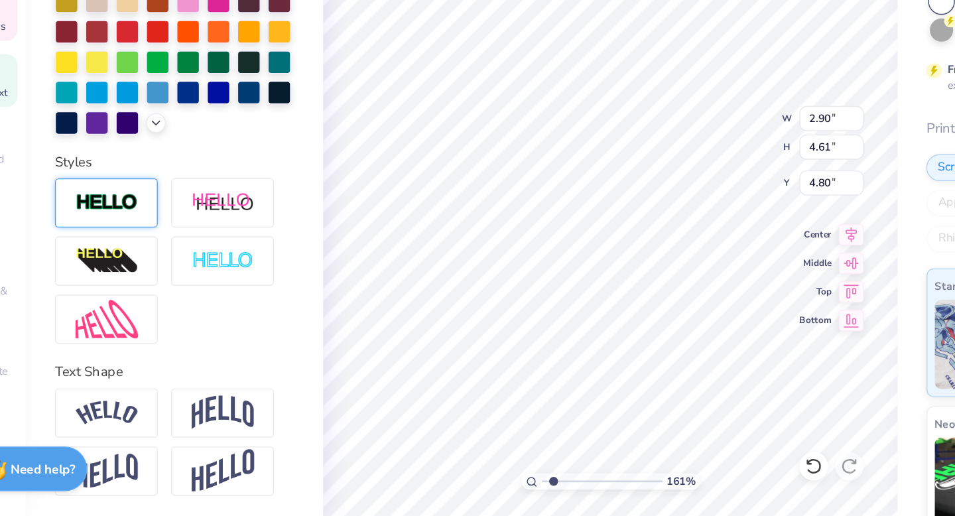
type input "4.72"
click at [645, 483] on icon at bounding box center [643, 479] width 11 height 12
click at [645, 481] on icon at bounding box center [643, 478] width 13 height 13
type input "9.41"
type input "13.60"
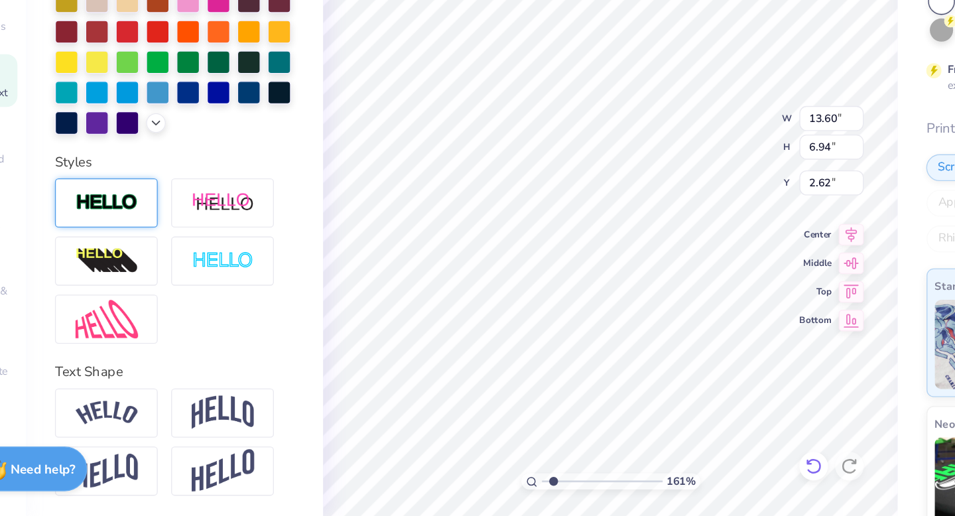
type input "6.94"
type input "2.62"
type input "2.70"
type input "10.22"
type input "5.08"
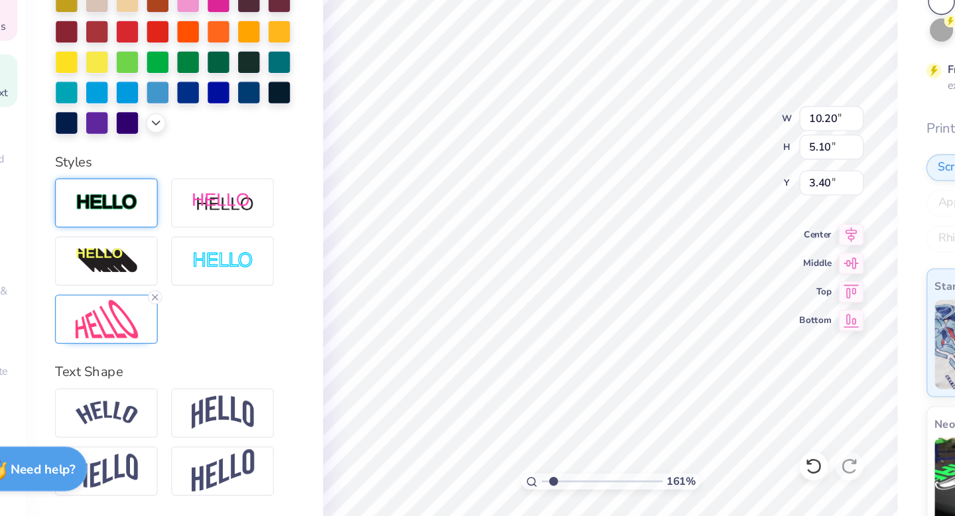
type input "3.47"
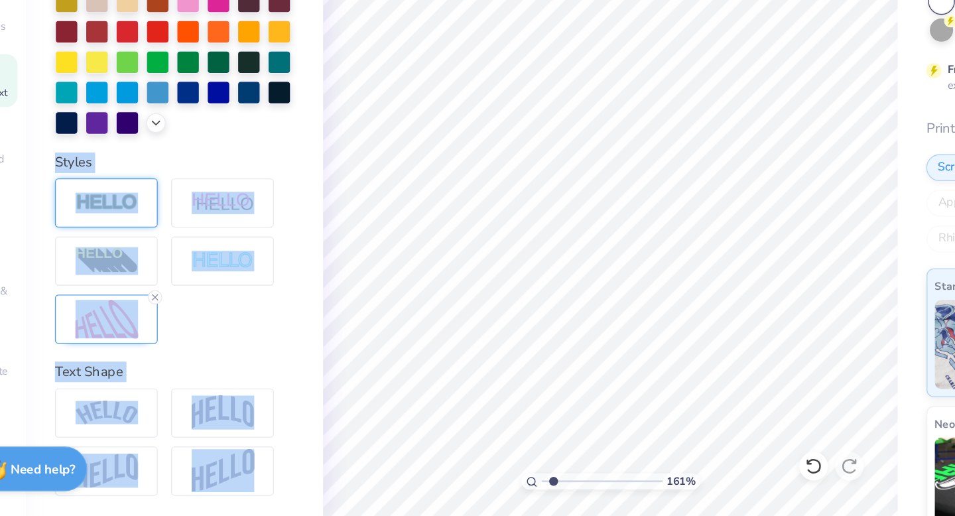
click at [325, 179] on div "Art colors Design Title Save JG Image AI Designs Add Text Upload Greek Clipart …" at bounding box center [477, 258] width 955 height 516
click at [645, 482] on icon at bounding box center [643, 478] width 13 height 13
click at [645, 479] on icon at bounding box center [643, 478] width 13 height 13
type input "2.80"
type input "2.69"
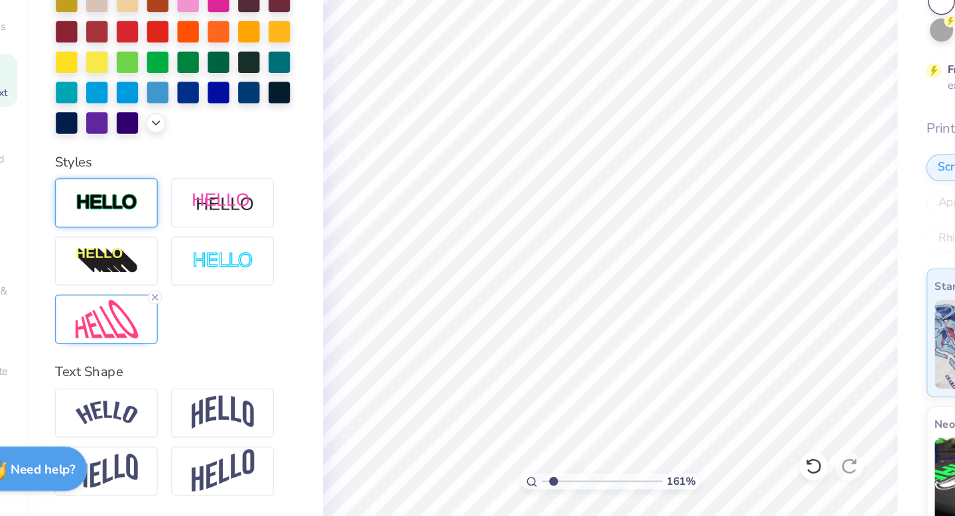
click at [172, 241] on div "Personalized Names Personalized Numbers Text Tool Add Font Font Asimov Switch t…" at bounding box center [170, 281] width 220 height 467
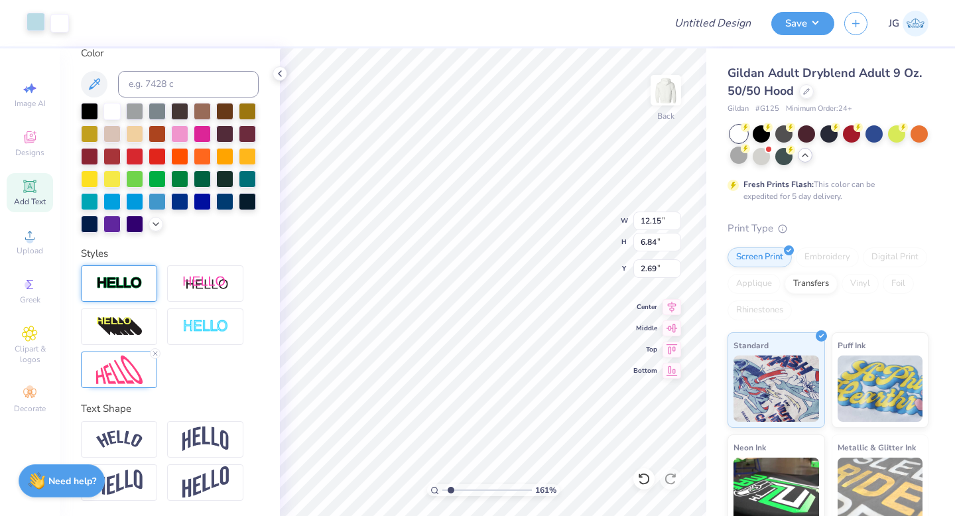
click at [32, 25] on div at bounding box center [36, 22] width 19 height 19
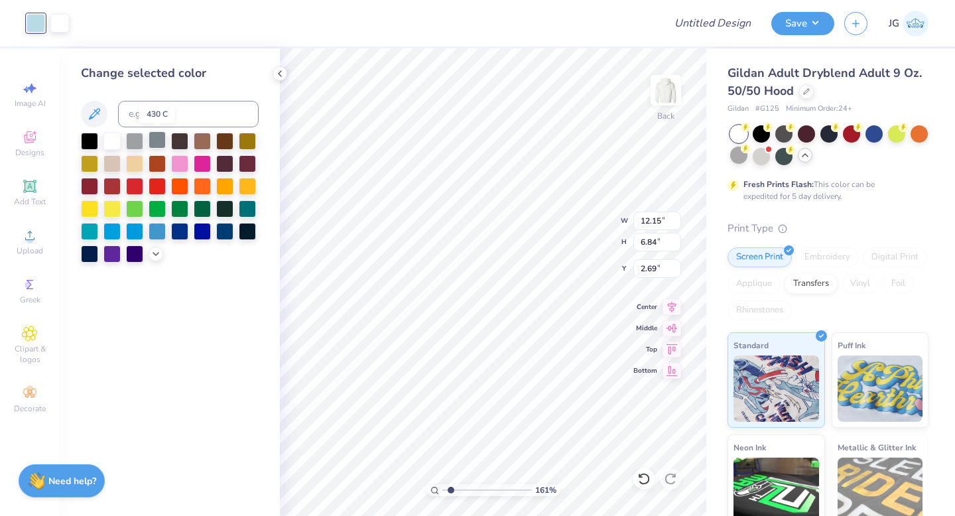
click at [156, 140] on div at bounding box center [157, 139] width 17 height 17
type input "7.42"
type input "0.93"
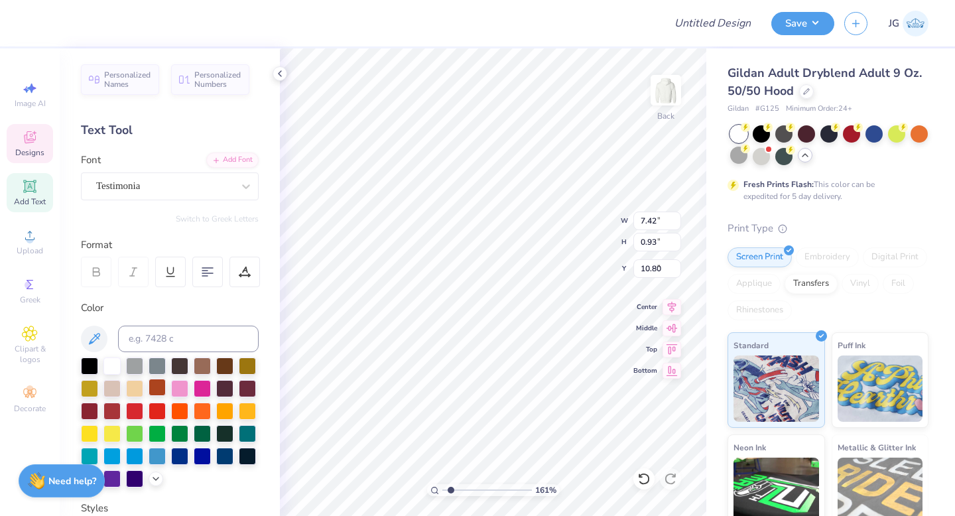
type input "9.87"
click at [92, 411] on div at bounding box center [89, 409] width 17 height 17
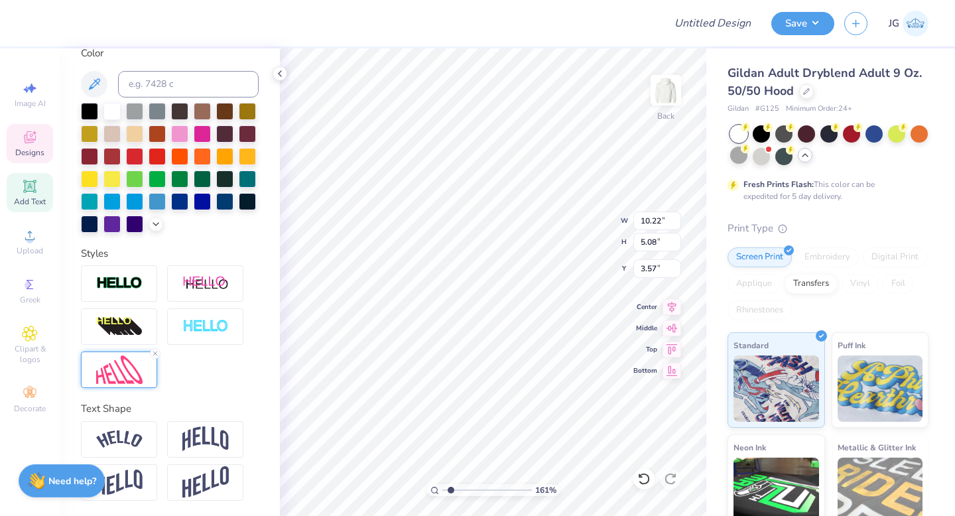
click at [123, 378] on img at bounding box center [119, 369] width 46 height 29
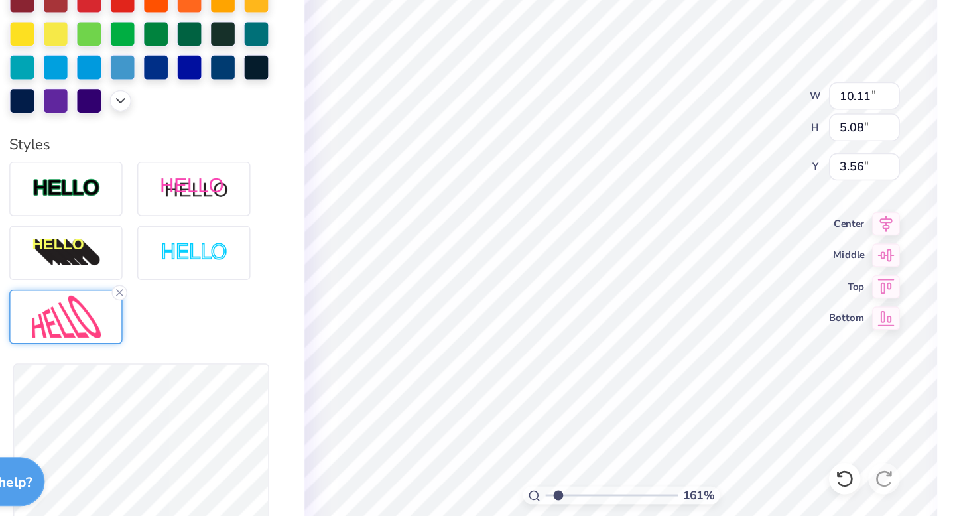
type input "10.11"
type input "3.56"
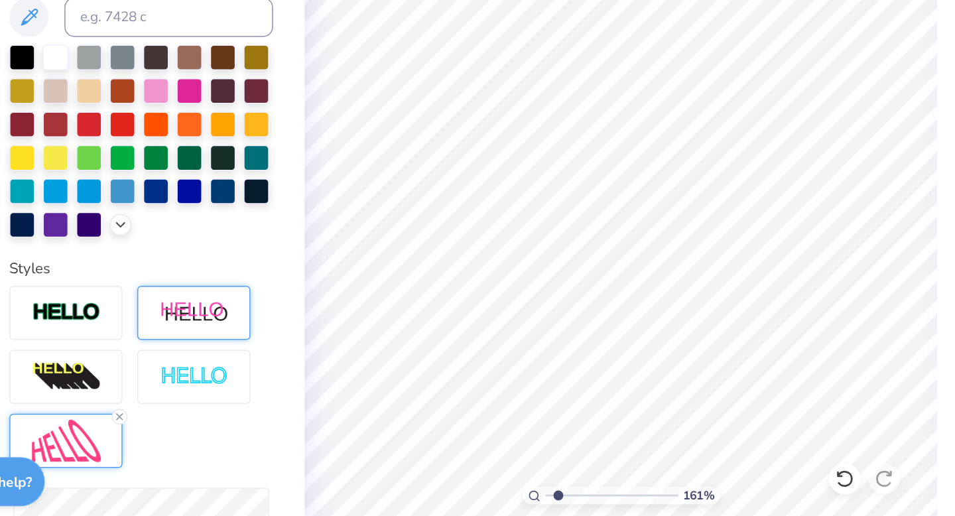
scroll to position [0, 0]
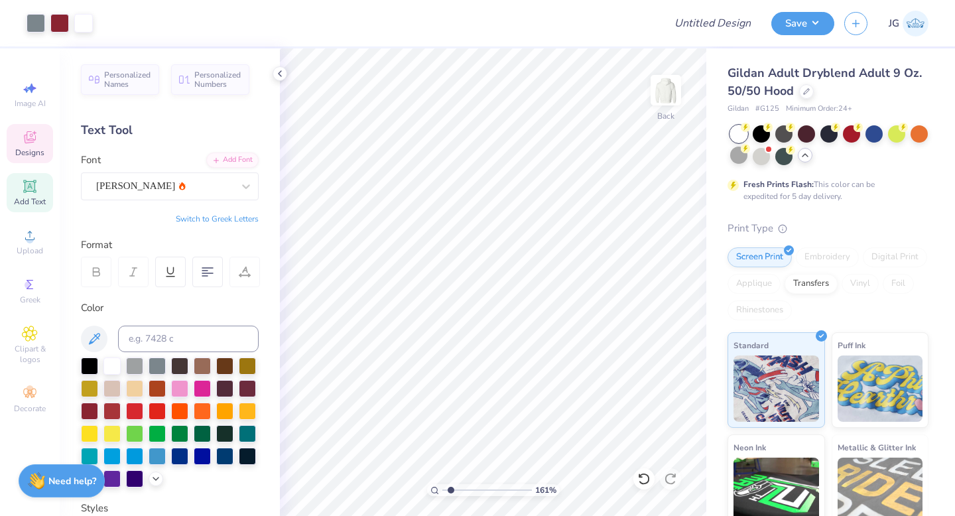
click at [33, 136] on icon at bounding box center [30, 137] width 16 height 16
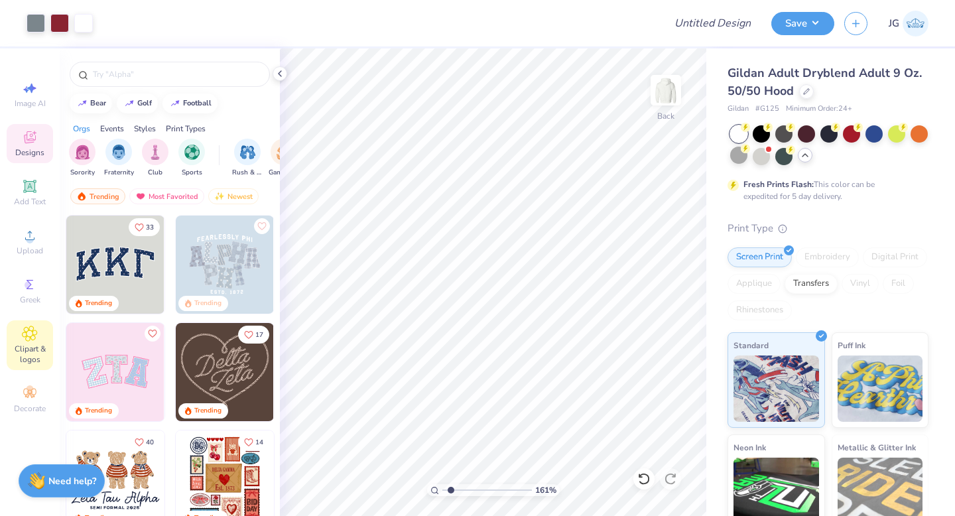
click at [31, 334] on icon at bounding box center [30, 333] width 7 height 7
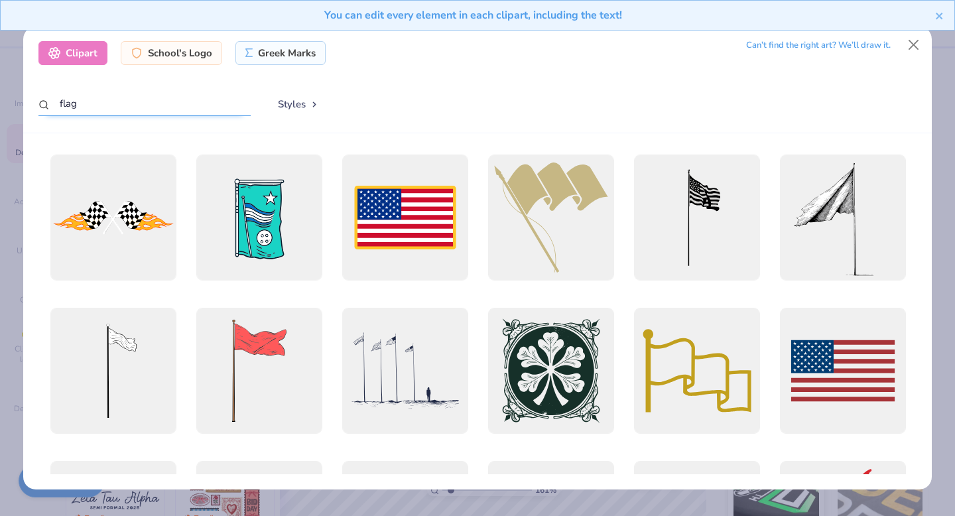
click at [179, 113] on input "flag" at bounding box center [144, 104] width 212 height 25
type input "f"
type input "c"
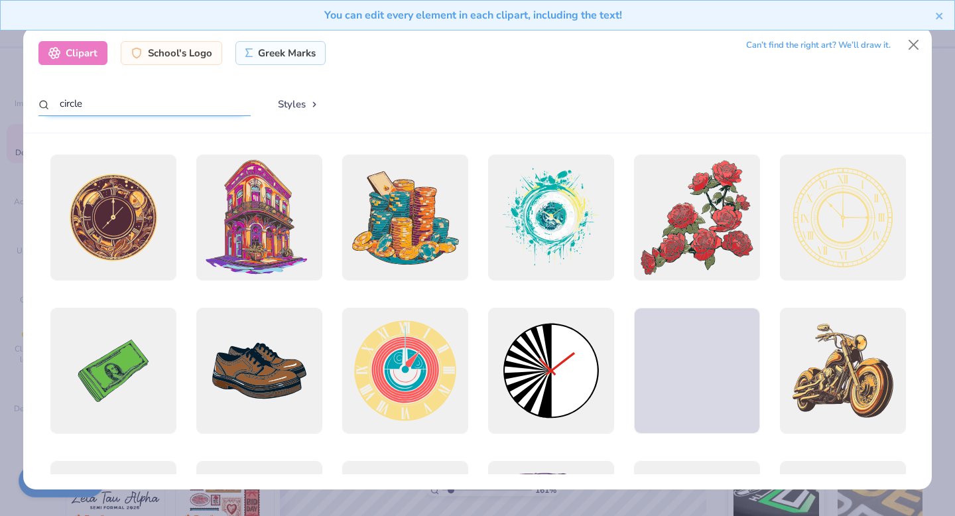
type input "circle"
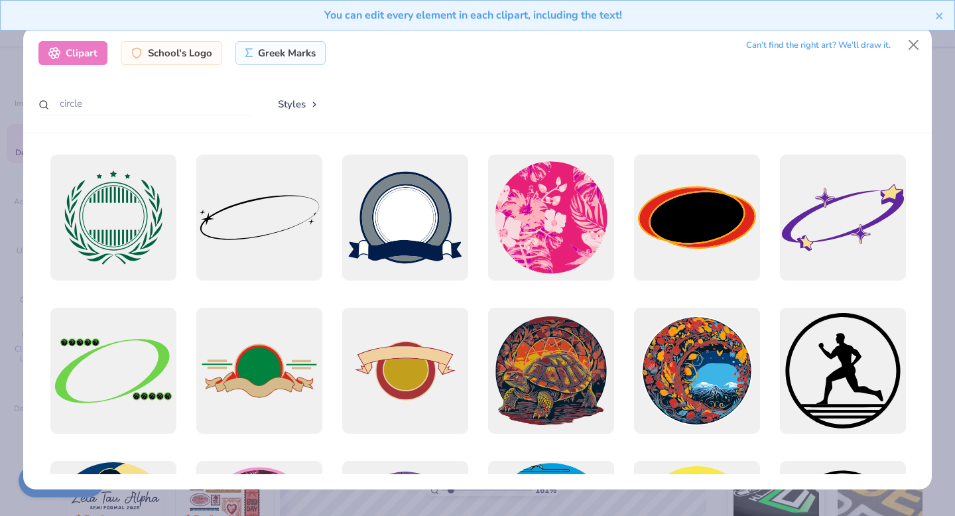
click at [914, 40] on div "You can edit every element in each clipart, including the text!" at bounding box center [477, 20] width 955 height 40
click at [914, 42] on button "Close" at bounding box center [913, 44] width 25 height 25
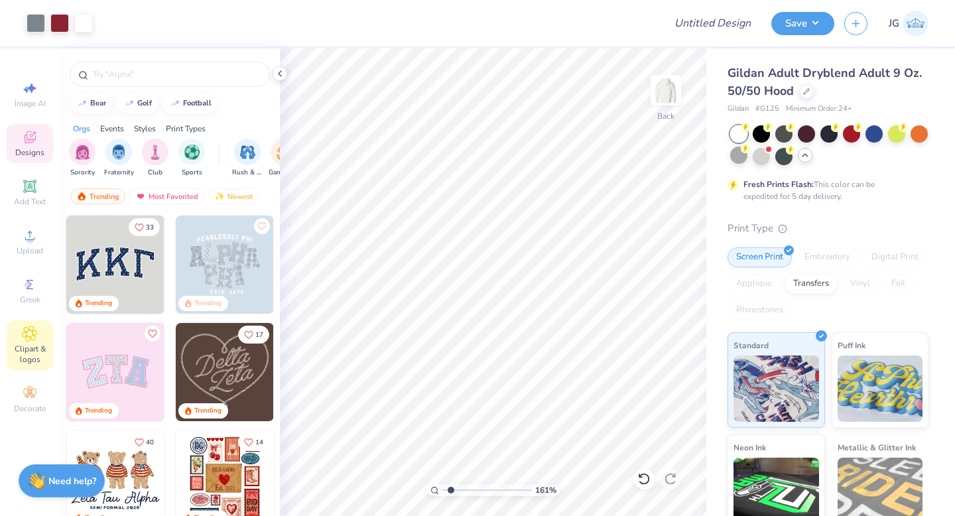
click at [24, 343] on span "Clipart & logos" at bounding box center [30, 353] width 46 height 21
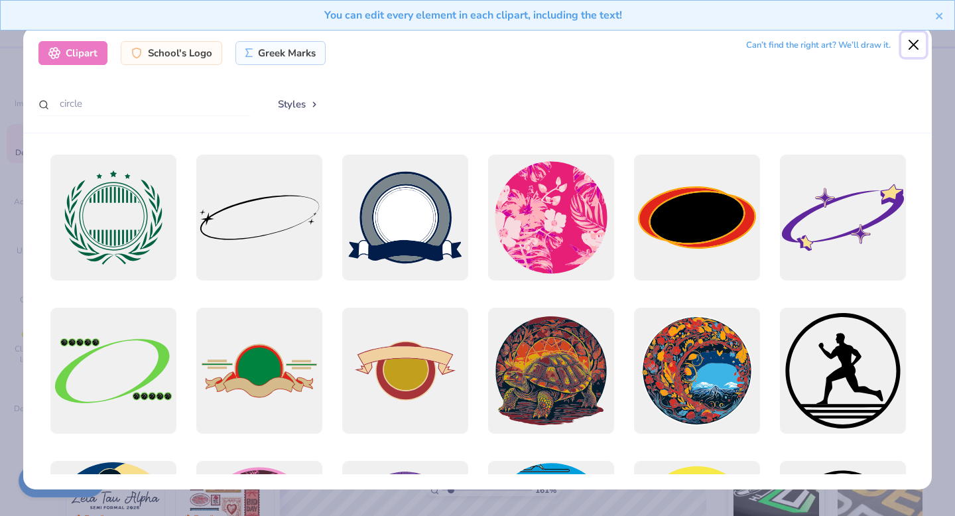
click at [913, 46] on button "Close" at bounding box center [913, 44] width 25 height 25
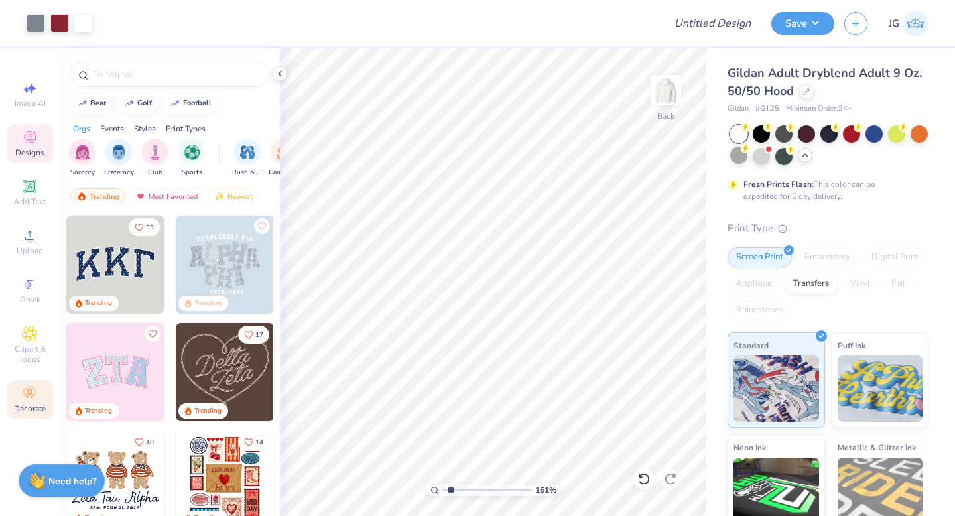
click at [31, 407] on span "Decorate" at bounding box center [30, 408] width 32 height 11
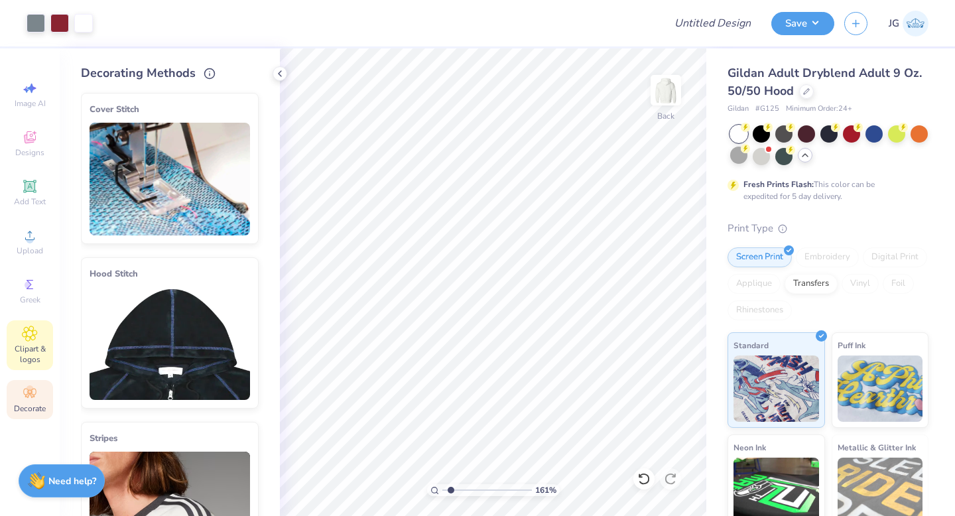
click at [32, 338] on icon at bounding box center [29, 334] width 15 height 16
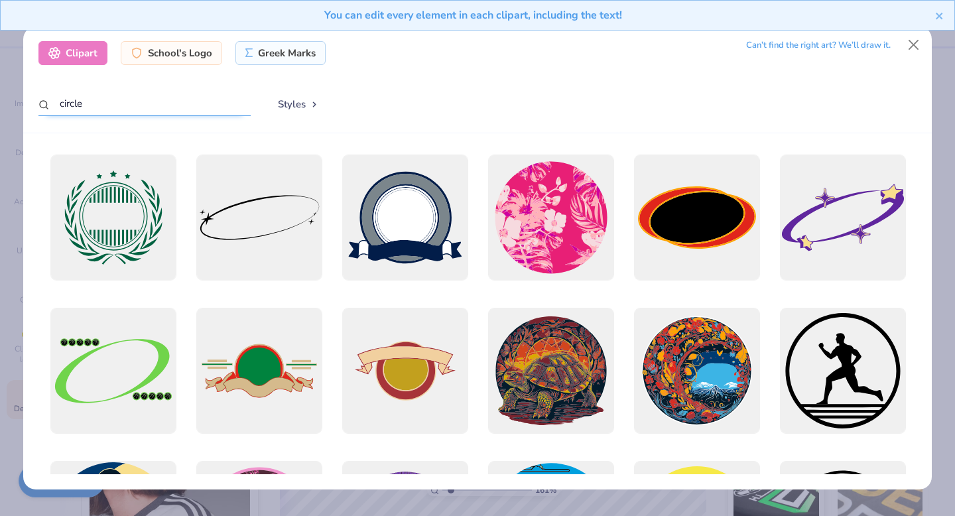
click at [190, 109] on input "circle" at bounding box center [144, 104] width 212 height 25
type input "c"
type input "oval"
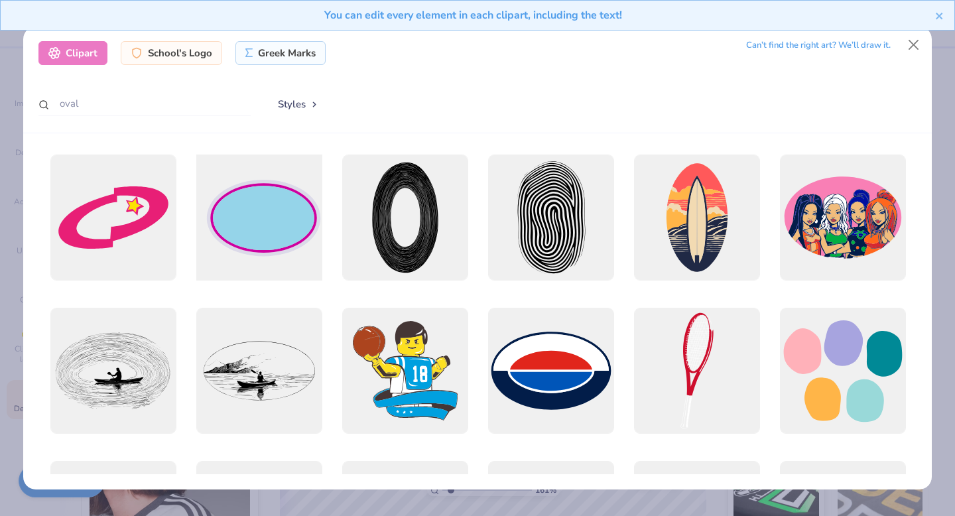
click at [294, 208] on div at bounding box center [259, 218] width 139 height 139
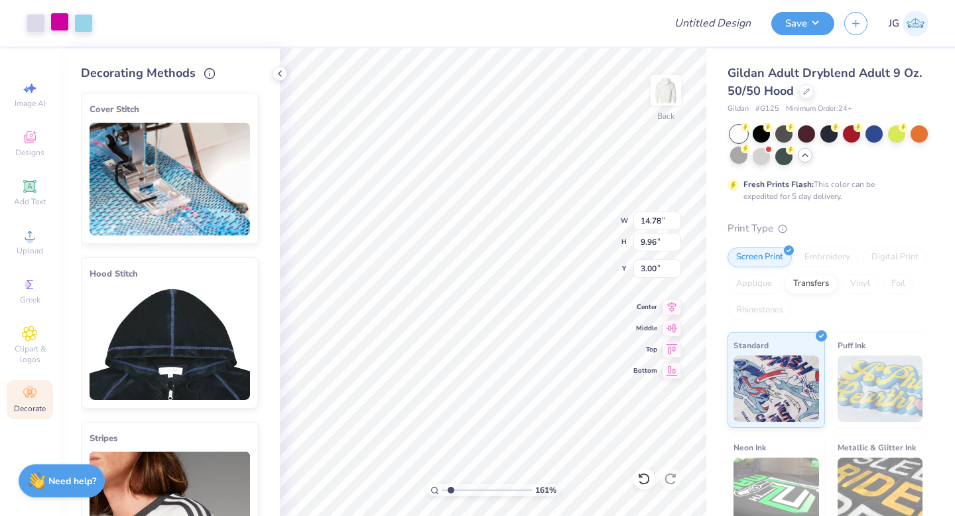
click at [64, 29] on div at bounding box center [59, 22] width 19 height 19
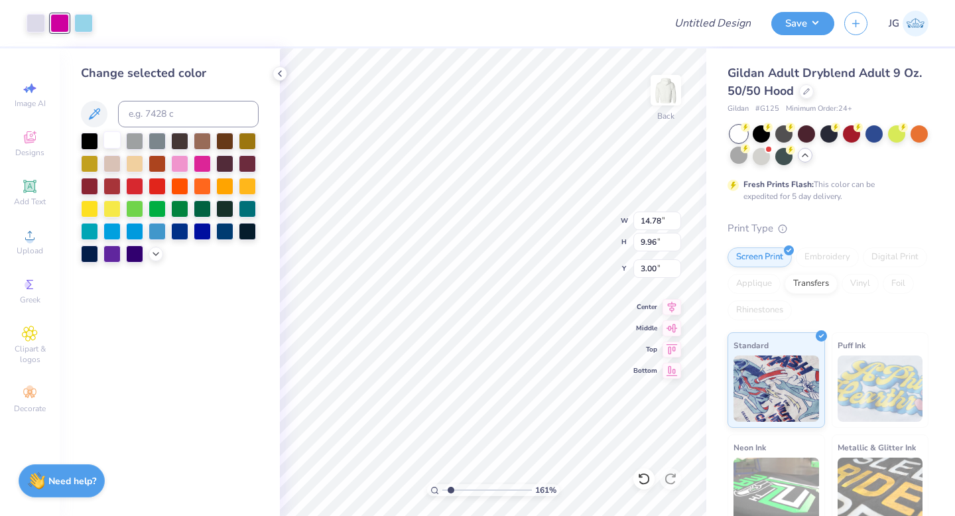
click at [111, 137] on div at bounding box center [111, 139] width 17 height 17
click at [90, 18] on div at bounding box center [83, 22] width 19 height 19
click at [112, 141] on div at bounding box center [111, 139] width 17 height 17
click at [27, 19] on div at bounding box center [36, 22] width 19 height 19
click at [115, 143] on div at bounding box center [111, 139] width 17 height 17
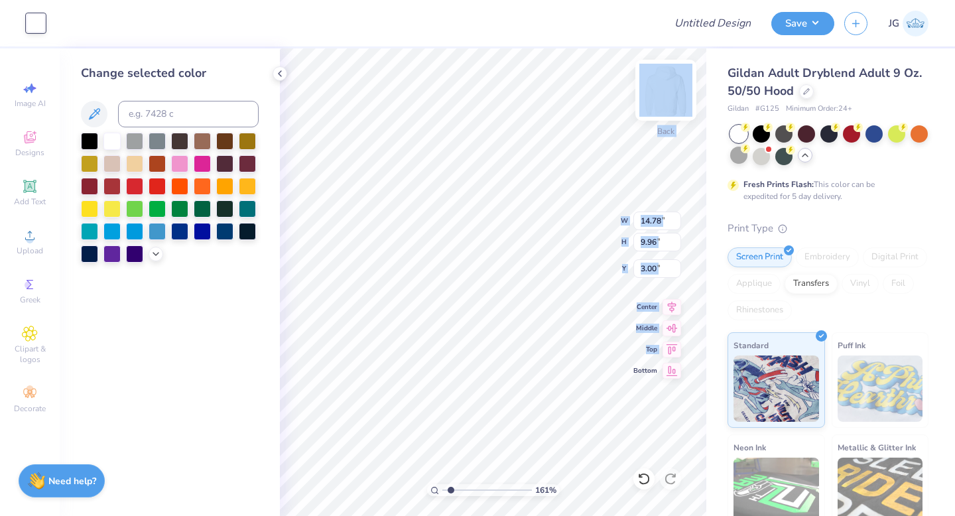
click at [649, 147] on div "161 % Back W 14.78 14.78 " H 9.96 9.96 " Y 3.00 3.00 " Center Middle Top Bottom" at bounding box center [493, 281] width 426 height 467
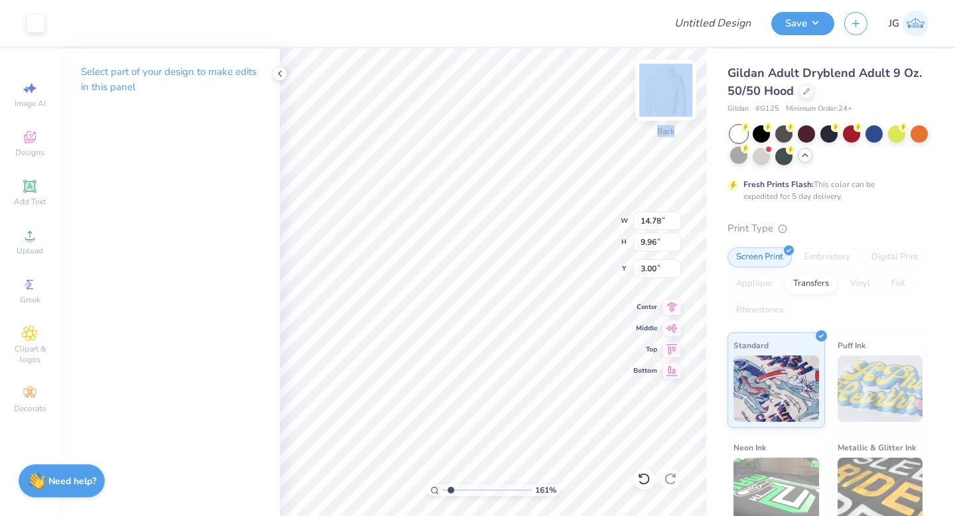
type input "4.27"
type input "2.88"
click at [644, 475] on icon at bounding box center [643, 478] width 13 height 13
type input "10.08"
click at [644, 475] on icon at bounding box center [643, 478] width 13 height 13
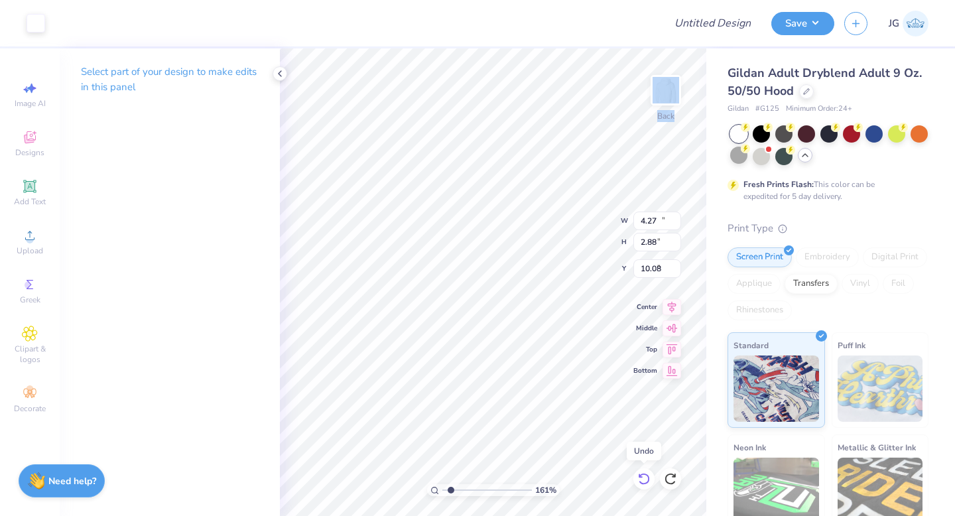
type input "14.78"
type input "9.96"
click at [644, 475] on icon at bounding box center [643, 478] width 13 height 13
type input "1.12"
type input "6.20"
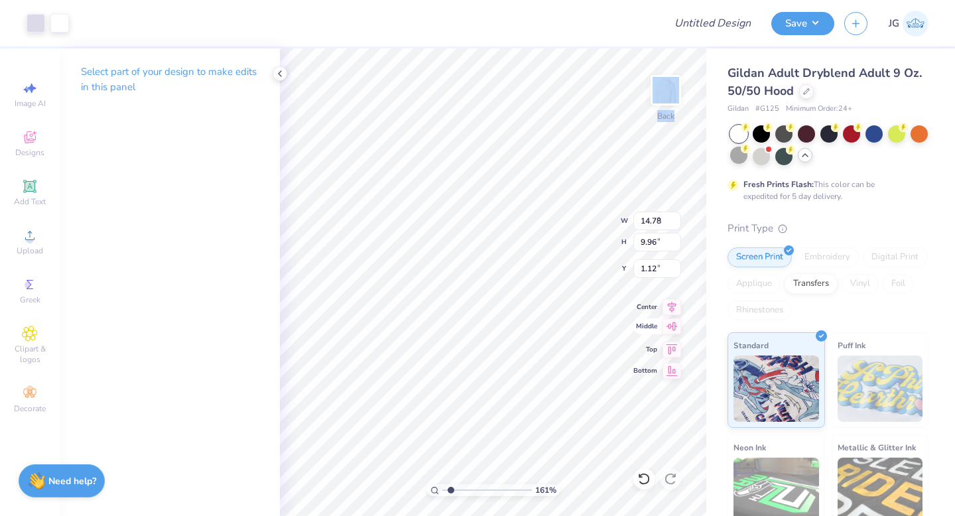
type input "4.18"
type input "5.15"
type input "3.47"
type input "0.50"
type input "3.00"
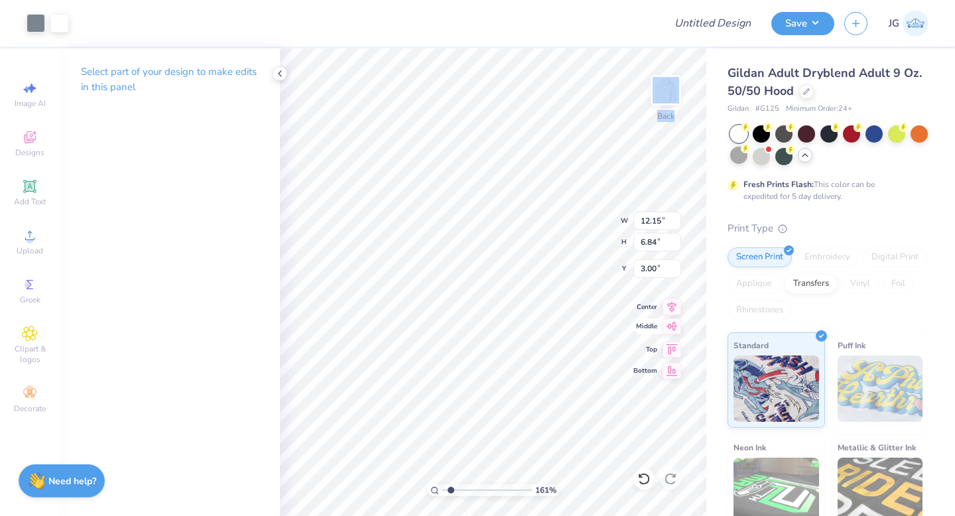
type input "5.15"
type input "3.47"
type input "0.50"
click at [27, 19] on div at bounding box center [36, 22] width 19 height 19
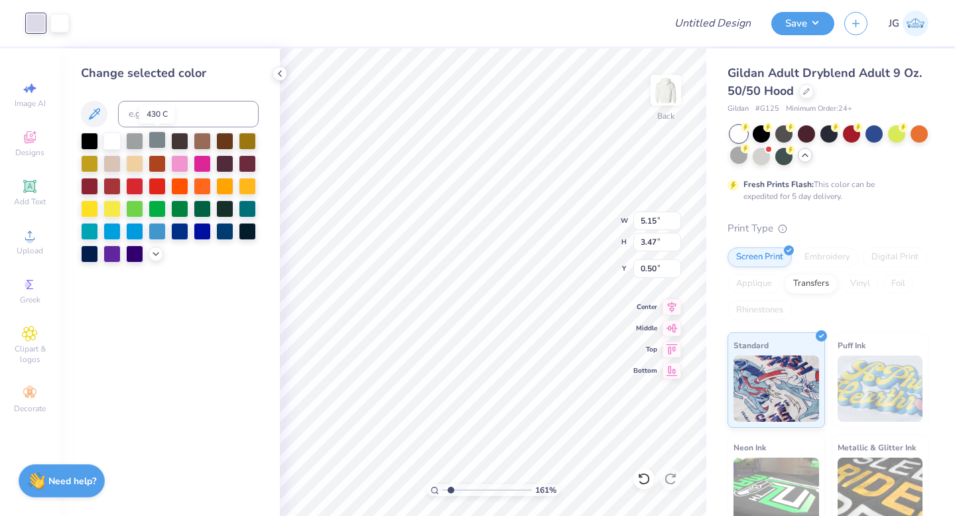
click at [164, 145] on div at bounding box center [157, 139] width 17 height 17
click at [38, 189] on div "Add Text" at bounding box center [30, 192] width 46 height 39
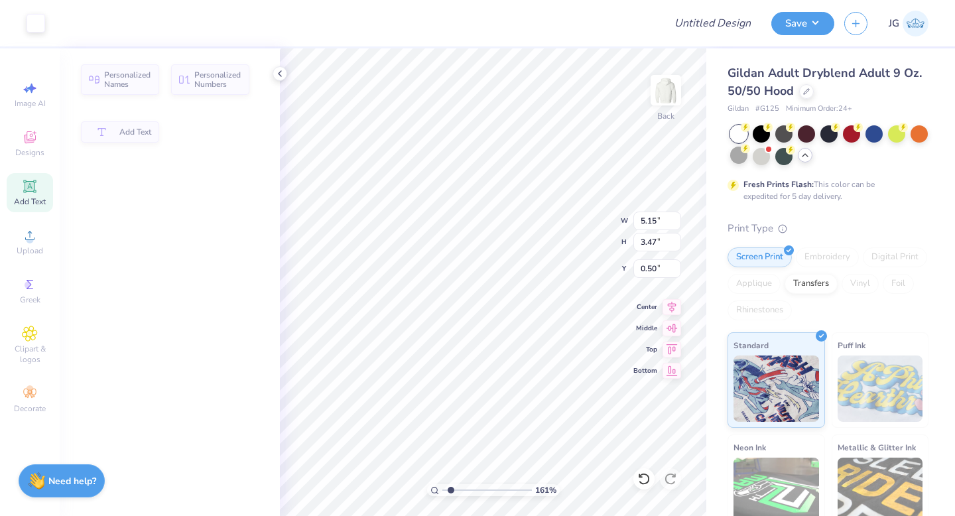
type input "6.42"
type input "1.86"
type input "5.82"
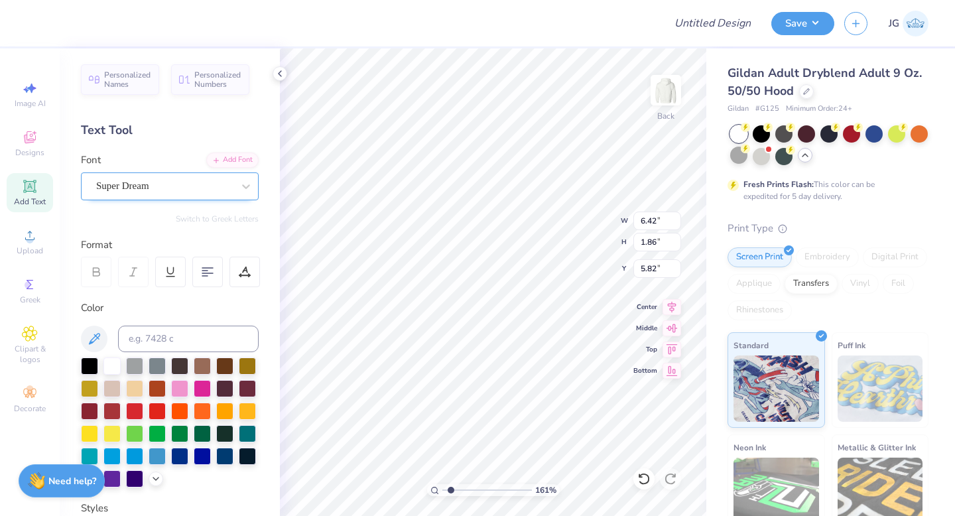
click at [122, 189] on div "Super Dream" at bounding box center [164, 186] width 139 height 21
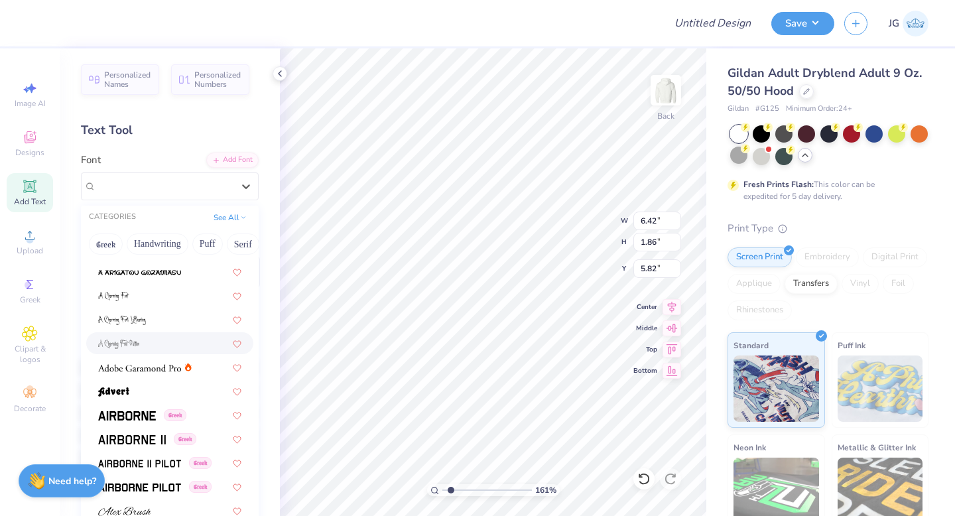
scroll to position [99, 0]
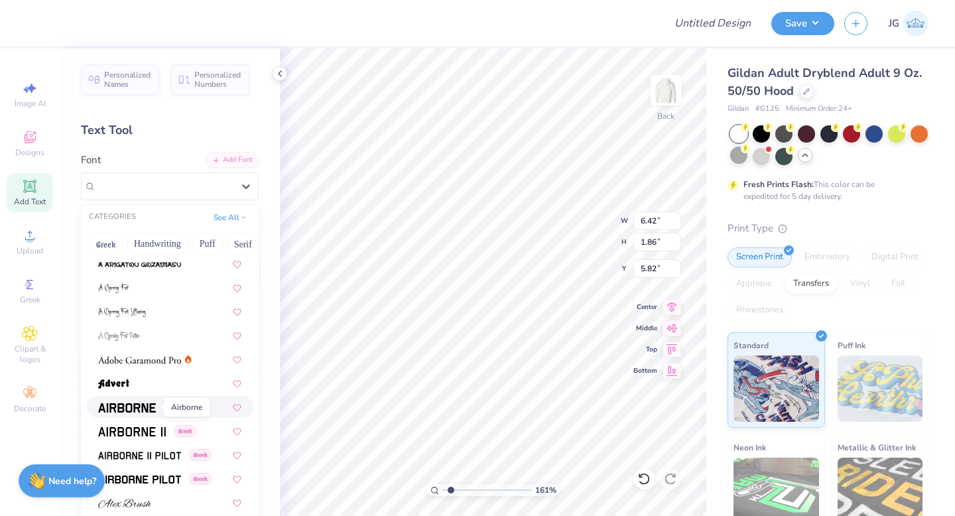
click at [128, 409] on img at bounding box center [127, 407] width 58 height 9
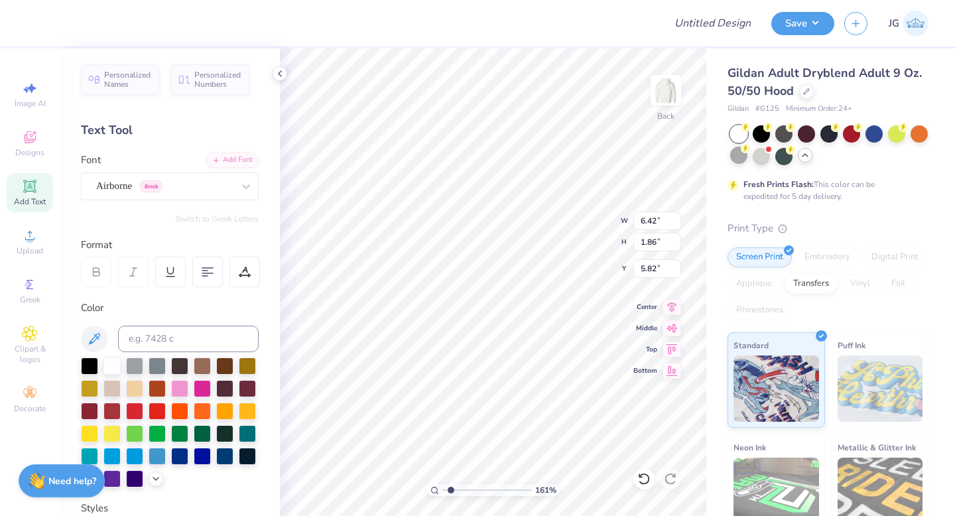
type input "6.14"
type input "1.94"
type input "5.78"
type textarea "760"
click at [84, 408] on div at bounding box center [89, 409] width 17 height 17
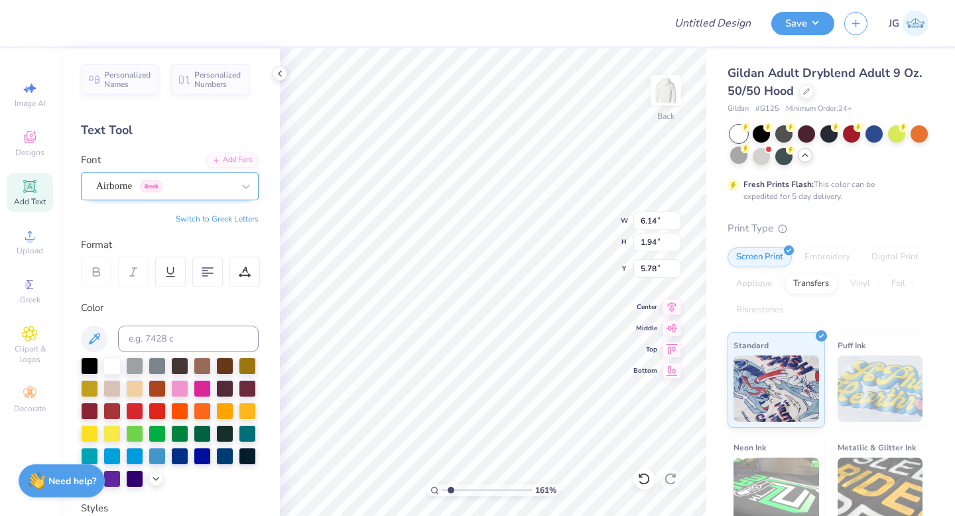
click at [186, 184] on div "Airborne Greek" at bounding box center [164, 186] width 139 height 21
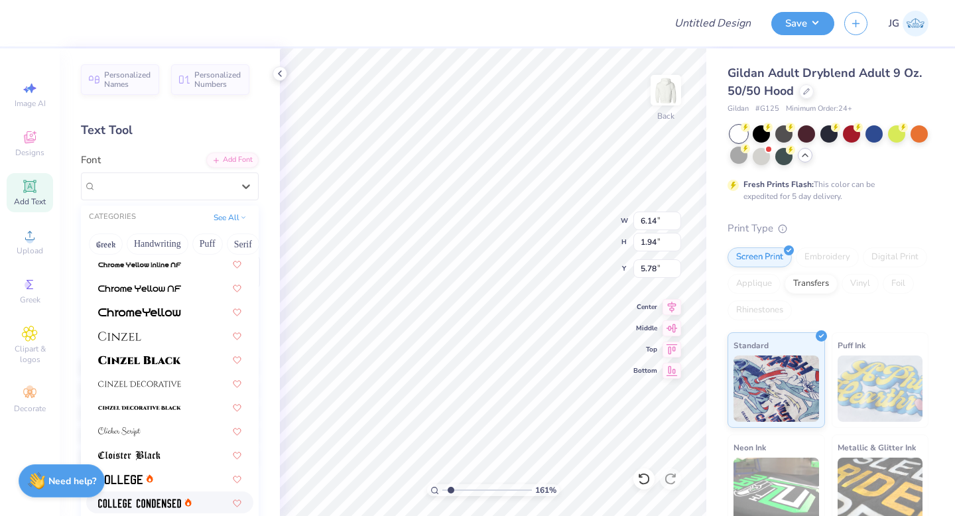
scroll to position [1526, 0]
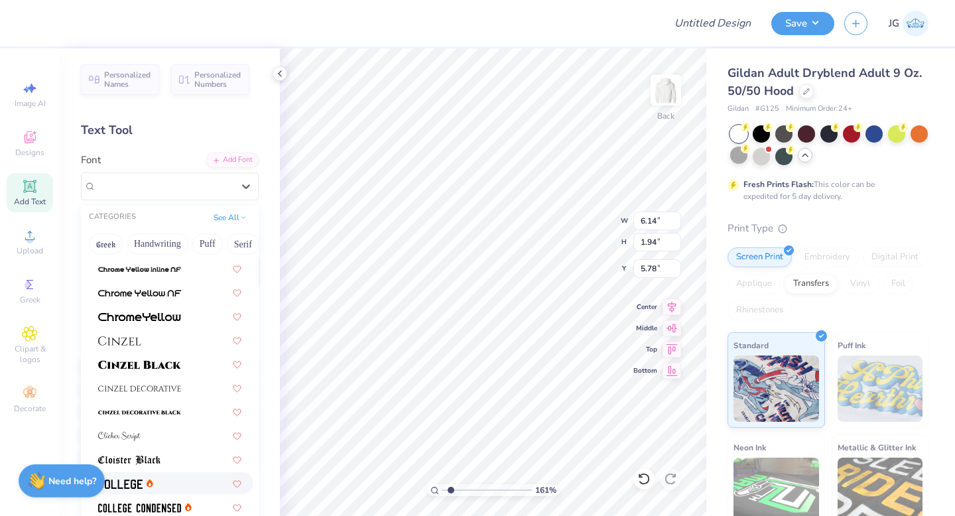
click at [164, 473] on div at bounding box center [169, 483] width 167 height 22
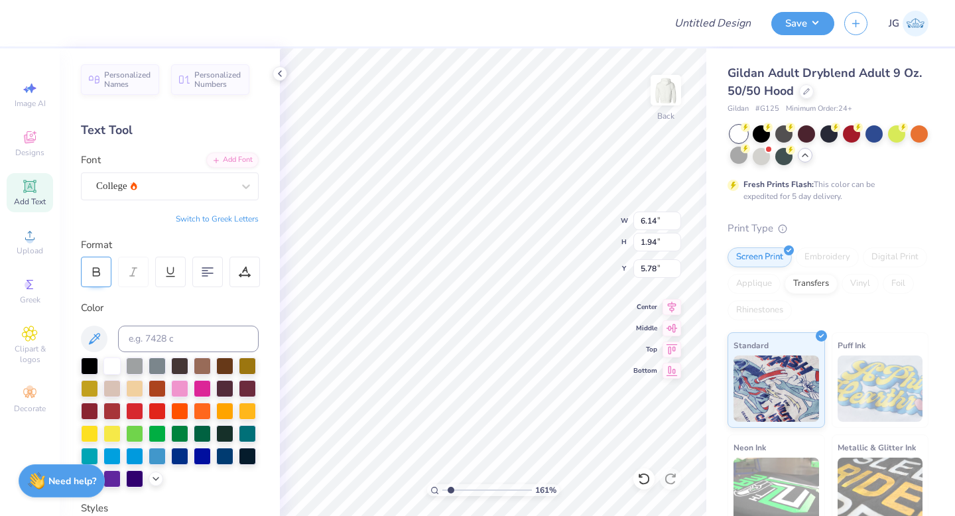
click at [95, 272] on icon at bounding box center [96, 274] width 7 height 4
type input "12.15"
type input "6.84"
type input "3.00"
type input "1.19"
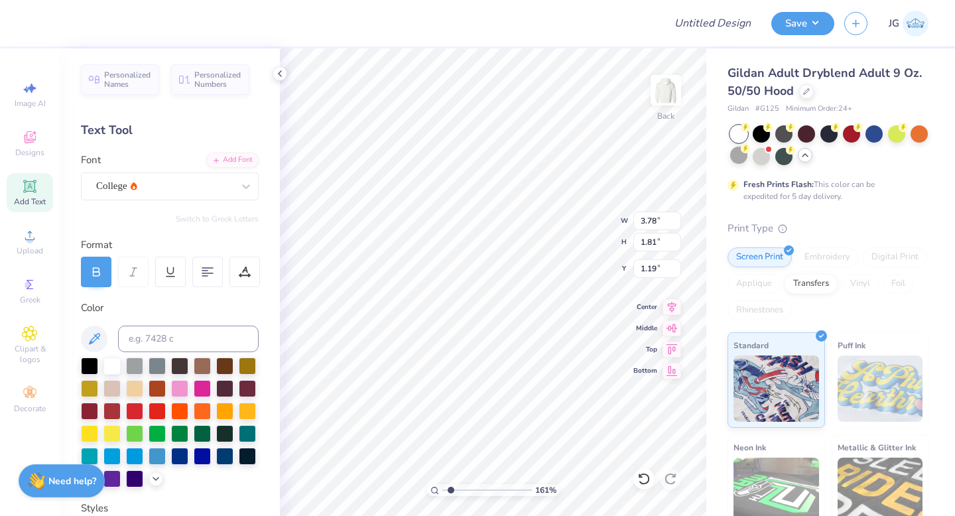
type input "3.46"
type input "1.66"
type input "1.34"
type input "9.84"
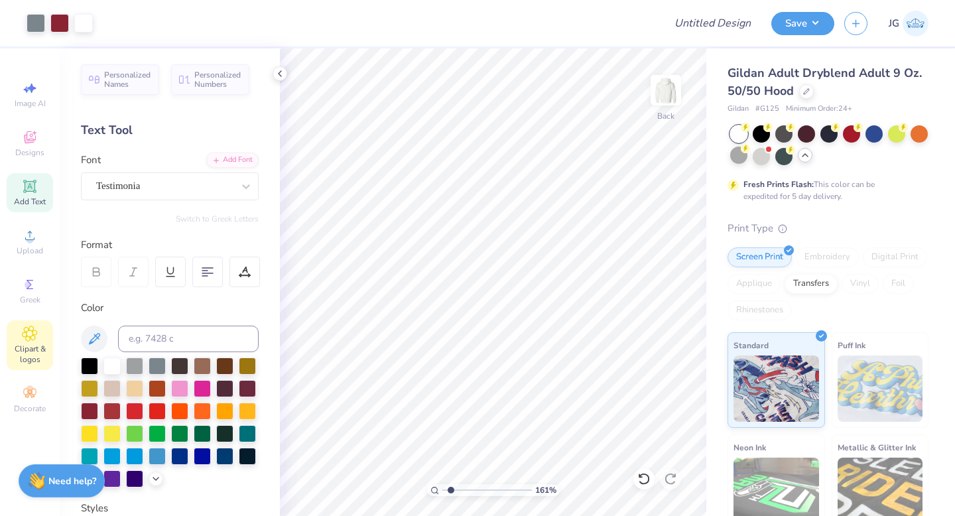
click at [25, 355] on span "Clipart & logos" at bounding box center [30, 353] width 46 height 21
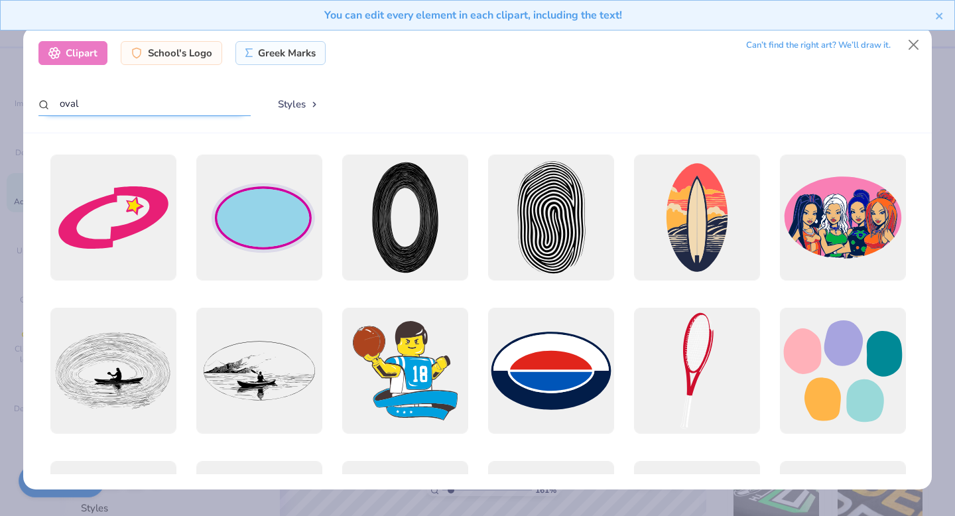
click at [209, 101] on input "oval" at bounding box center [144, 104] width 212 height 25
type input "o"
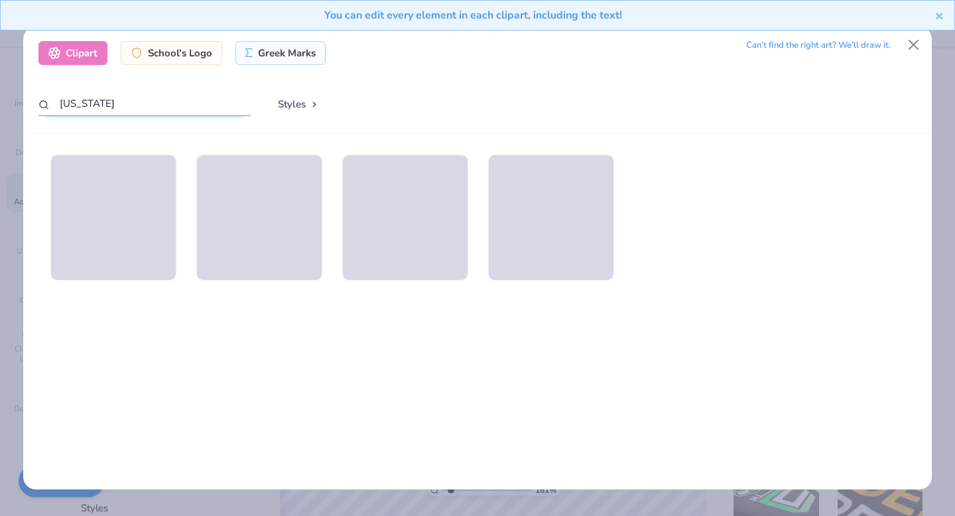
type input "california"
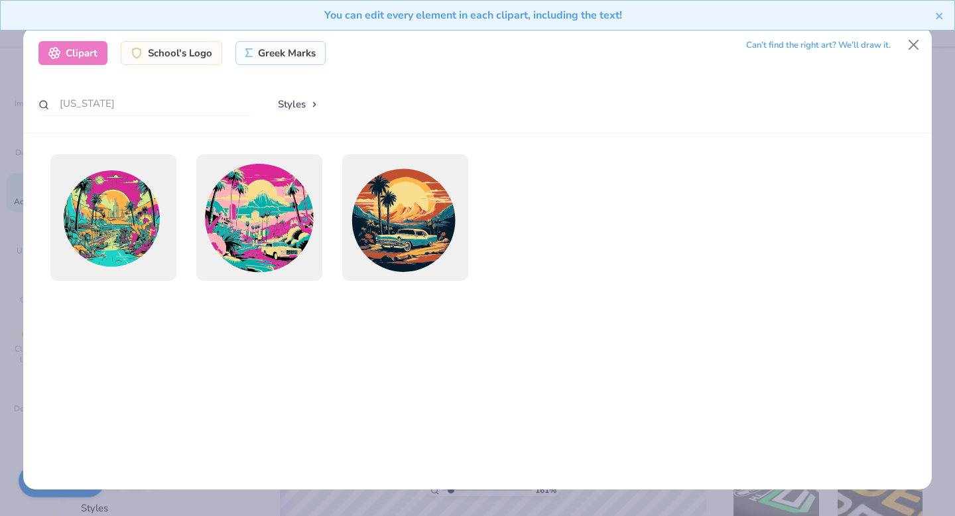
click at [919, 38] on div "You can edit every element in each clipart, including the text!" at bounding box center [477, 20] width 955 height 40
click at [912, 41] on button "Close" at bounding box center [913, 44] width 25 height 25
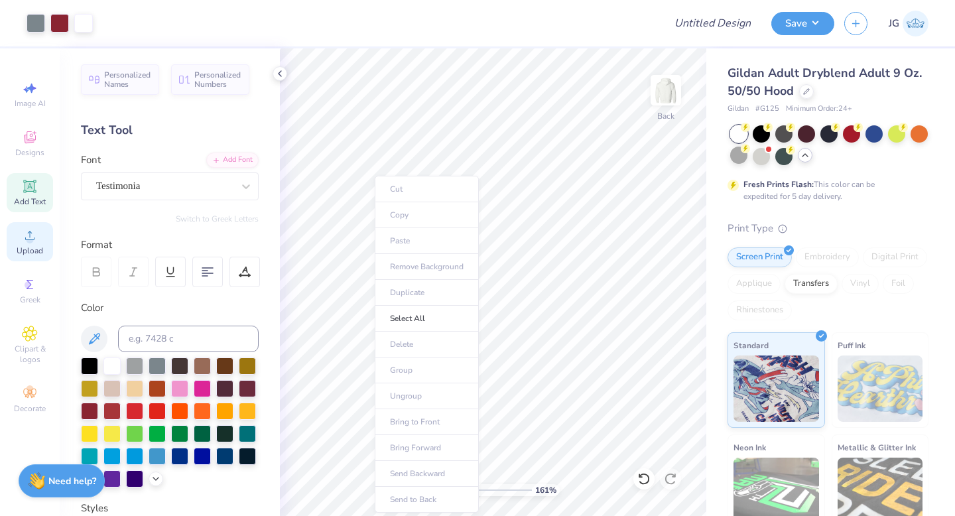
click at [34, 228] on icon at bounding box center [30, 235] width 16 height 16
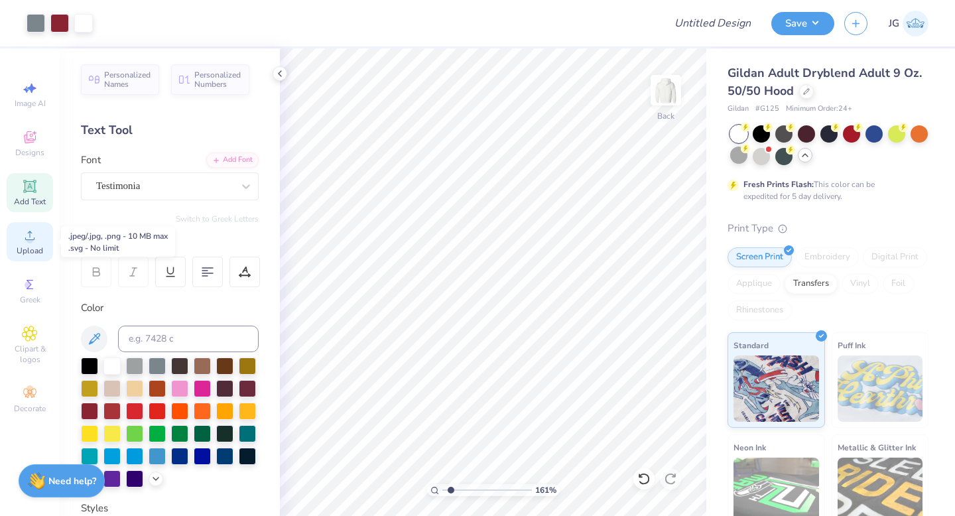
click at [32, 244] on div "Upload" at bounding box center [30, 241] width 46 height 39
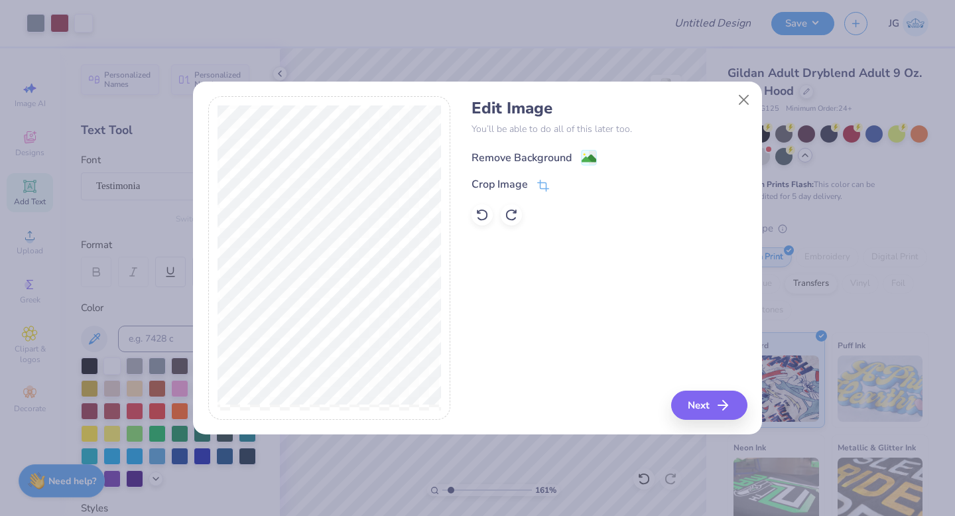
click at [584, 162] on image at bounding box center [589, 158] width 15 height 15
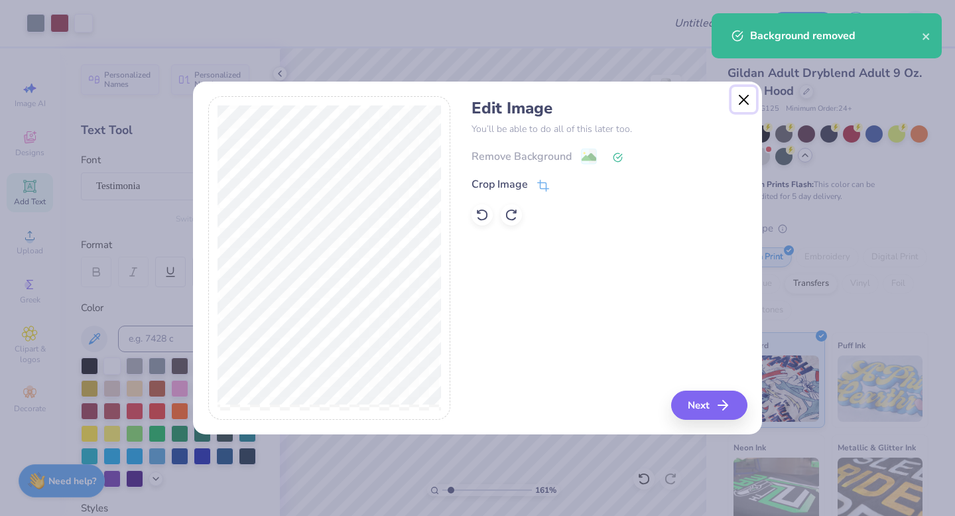
click at [741, 102] on button "Close" at bounding box center [743, 99] width 25 height 25
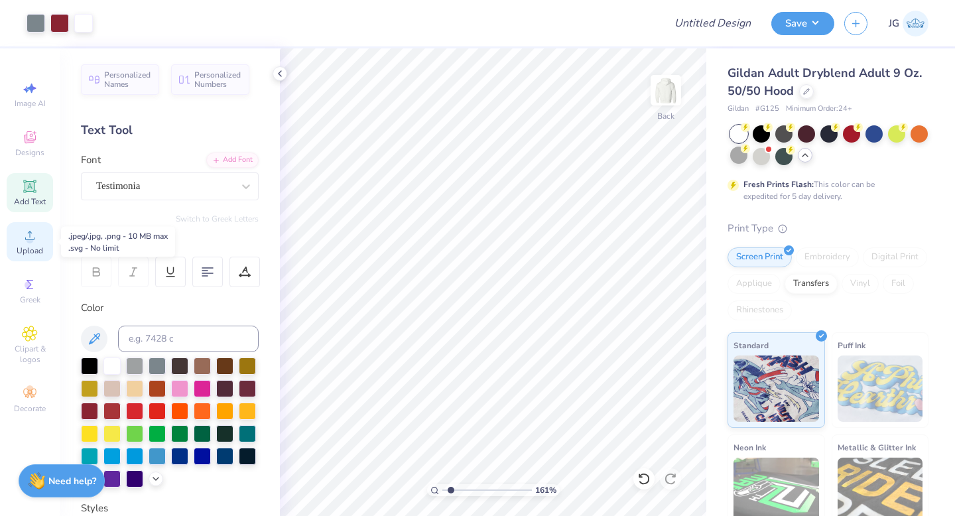
click at [37, 247] on span "Upload" at bounding box center [30, 250] width 27 height 11
click at [35, 241] on icon at bounding box center [30, 235] width 16 height 16
click at [34, 247] on span "Upload" at bounding box center [30, 250] width 27 height 11
click at [24, 241] on icon at bounding box center [30, 235] width 16 height 16
click at [32, 237] on icon at bounding box center [30, 235] width 16 height 16
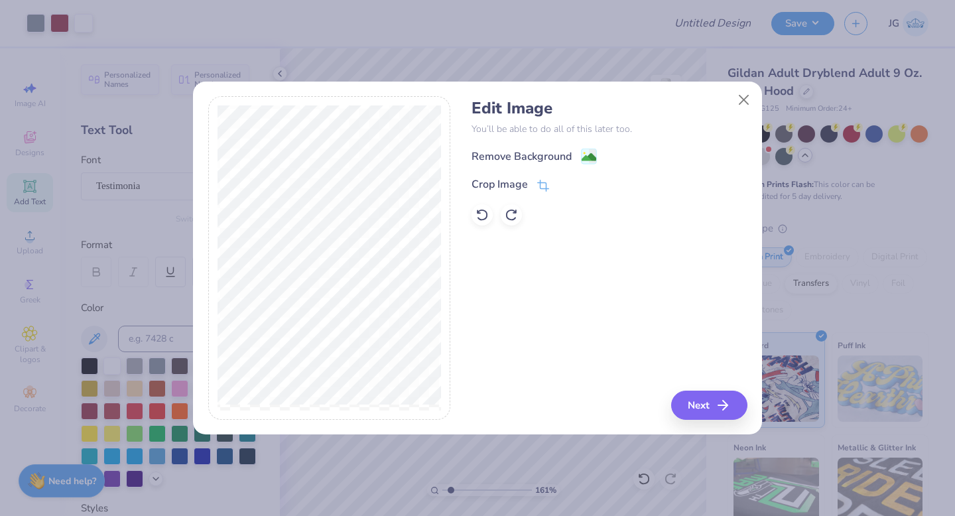
click at [593, 148] on div "Remove Background" at bounding box center [608, 156] width 275 height 17
click at [590, 156] on image at bounding box center [589, 158] width 15 height 15
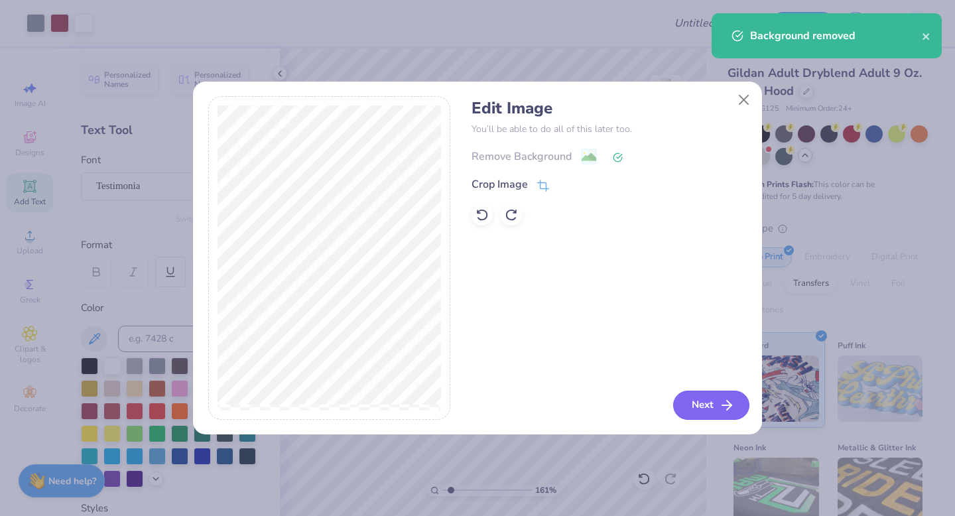
click at [698, 414] on button "Next" at bounding box center [711, 405] width 76 height 29
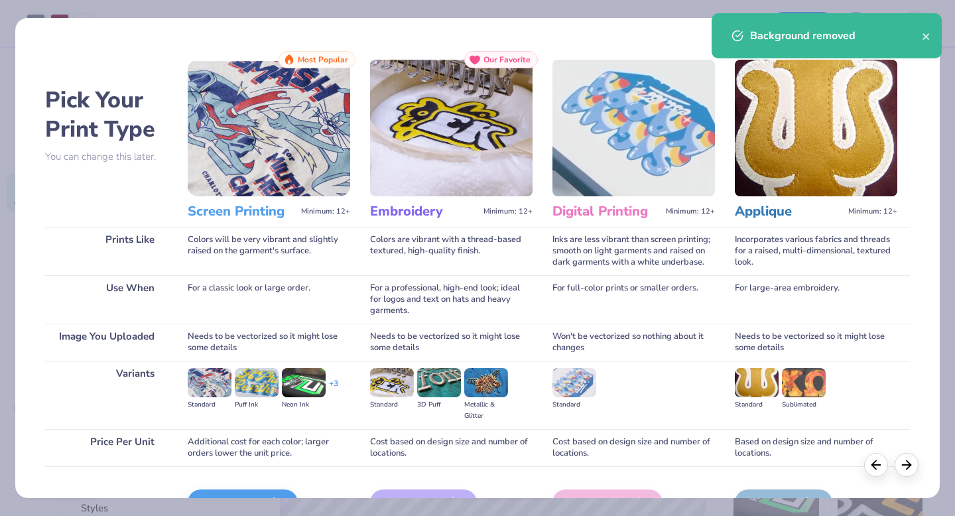
scroll to position [79, 0]
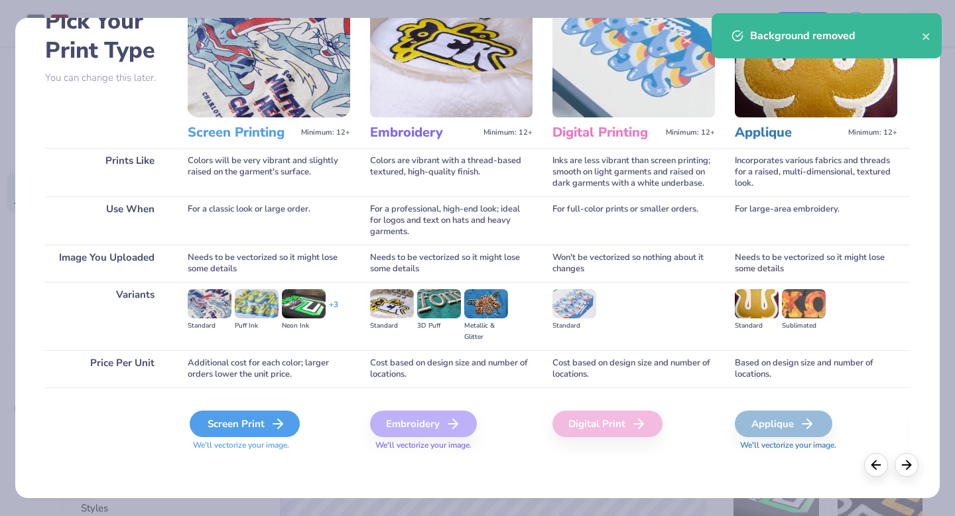
click at [267, 419] on div "Screen Print" at bounding box center [245, 423] width 110 height 27
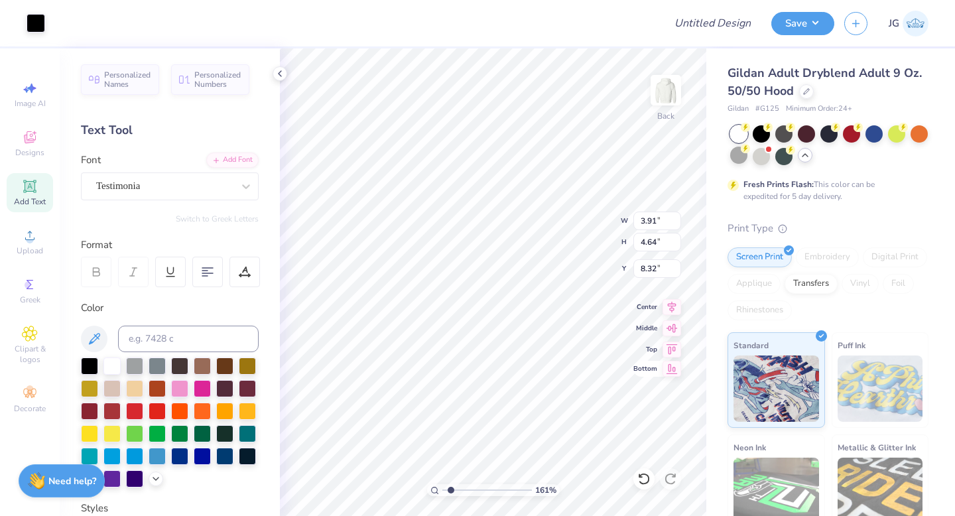
type input "3.91"
type input "4.64"
click at [653, 260] on div "161 % Back W 3.91 3.91 " H 4.64 4.64 " Y 8.32 8.32 " Center Middle Top Bottom" at bounding box center [493, 281] width 426 height 467
type input "1.12"
click at [647, 212] on div "161 % Back W 3.91 3.91 " H 4.64 4.64 " Y 1.12 1.12 " Center Middle Top Bottom" at bounding box center [493, 281] width 426 height 467
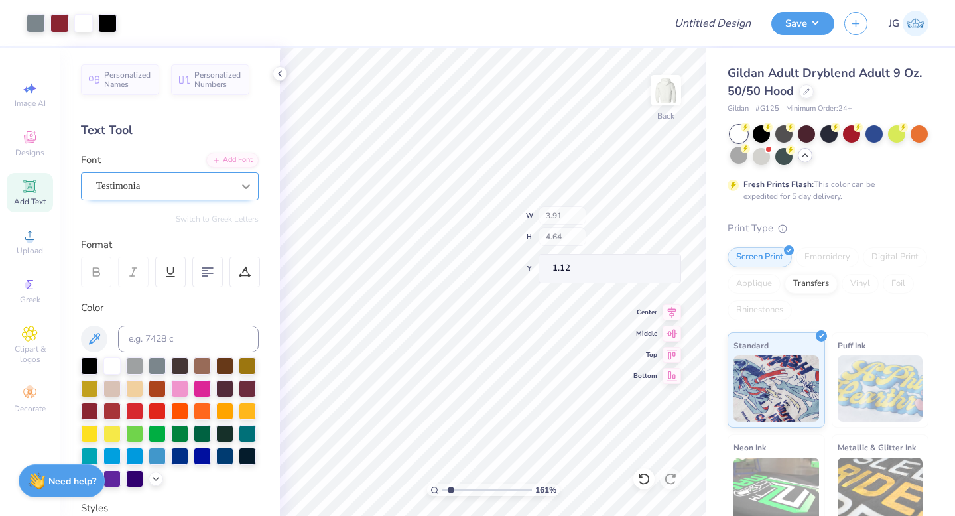
type input "0.91"
click at [90, 409] on div at bounding box center [89, 409] width 17 height 17
click at [88, 409] on div at bounding box center [89, 409] width 17 height 17
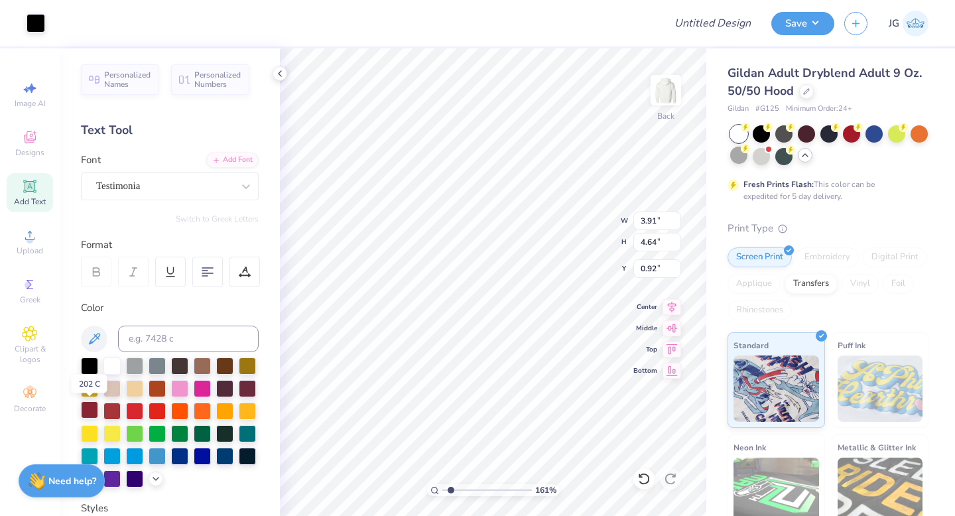
click at [94, 408] on div at bounding box center [89, 409] width 17 height 17
click at [92, 406] on div at bounding box center [89, 409] width 17 height 17
click at [32, 27] on div at bounding box center [36, 22] width 19 height 19
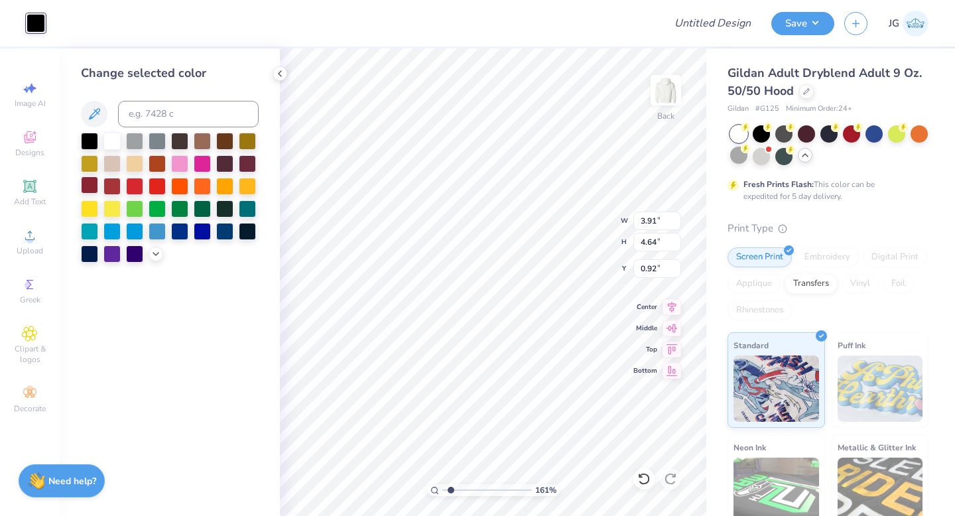
click at [90, 184] on div at bounding box center [89, 184] width 17 height 17
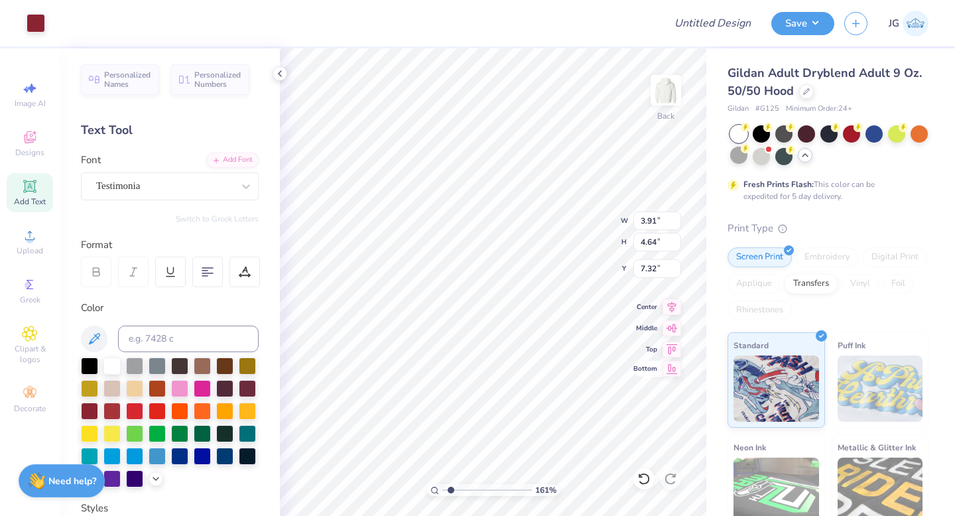
type input "6.75"
type input "7.42"
type input "0.93"
type input "7.49"
type input "12.07"
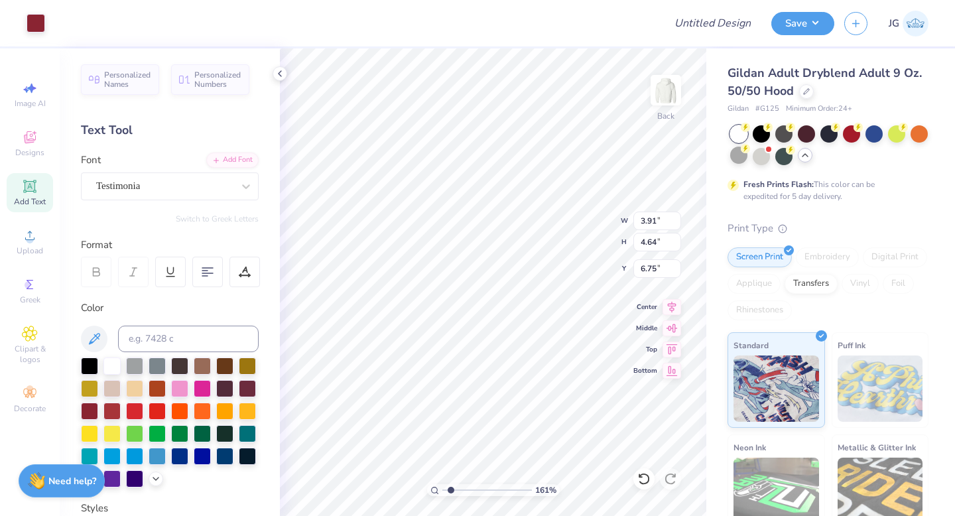
type input "6.97"
click at [662, 91] on img at bounding box center [665, 90] width 53 height 53
type input "23.60"
click at [672, 91] on img at bounding box center [665, 90] width 53 height 53
type input "7.52"
